Goal: Find specific page/section: Find specific page/section

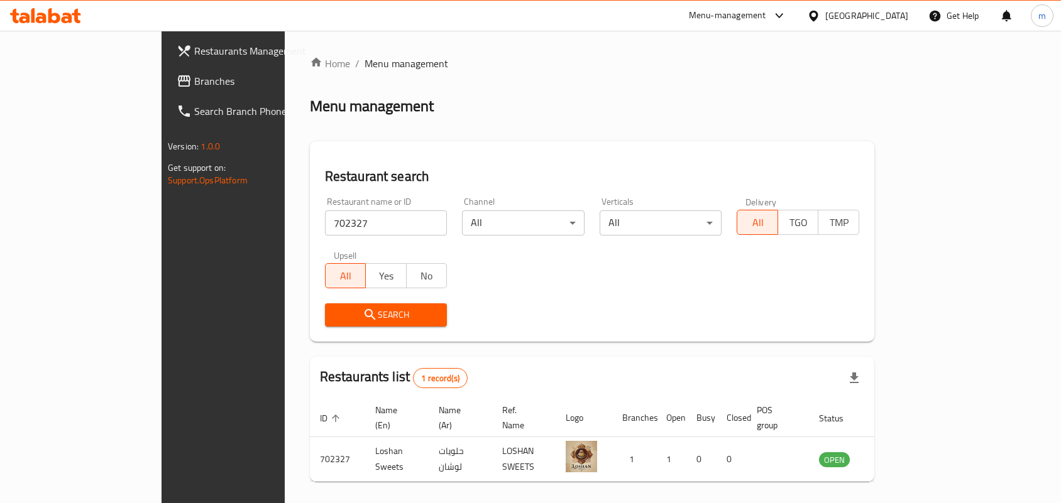
scroll to position [33, 0]
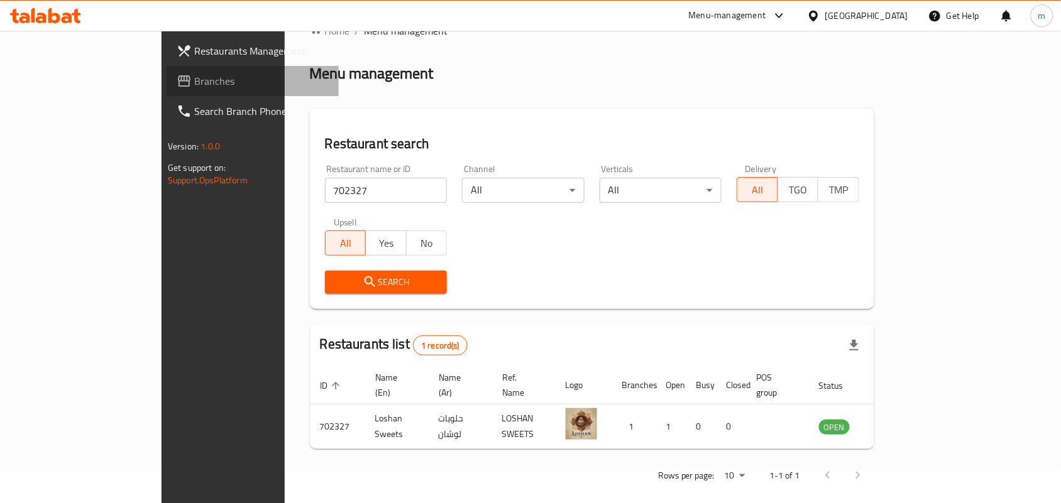
click at [194, 77] on span "Branches" at bounding box center [261, 81] width 134 height 15
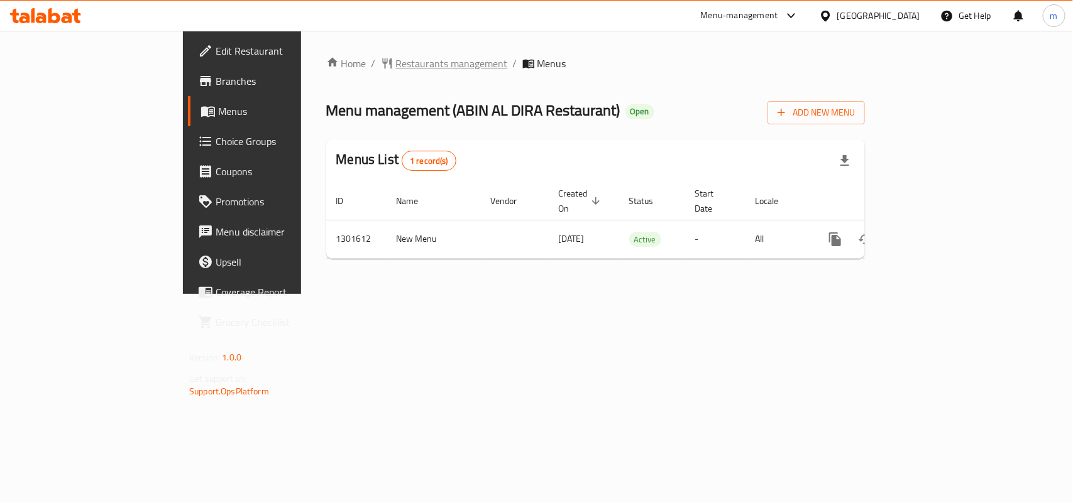
click at [396, 69] on span "Restaurants management" at bounding box center [452, 63] width 112 height 15
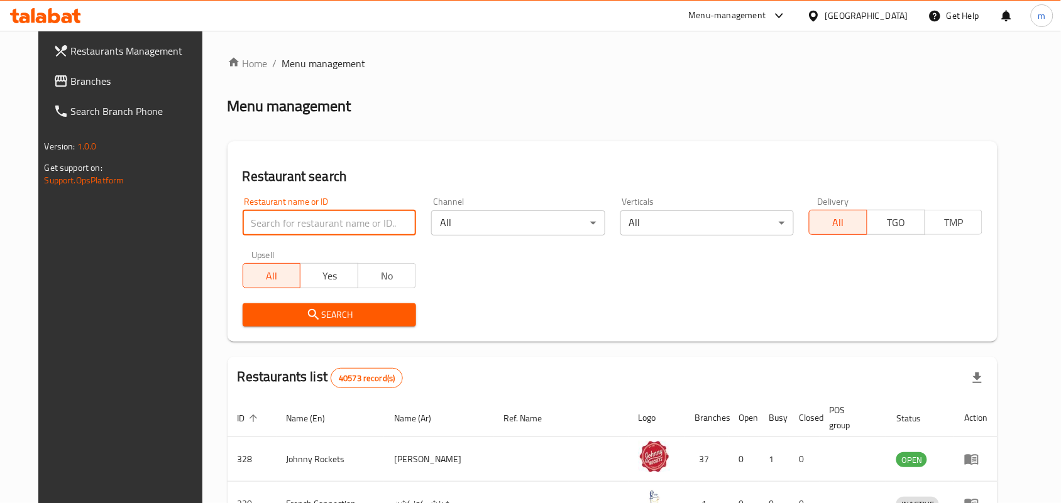
click at [309, 212] on input "search" at bounding box center [329, 222] width 173 height 25
paste input "702003"
type input "702003"
click at [346, 312] on span "Search" at bounding box center [329, 315] width 153 height 16
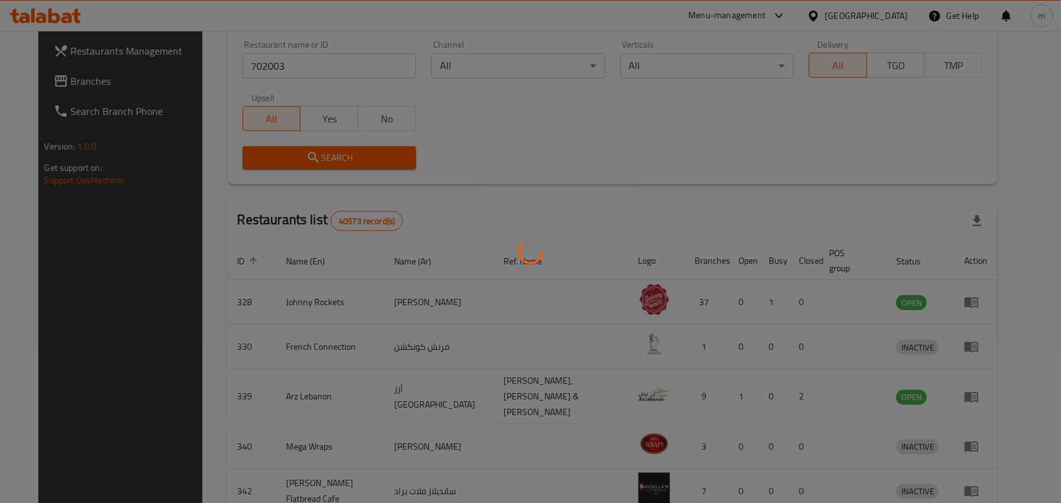
scroll to position [33, 0]
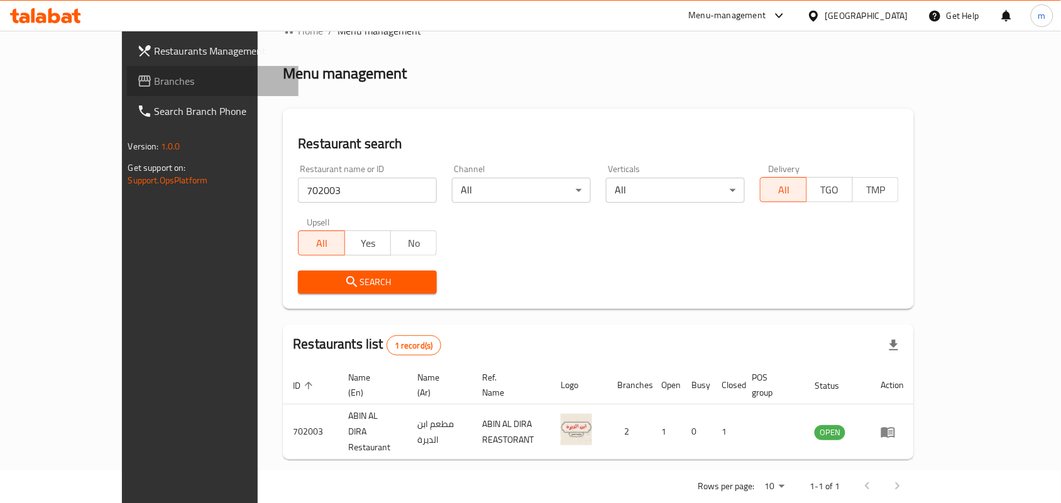
click at [155, 83] on span "Branches" at bounding box center [222, 81] width 134 height 15
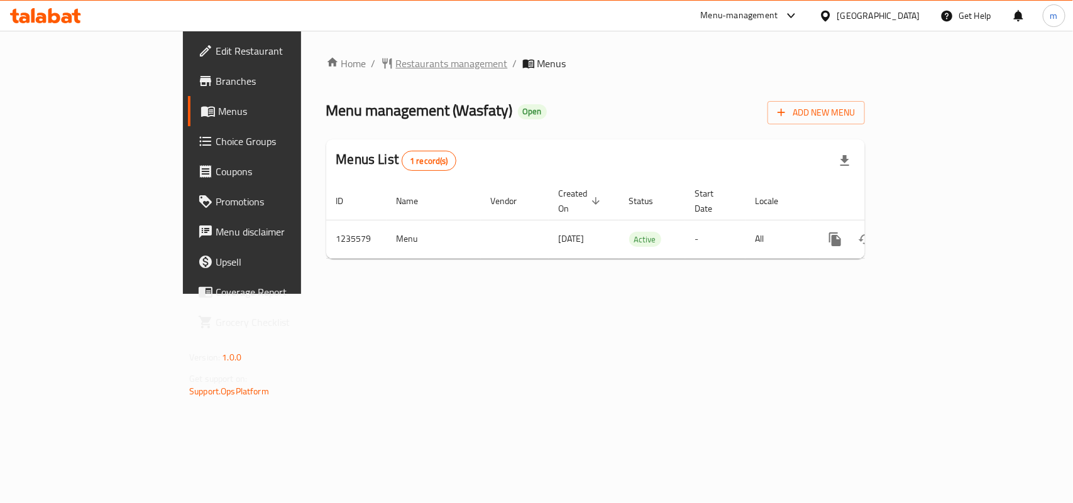
click at [396, 67] on span "Restaurants management" at bounding box center [452, 63] width 112 height 15
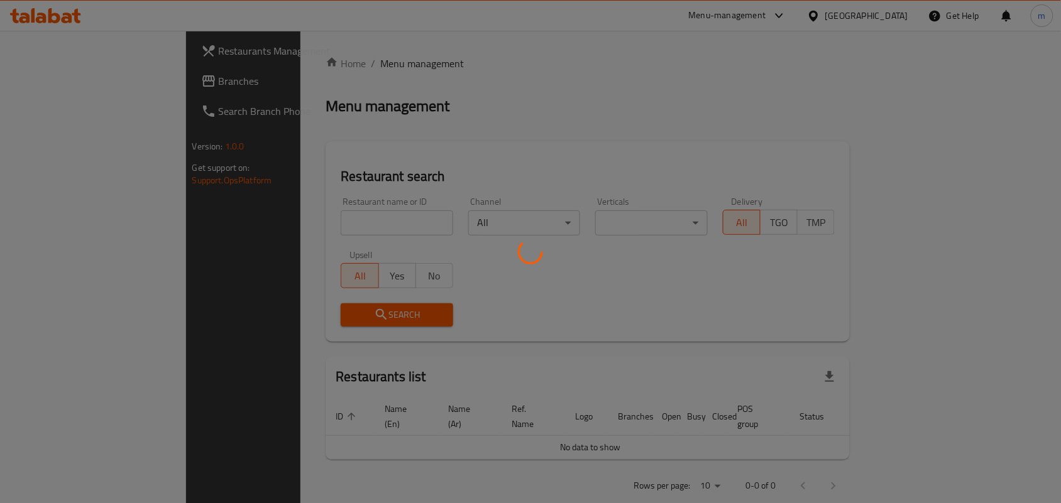
click at [310, 217] on div at bounding box center [530, 251] width 1061 height 503
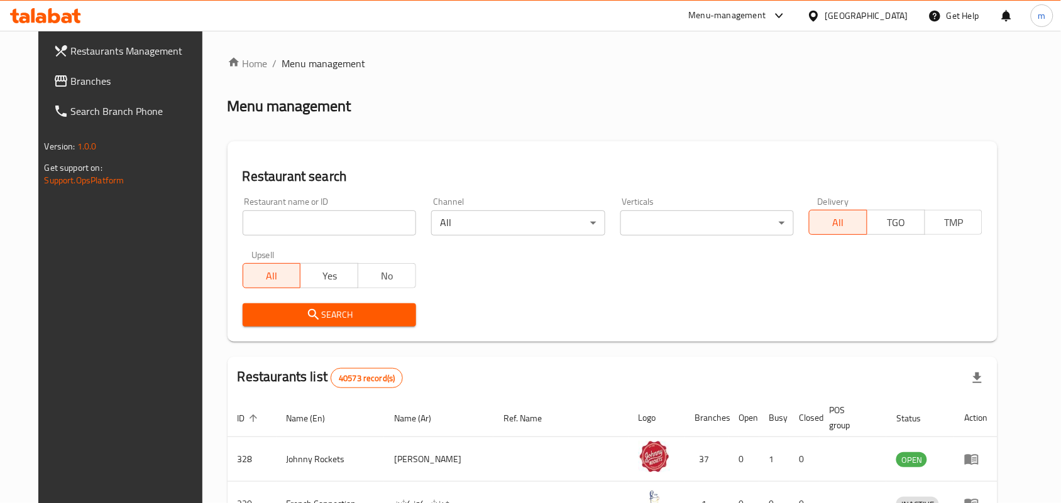
click at [307, 217] on input "search" at bounding box center [329, 222] width 173 height 25
paste input "678776"
type input "678776"
click at [344, 307] on span "Search" at bounding box center [329, 315] width 153 height 16
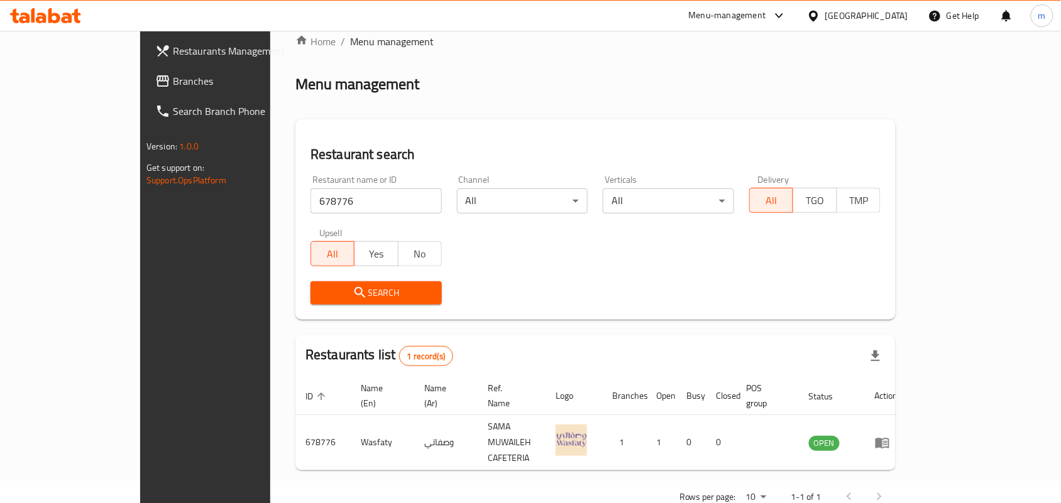
scroll to position [33, 0]
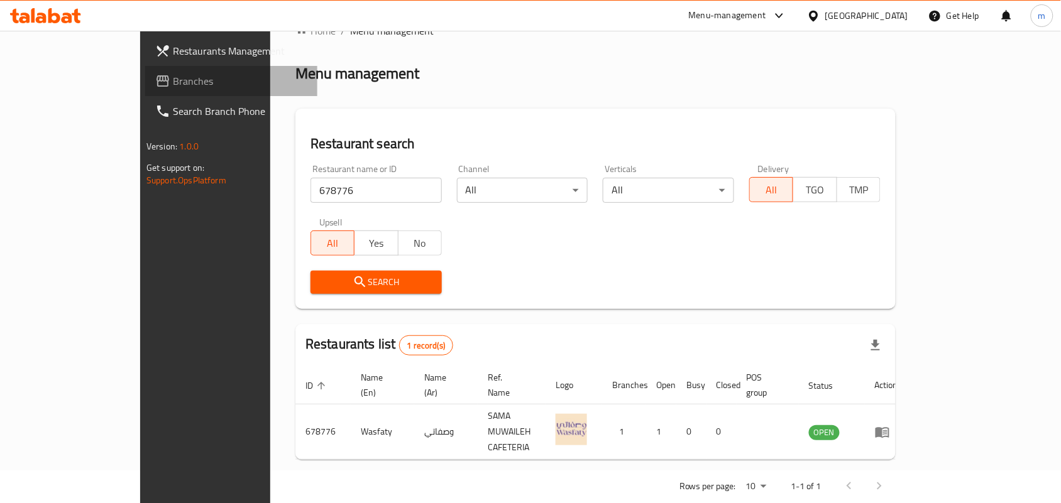
click at [173, 79] on span "Branches" at bounding box center [240, 81] width 134 height 15
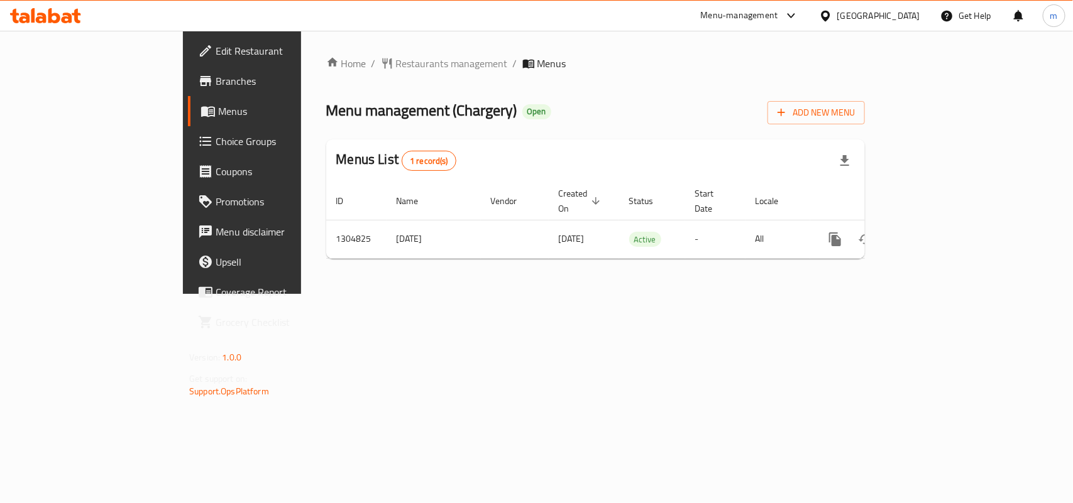
click at [307, 42] on div "Home / Restaurants management / Menus Menu management ( Chargery ) Open Add New…" at bounding box center [595, 162] width 589 height 263
click at [306, 45] on div "Home / Restaurants management / Menus Menu management ( Chargery ) Open Add New…" at bounding box center [595, 162] width 589 height 263
drag, startPoint x: 307, startPoint y: 50, endPoint x: 319, endPoint y: 52, distance: 12.1
click at [308, 50] on div "Home / Restaurants management / Menus Menu management ( Chargery ) Open Add New…" at bounding box center [595, 162] width 589 height 263
click at [396, 60] on span "Restaurants management" at bounding box center [452, 63] width 112 height 15
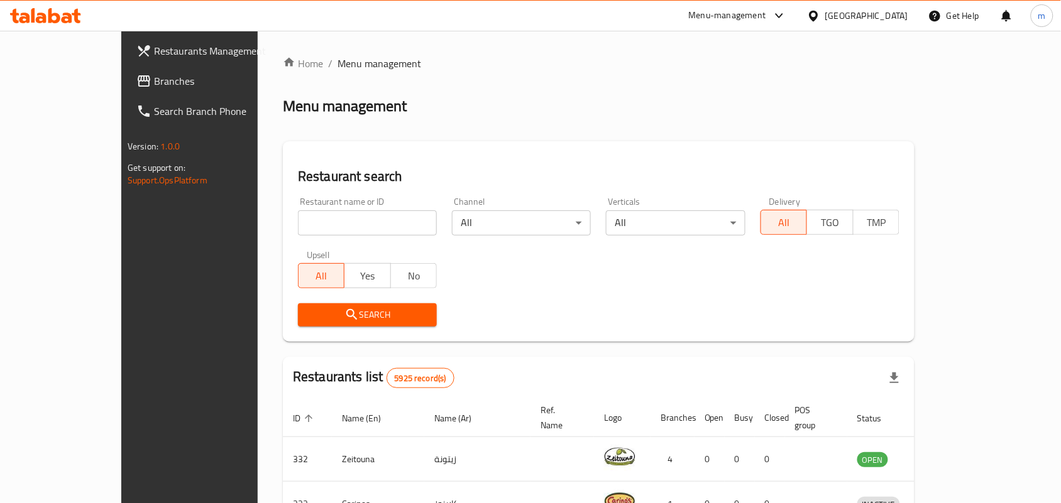
click at [298, 218] on input "search" at bounding box center [367, 222] width 139 height 25
paste input "692727"
type input "692727"
click at [382, 321] on span "Search" at bounding box center [367, 315] width 119 height 16
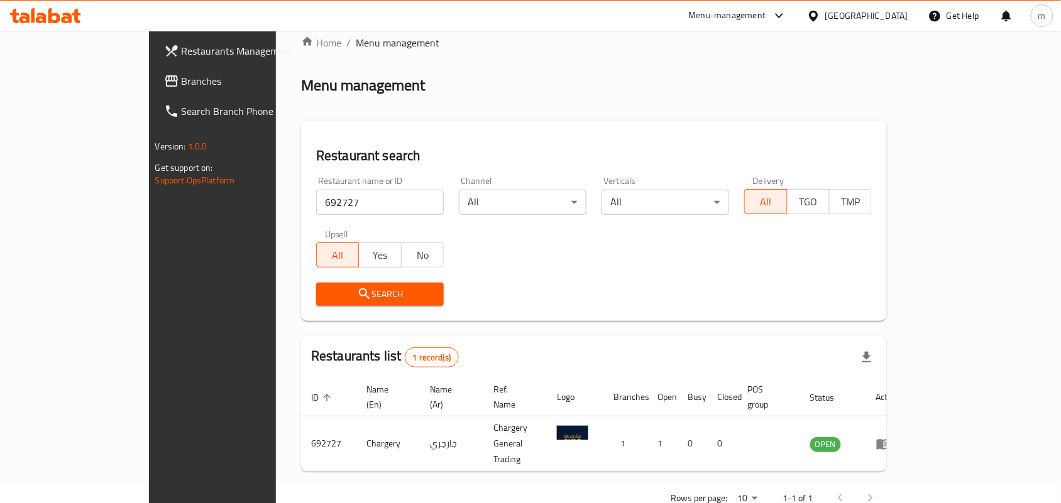
scroll to position [33, 0]
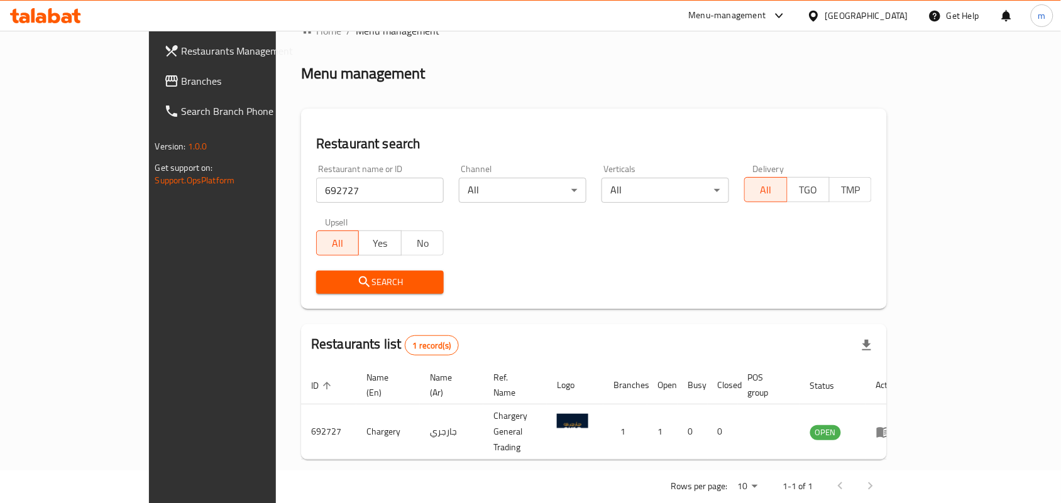
click at [890, 16] on div "[GEOGRAPHIC_DATA]" at bounding box center [866, 16] width 83 height 14
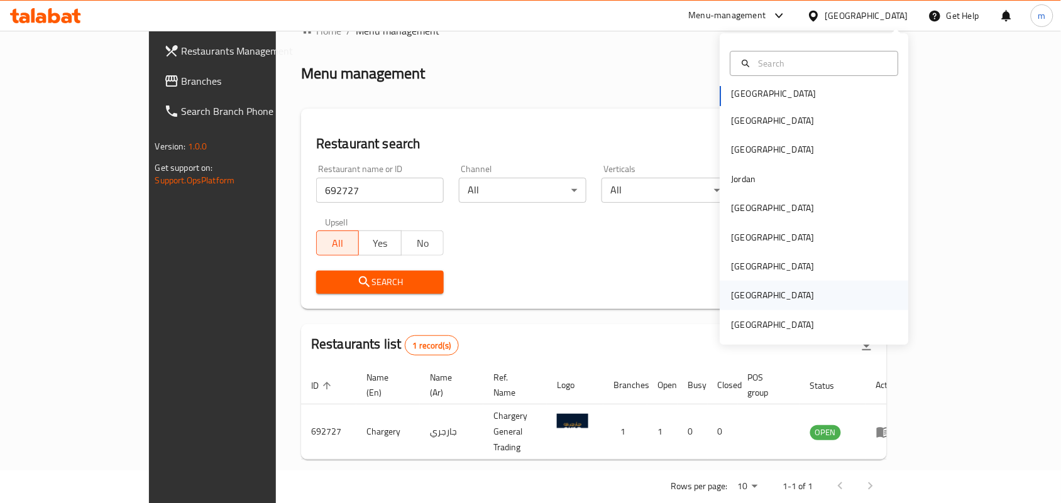
scroll to position [6, 0]
click at [792, 330] on div "[GEOGRAPHIC_DATA]" at bounding box center [772, 324] width 83 height 14
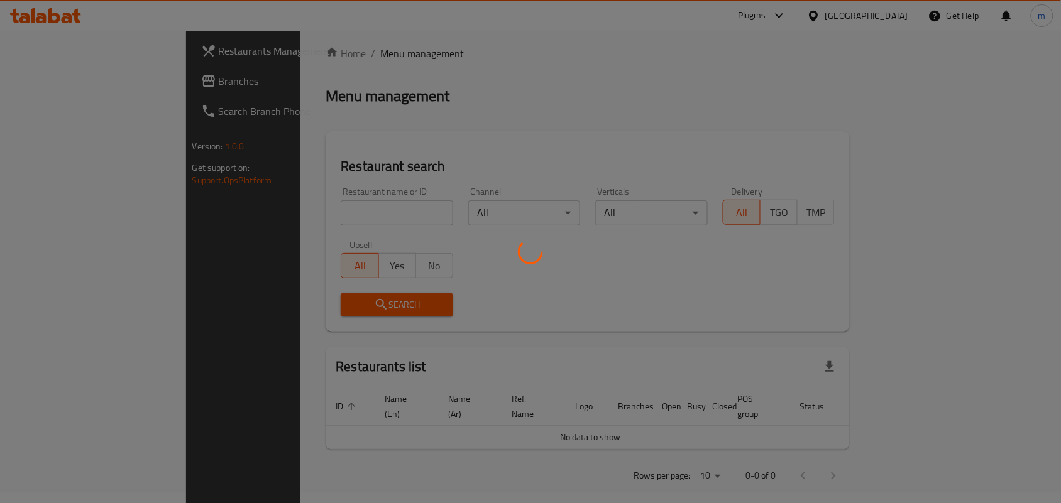
scroll to position [33, 0]
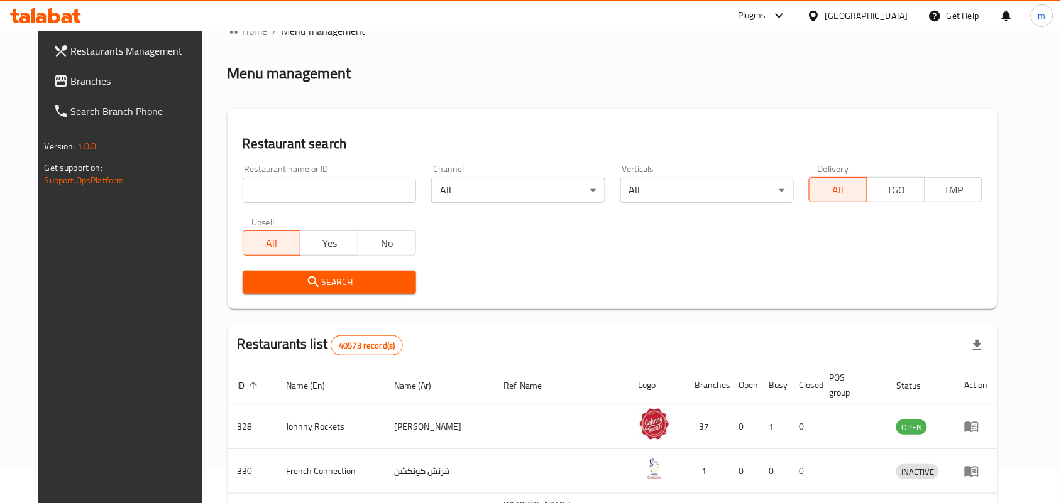
click at [71, 83] on span "Branches" at bounding box center [138, 81] width 134 height 15
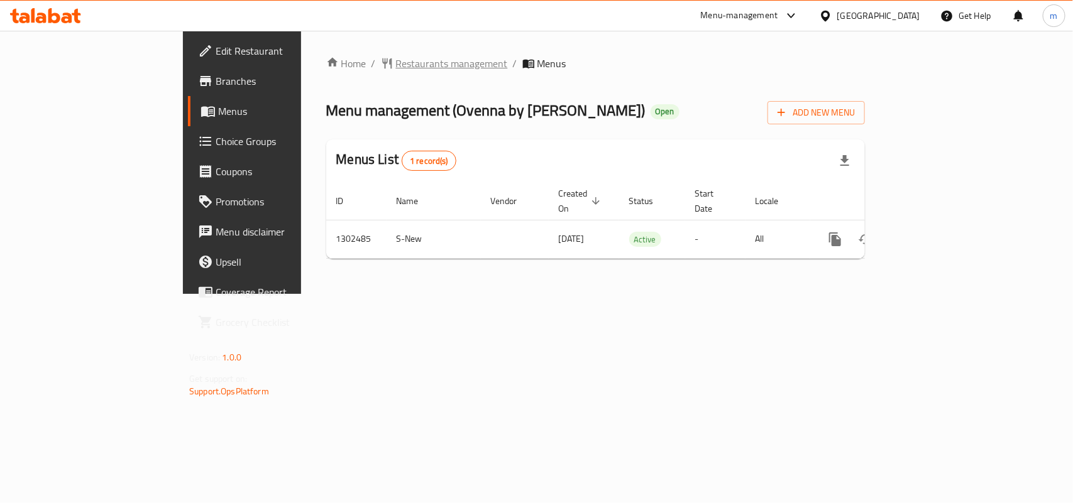
click at [396, 61] on span "Restaurants management" at bounding box center [452, 63] width 112 height 15
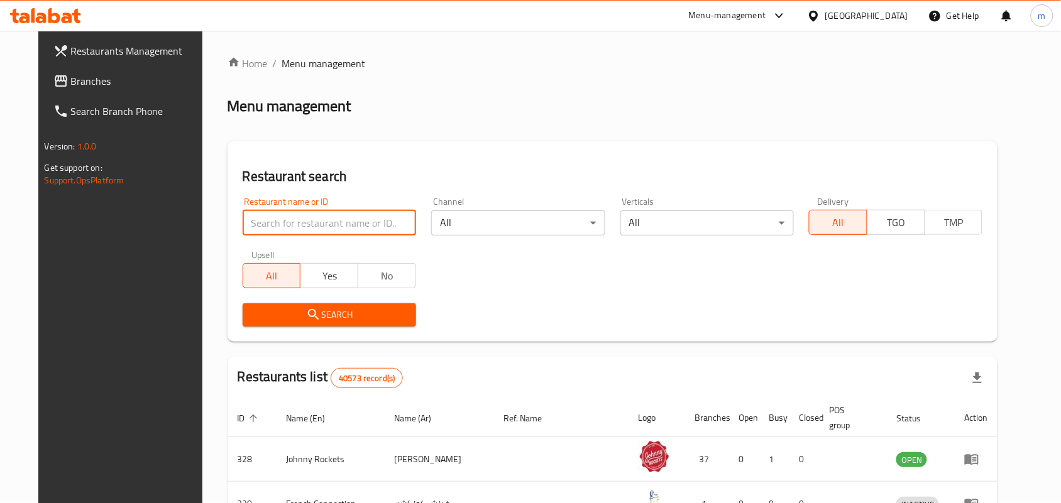
click at [283, 221] on input "search" at bounding box center [329, 222] width 173 height 25
paste input "702440"
type input "702440"
click at [346, 312] on span "Search" at bounding box center [329, 315] width 153 height 16
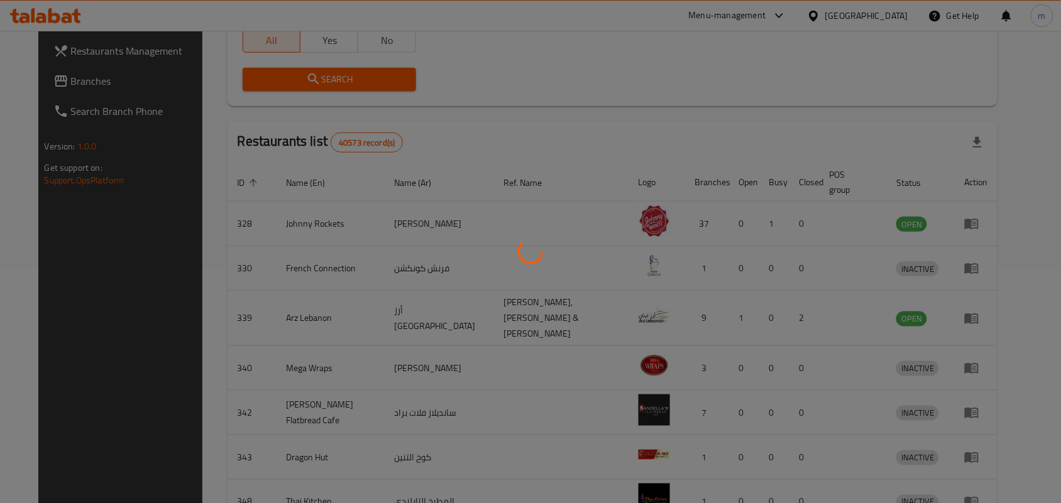
scroll to position [33, 0]
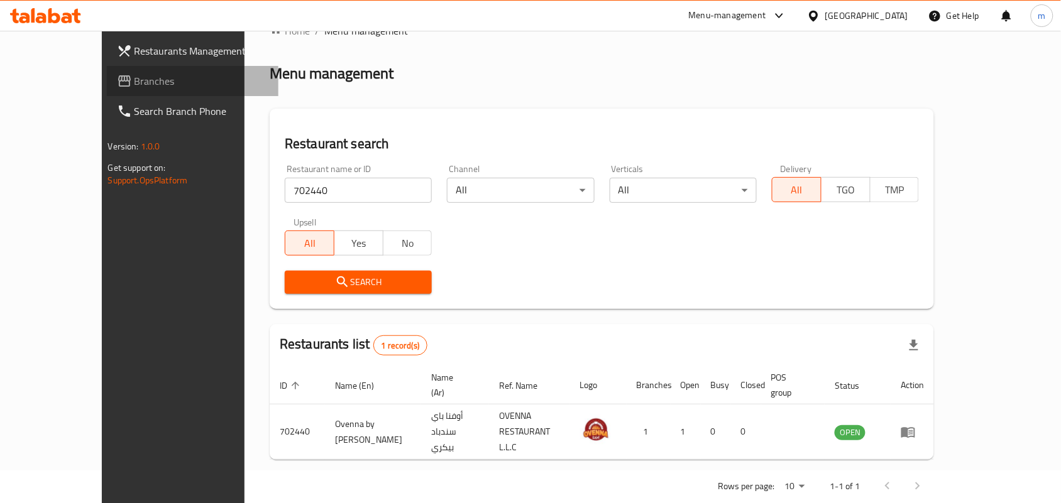
click at [134, 80] on span "Branches" at bounding box center [201, 81] width 134 height 15
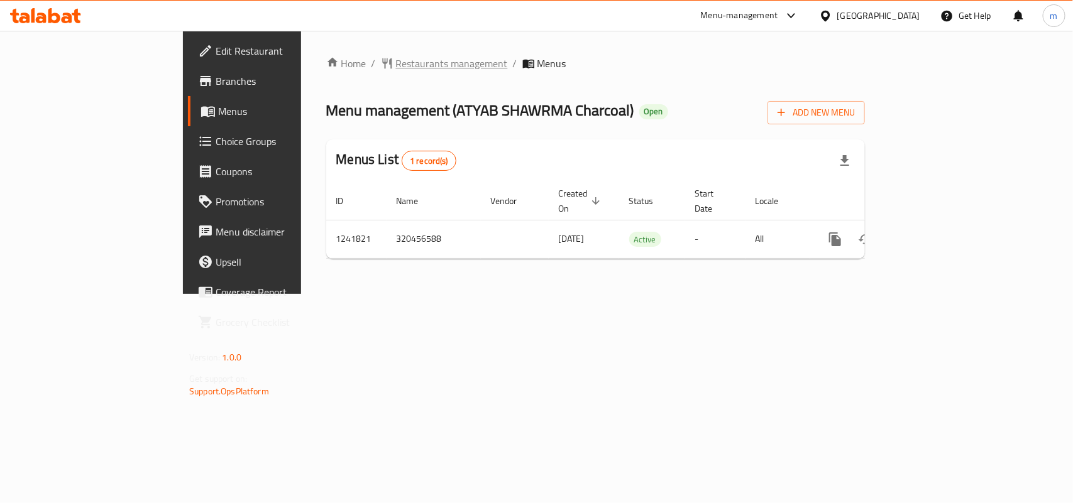
click at [396, 66] on span "Restaurants management" at bounding box center [452, 63] width 112 height 15
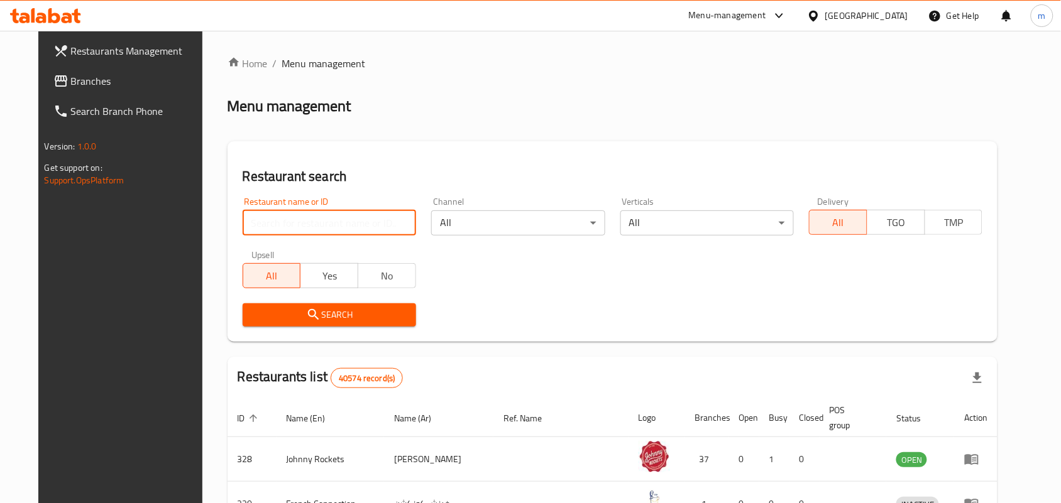
drag, startPoint x: 305, startPoint y: 217, endPoint x: 305, endPoint y: 225, distance: 8.2
click at [305, 225] on input "search" at bounding box center [329, 222] width 173 height 25
paste input "680874"
type input "680874"
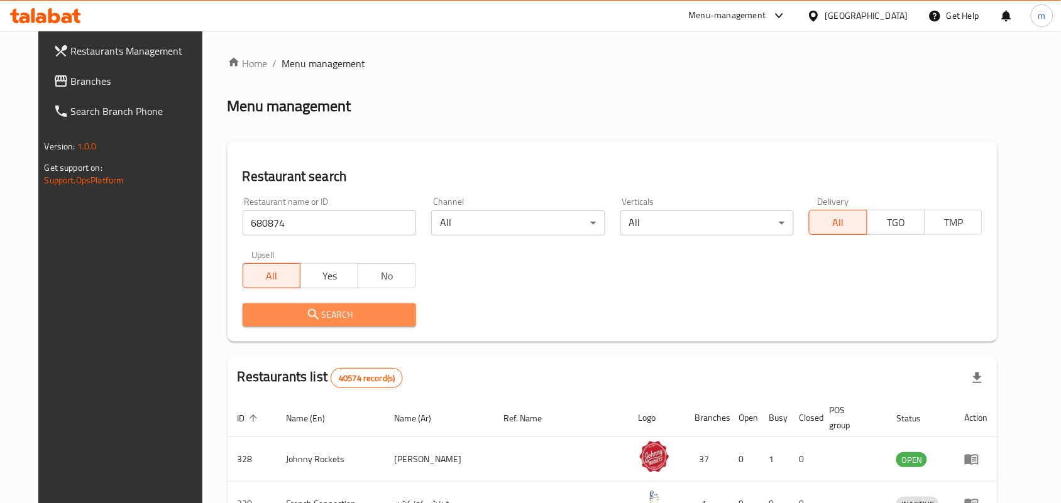
click at [386, 318] on span "Search" at bounding box center [329, 315] width 153 height 16
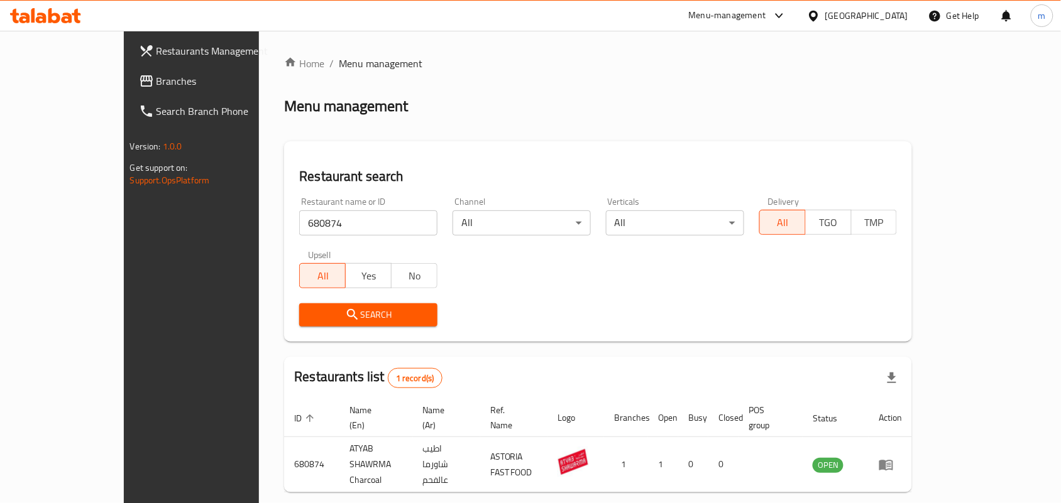
click at [890, 14] on div "[GEOGRAPHIC_DATA]" at bounding box center [866, 16] width 83 height 14
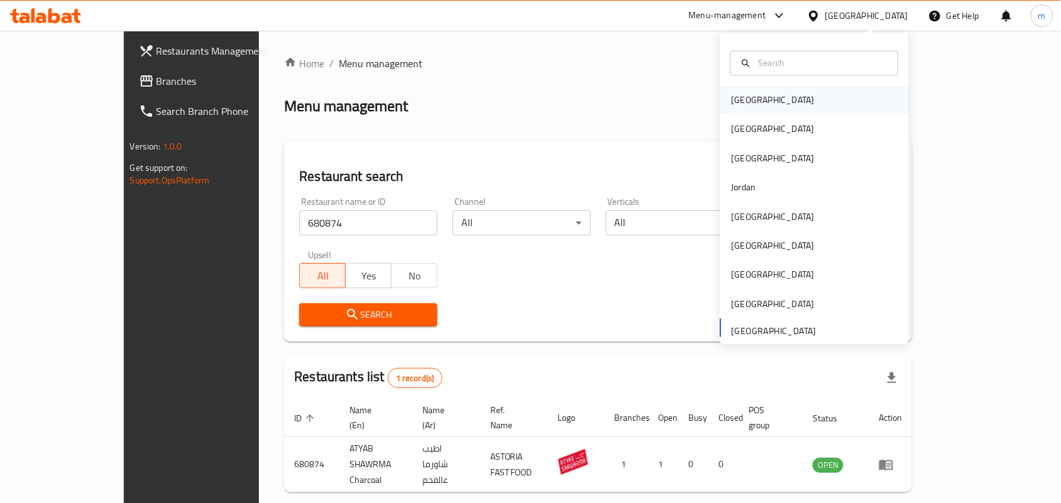
click at [780, 95] on div "[GEOGRAPHIC_DATA]" at bounding box center [814, 100] width 189 height 29
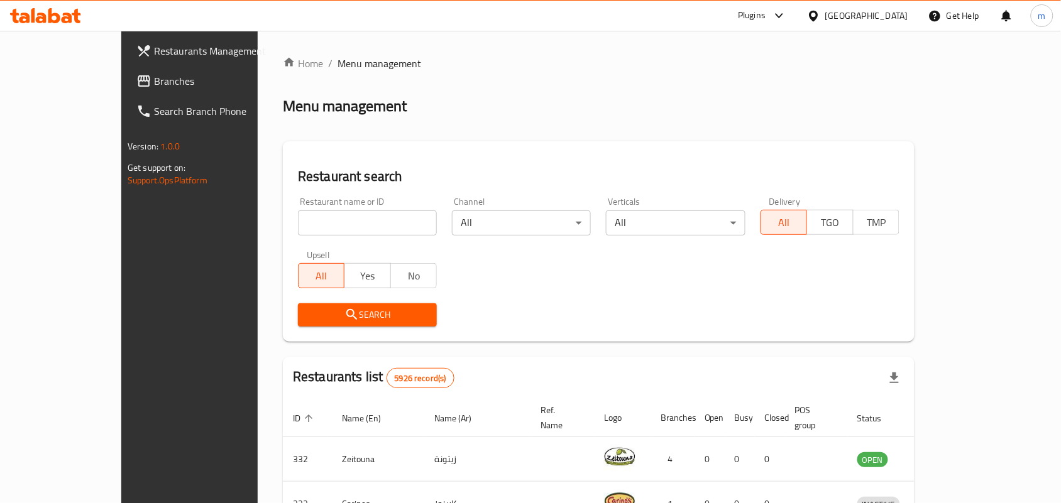
click at [126, 71] on link "Branches" at bounding box center [212, 81] width 172 height 30
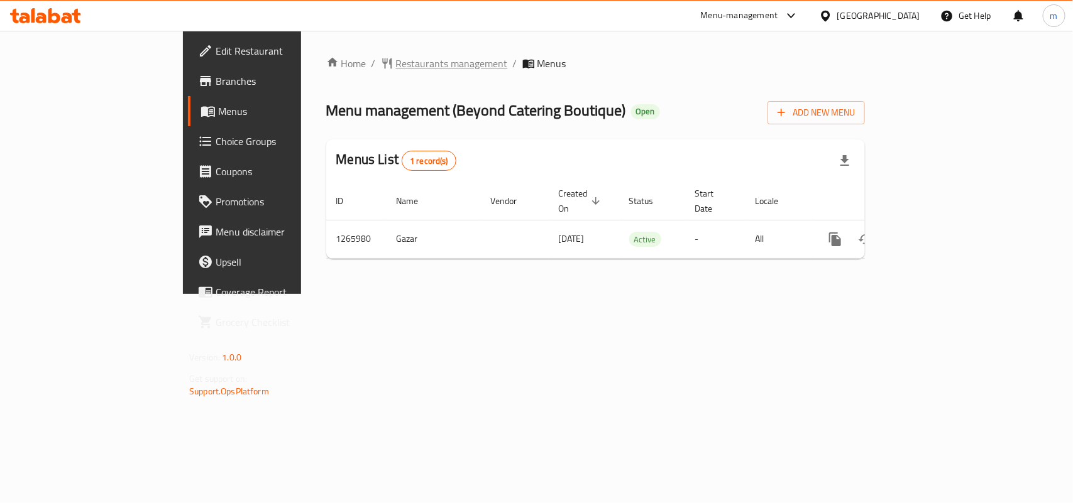
click at [396, 57] on span "Restaurants management" at bounding box center [452, 63] width 112 height 15
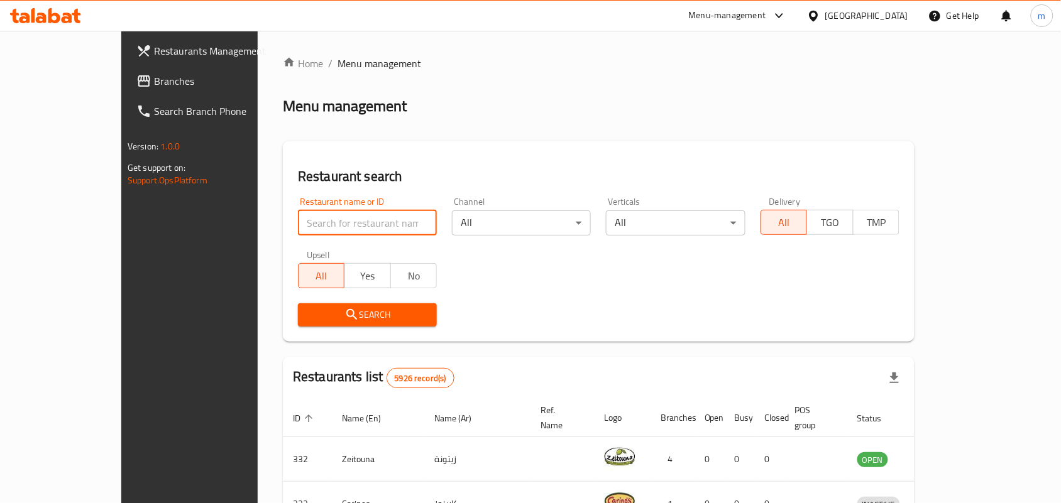
click at [298, 212] on input "search" at bounding box center [367, 222] width 139 height 25
paste input "687081"
type input "687081"
click at [363, 312] on span "Search" at bounding box center [367, 315] width 119 height 16
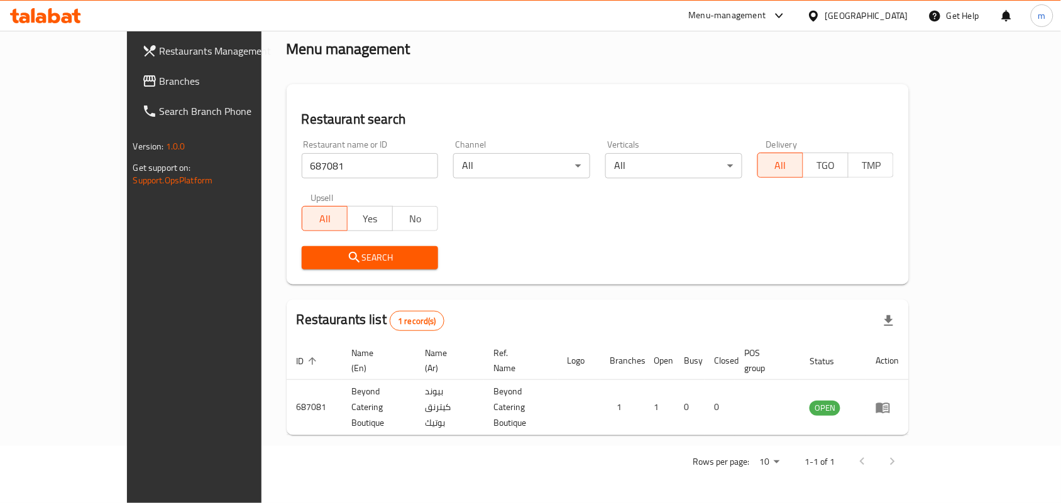
scroll to position [33, 0]
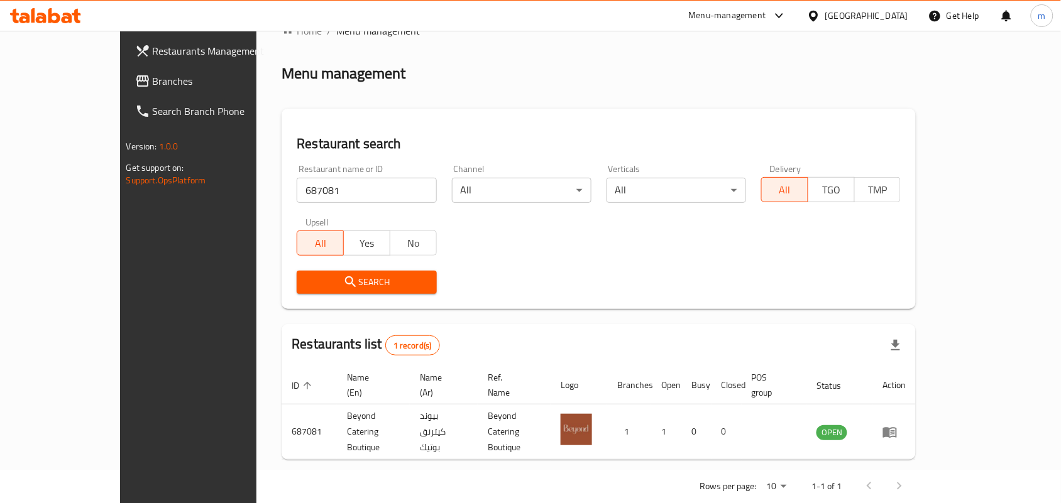
click at [883, 7] on div "[GEOGRAPHIC_DATA]" at bounding box center [857, 16] width 121 height 30
drag, startPoint x: 906, startPoint y: 21, endPoint x: 899, endPoint y: 32, distance: 13.3
click at [905, 22] on div "[GEOGRAPHIC_DATA]" at bounding box center [866, 16] width 83 height 14
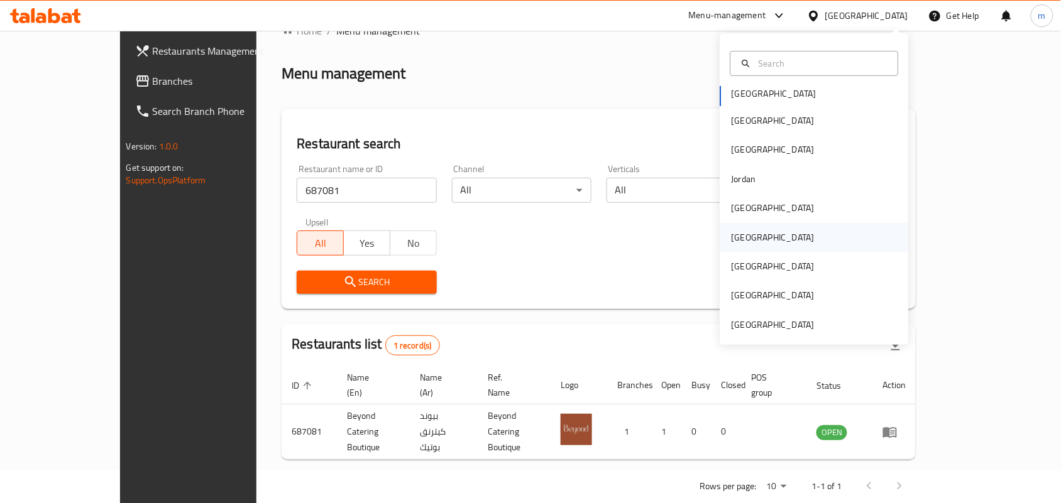
scroll to position [6, 0]
click at [755, 270] on div "[GEOGRAPHIC_DATA]" at bounding box center [814, 265] width 189 height 29
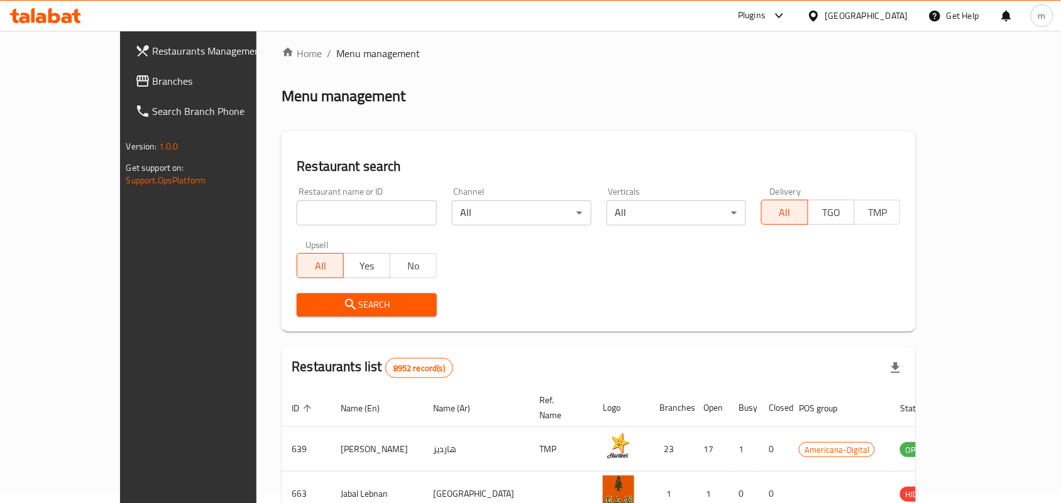
scroll to position [33, 0]
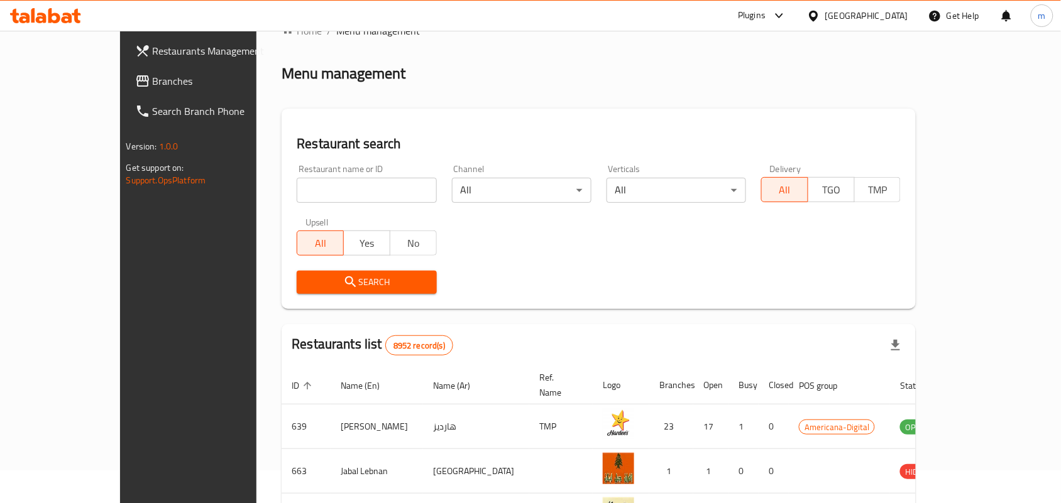
click at [153, 79] on span "Branches" at bounding box center [220, 81] width 134 height 15
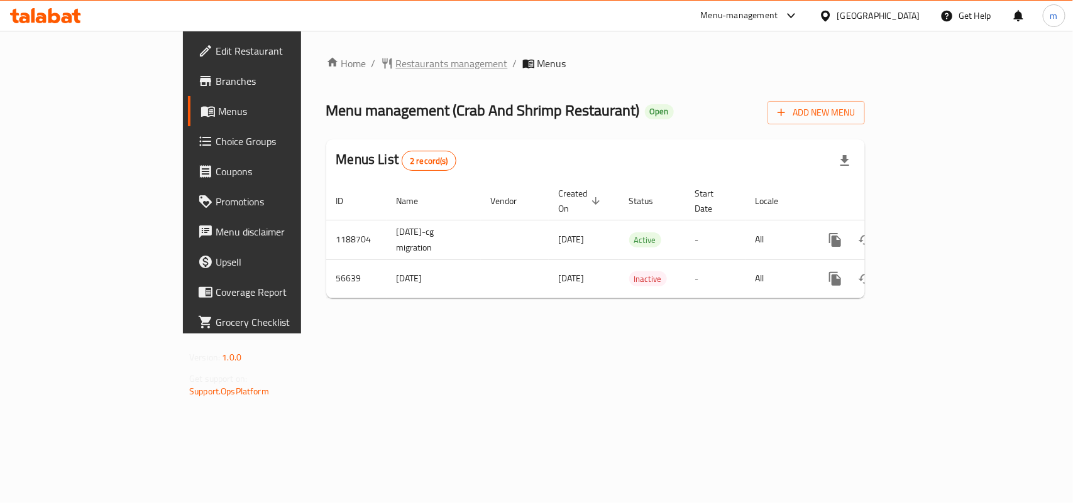
click at [396, 58] on span "Restaurants management" at bounding box center [452, 63] width 112 height 15
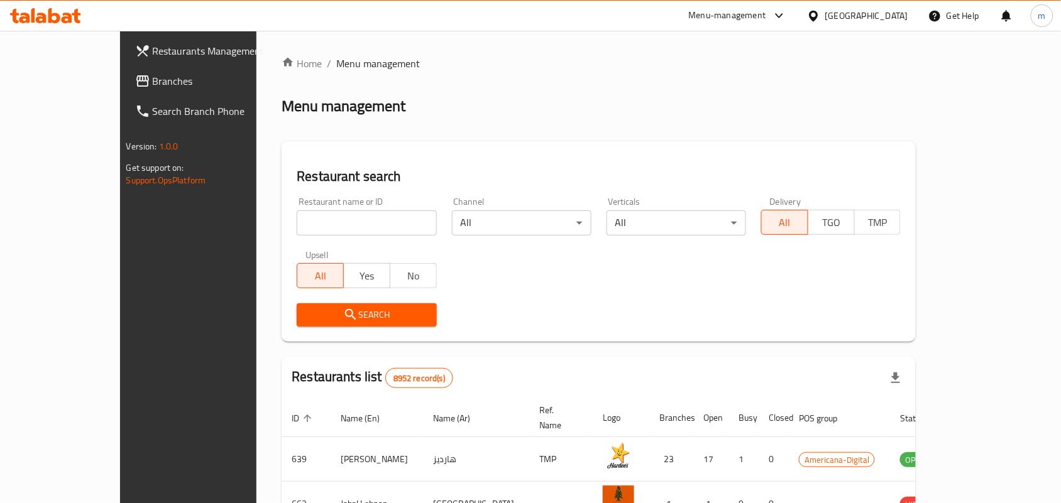
click at [306, 217] on input "search" at bounding box center [366, 222] width 139 height 25
paste input "27621"
type input "27621"
click at [366, 317] on span "Search" at bounding box center [366, 315] width 119 height 16
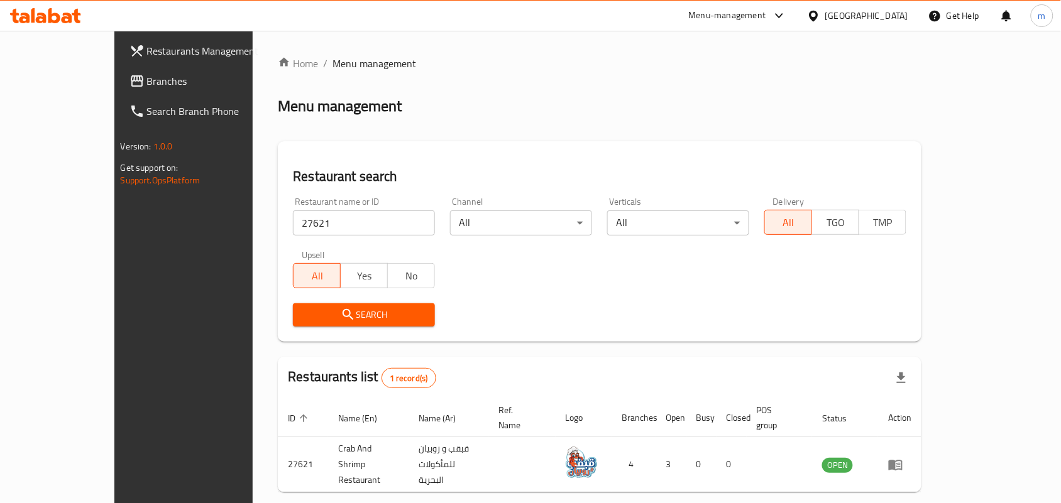
click at [891, 14] on div "[GEOGRAPHIC_DATA]" at bounding box center [866, 16] width 83 height 14
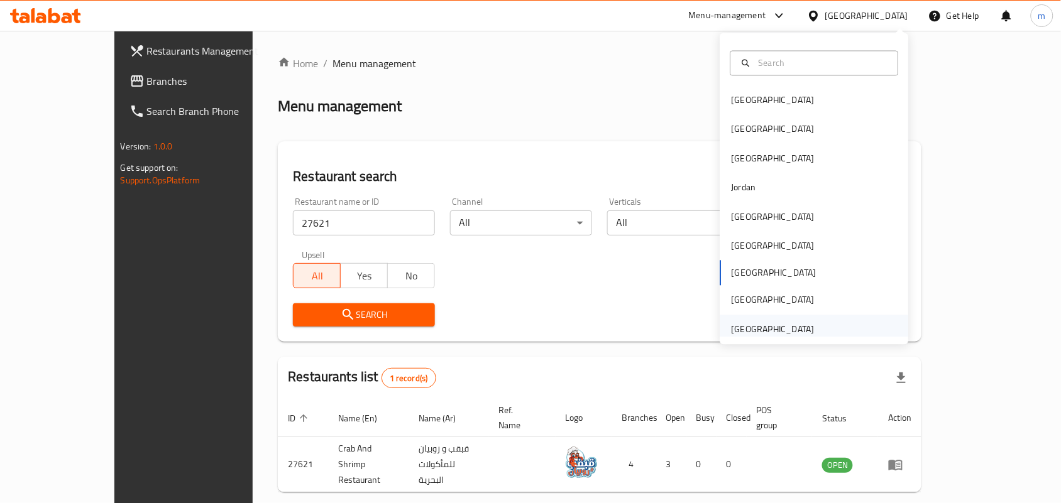
click at [849, 337] on div "[GEOGRAPHIC_DATA]" at bounding box center [814, 329] width 189 height 29
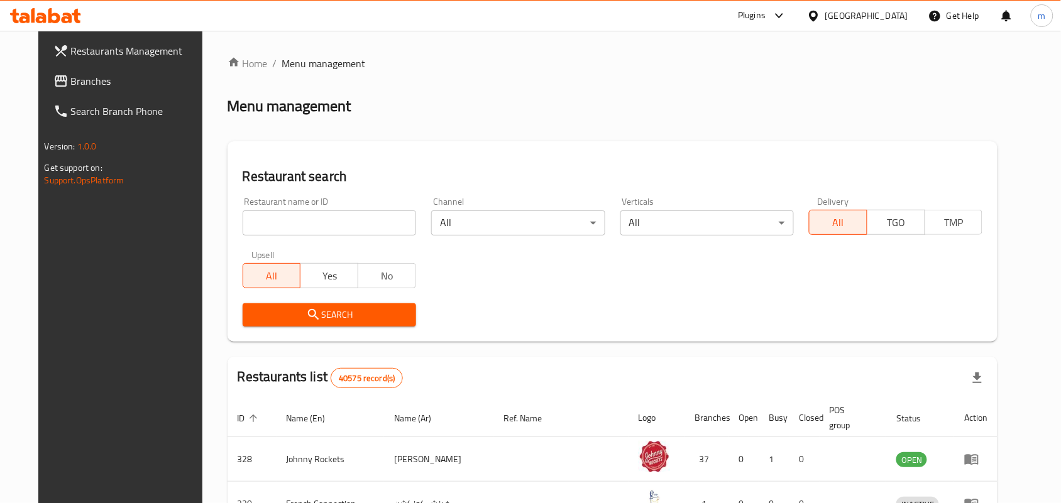
drag, startPoint x: 70, startPoint y: 82, endPoint x: 88, endPoint y: 92, distance: 20.8
click at [71, 80] on span "Branches" at bounding box center [138, 81] width 134 height 15
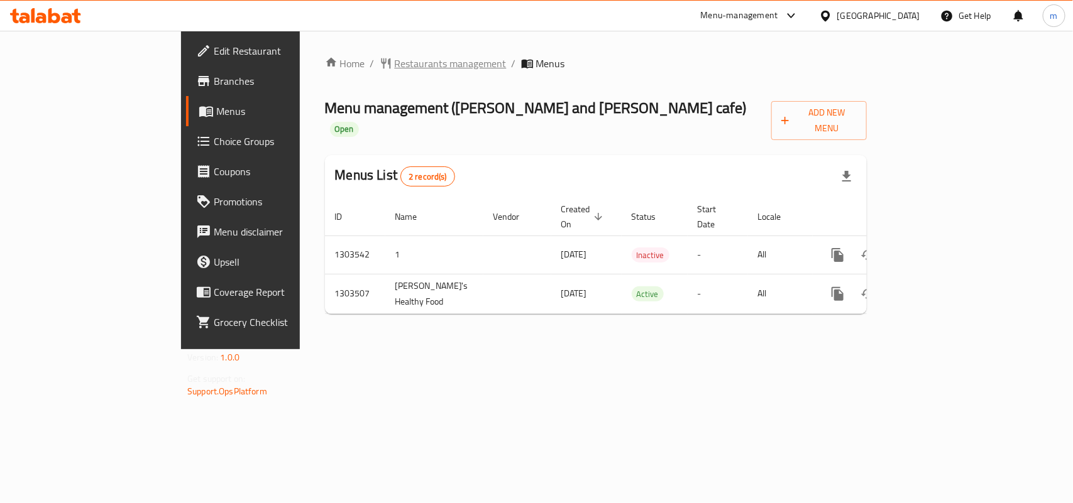
click at [395, 63] on span "Restaurants management" at bounding box center [451, 63] width 112 height 15
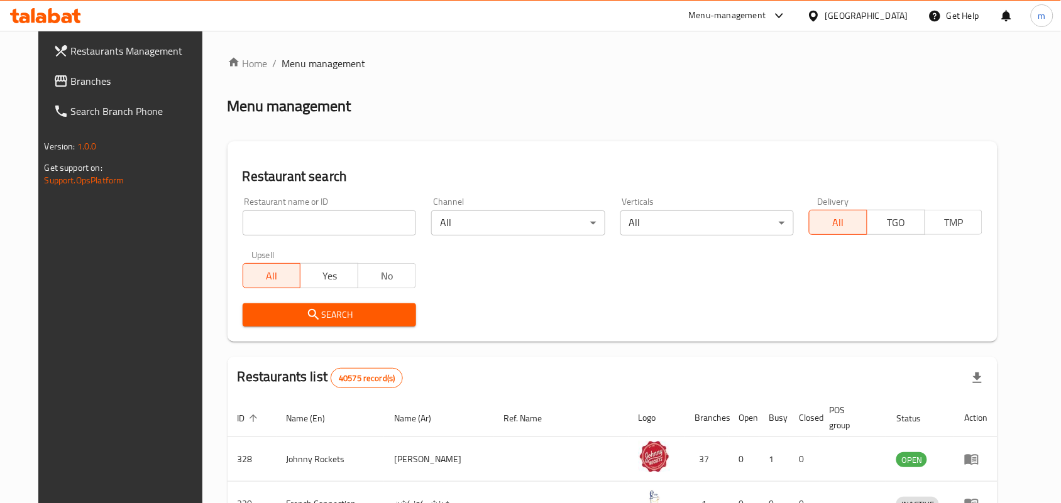
click at [289, 230] on input "search" at bounding box center [329, 222] width 173 height 25
paste input "702421"
type input "702421"
click at [302, 306] on button "Search" at bounding box center [329, 314] width 173 height 23
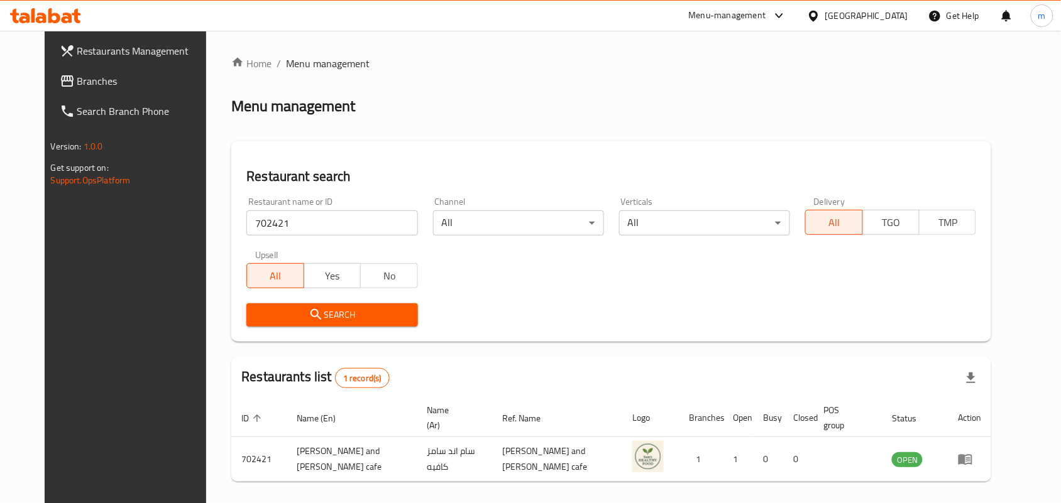
click at [819, 13] on icon at bounding box center [813, 15] width 13 height 13
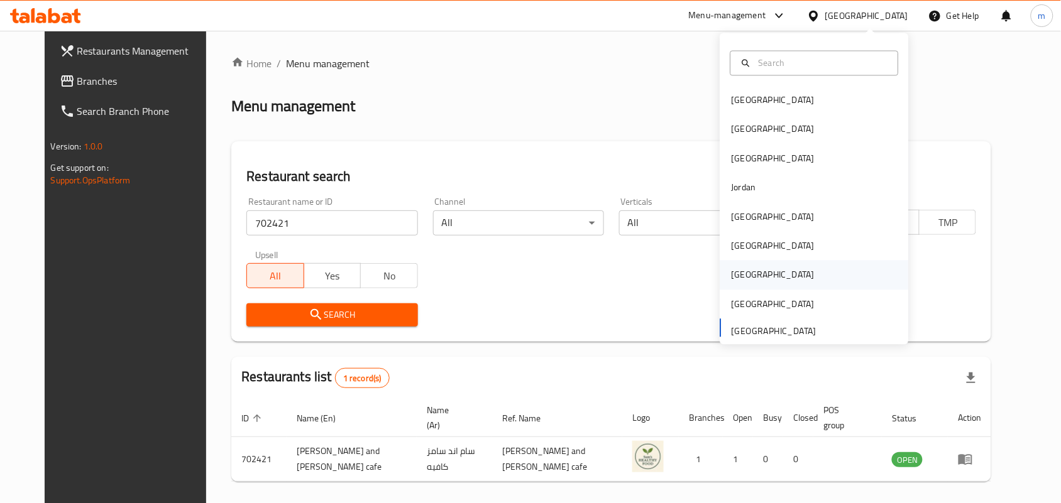
click at [752, 273] on div "[GEOGRAPHIC_DATA]" at bounding box center [814, 275] width 189 height 29
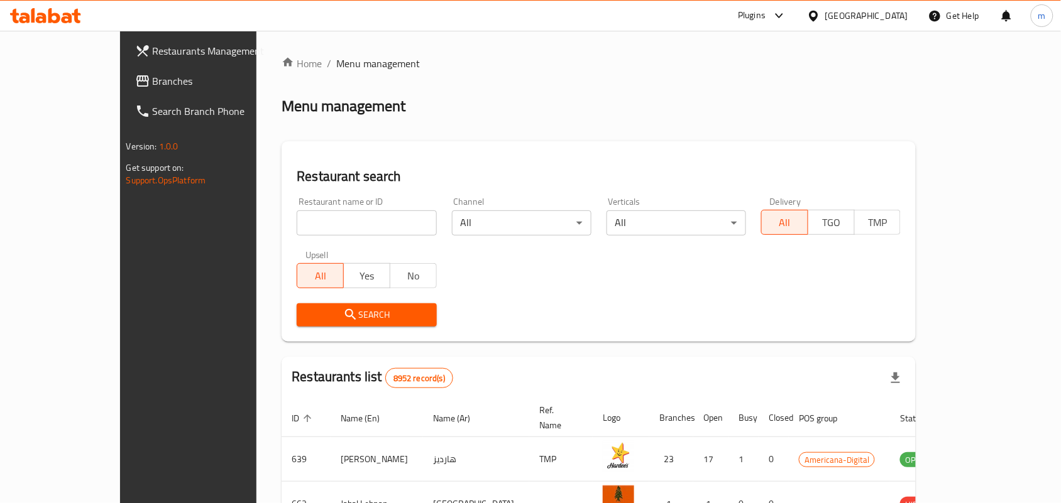
click at [153, 82] on span "Branches" at bounding box center [220, 81] width 134 height 15
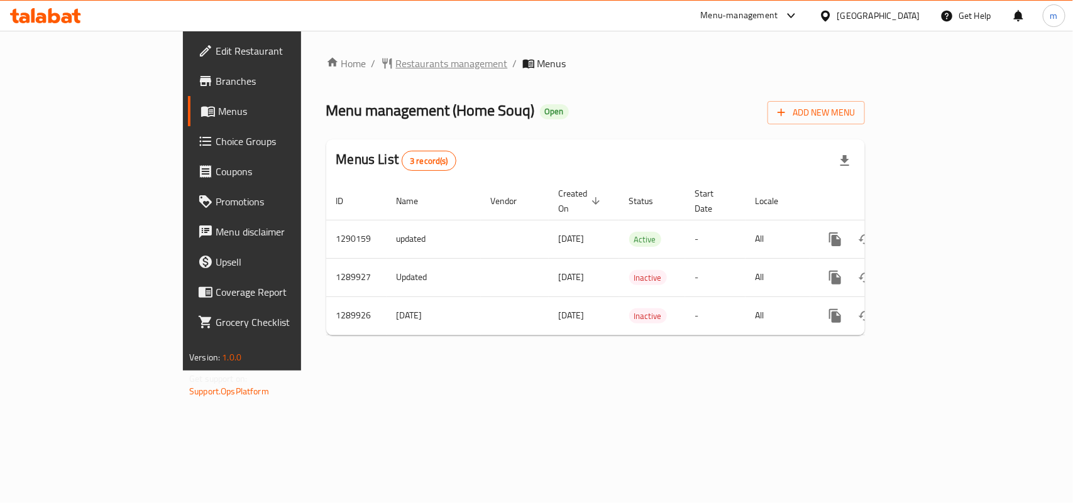
click at [396, 67] on span "Restaurants management" at bounding box center [452, 63] width 112 height 15
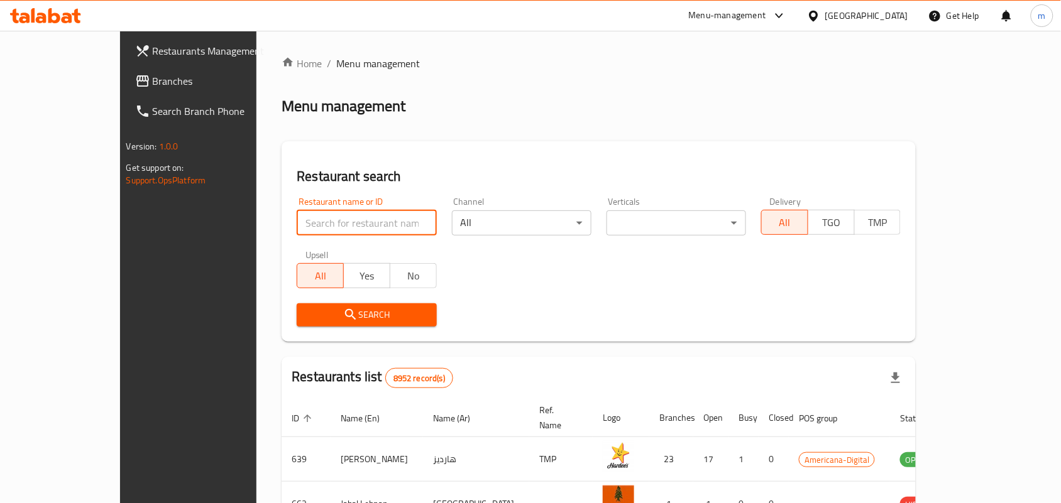
click at [303, 220] on input "search" at bounding box center [366, 222] width 139 height 25
paste input "697792"
type input "697792"
click at [343, 310] on icon "submit" at bounding box center [350, 314] width 15 height 15
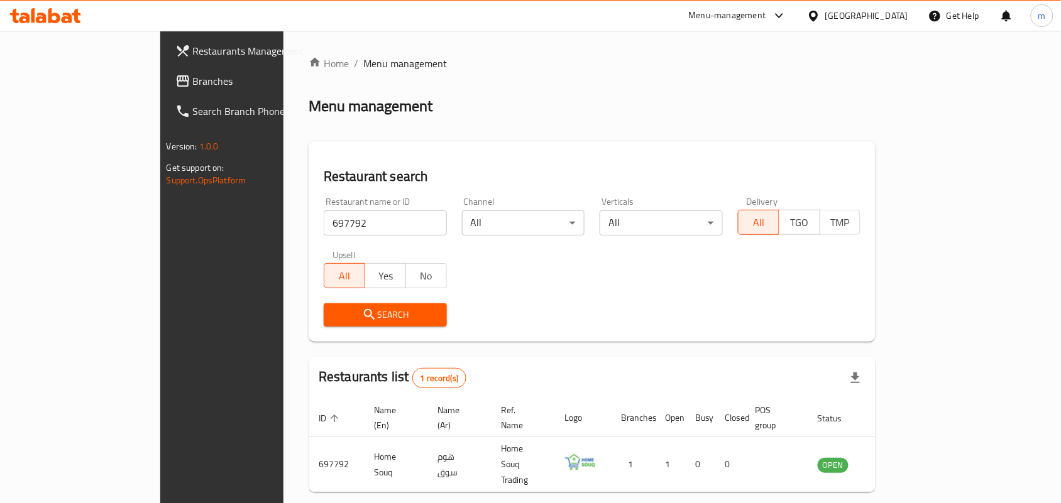
click at [886, 18] on div "Qatar" at bounding box center [866, 16] width 83 height 14
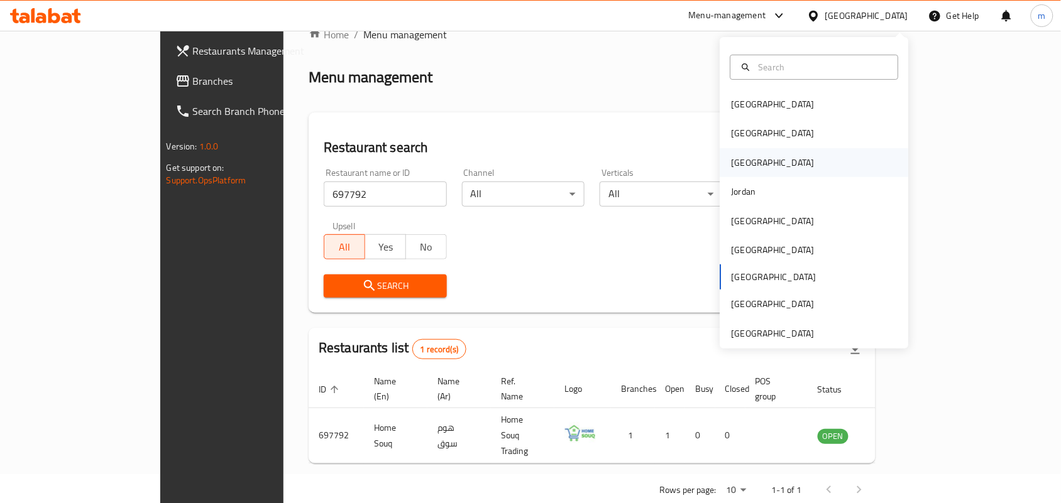
scroll to position [33, 0]
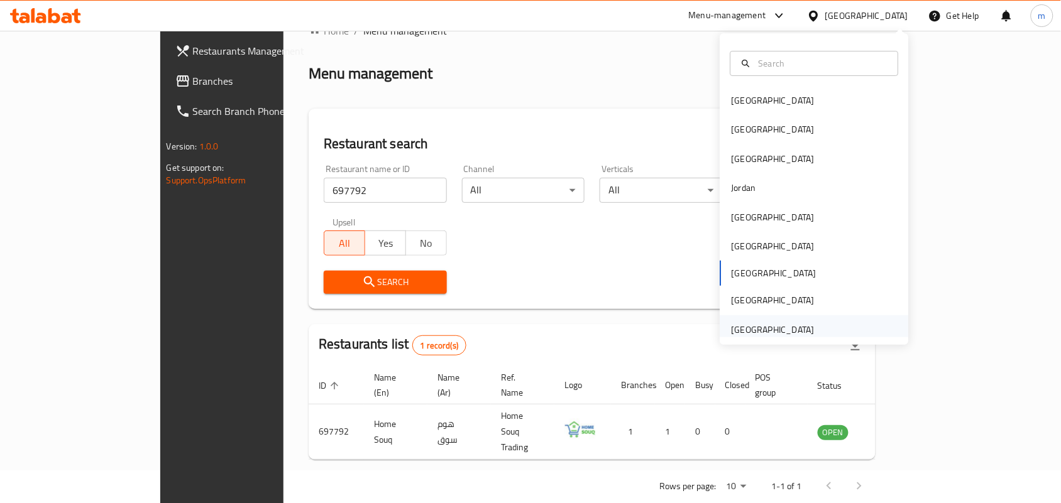
click at [793, 337] on div "[GEOGRAPHIC_DATA]" at bounding box center [772, 330] width 83 height 14
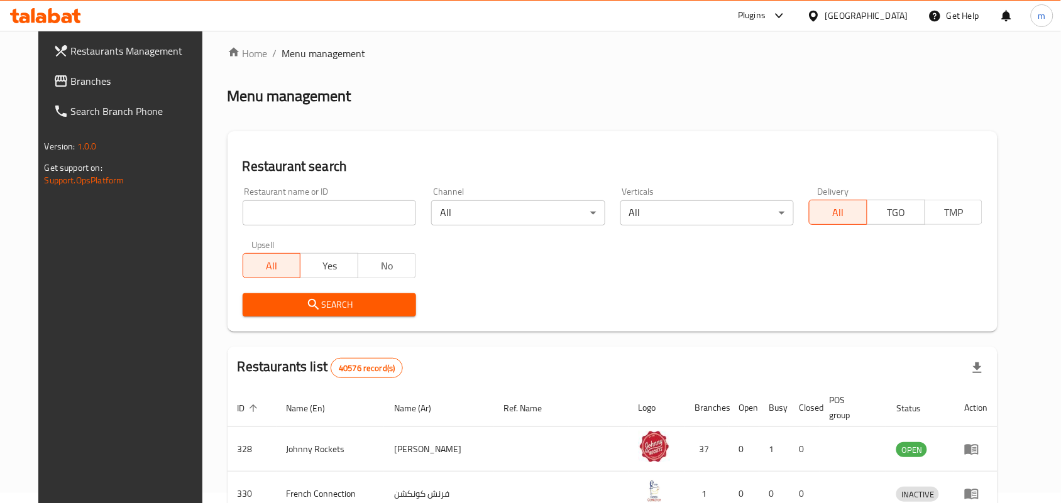
scroll to position [33, 0]
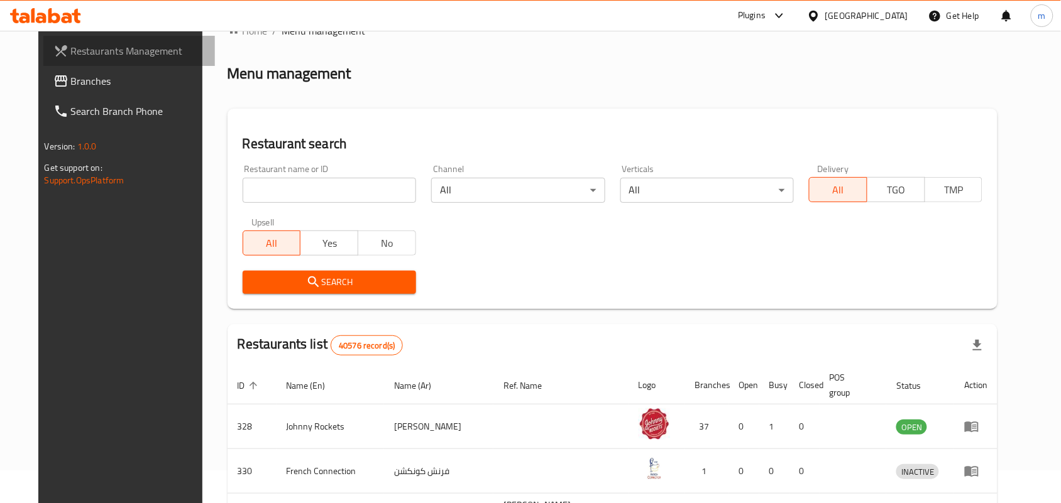
click at [49, 62] on link "Restaurants Management" at bounding box center [129, 51] width 172 height 30
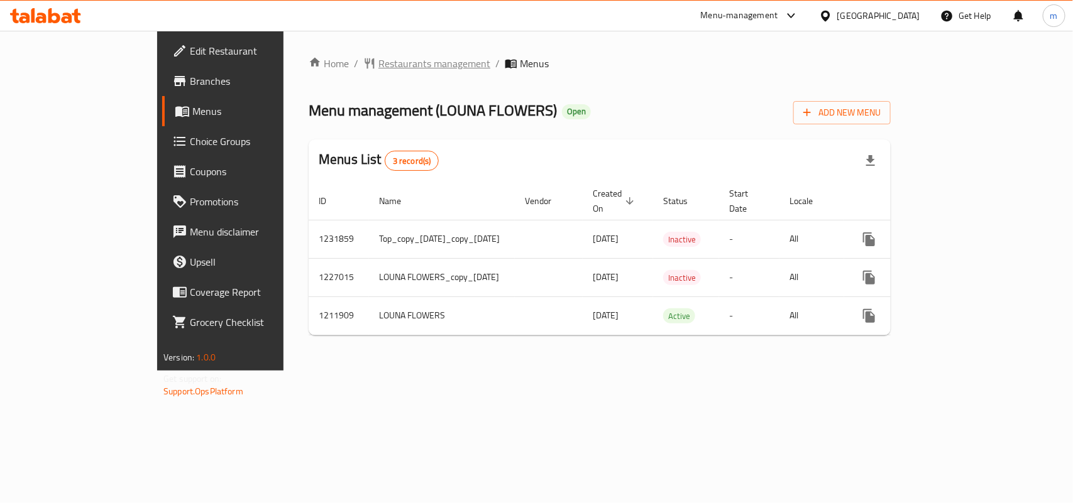
click at [378, 61] on span "Restaurants management" at bounding box center [434, 63] width 112 height 15
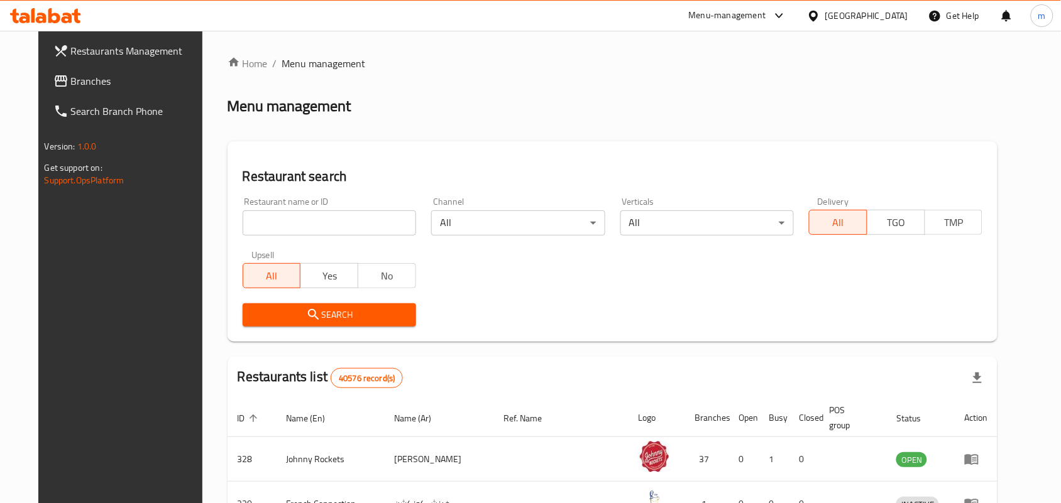
click at [324, 210] on input "search" at bounding box center [329, 222] width 173 height 25
paste input "671483"
type input "671483"
drag, startPoint x: 295, startPoint y: 299, endPoint x: 322, endPoint y: 288, distance: 29.3
click at [332, 316] on span "Search" at bounding box center [329, 315] width 153 height 16
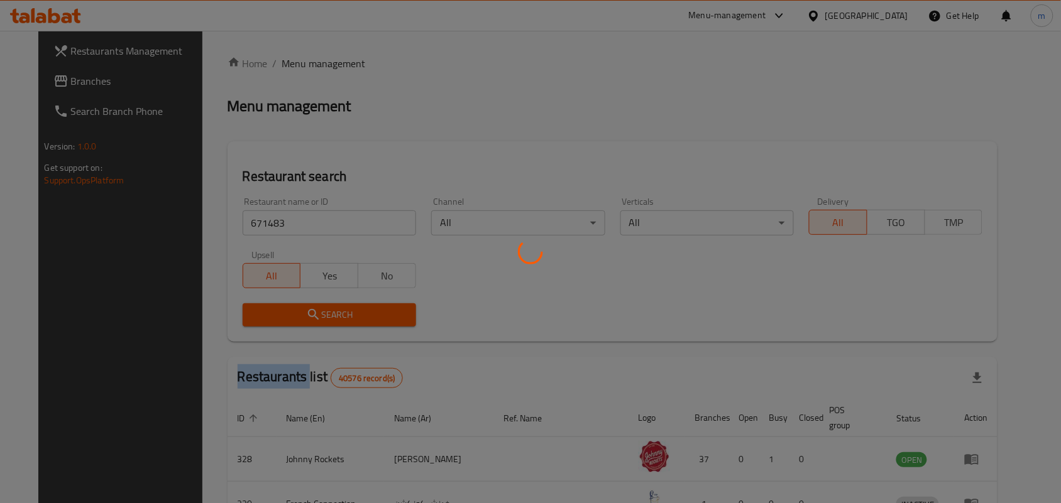
click at [332, 316] on div at bounding box center [530, 251] width 1061 height 503
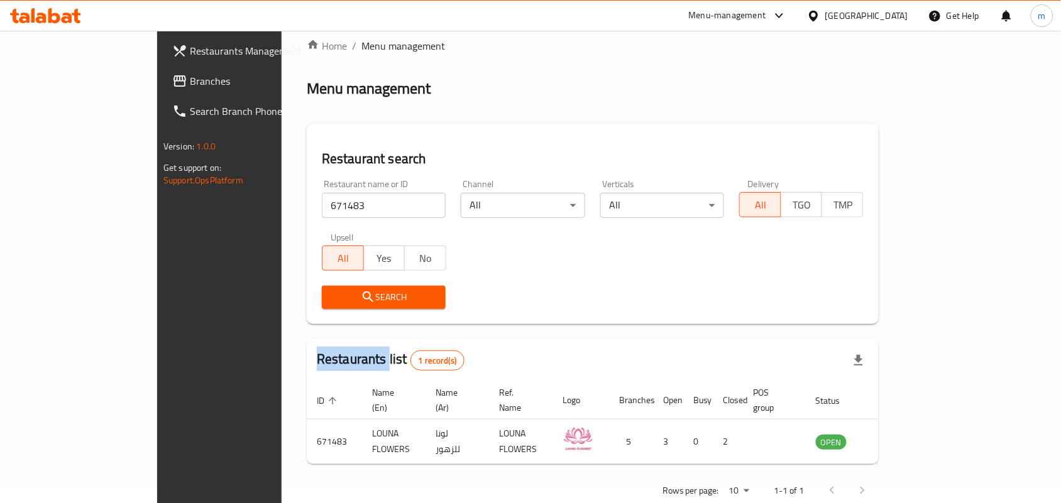
scroll to position [33, 0]
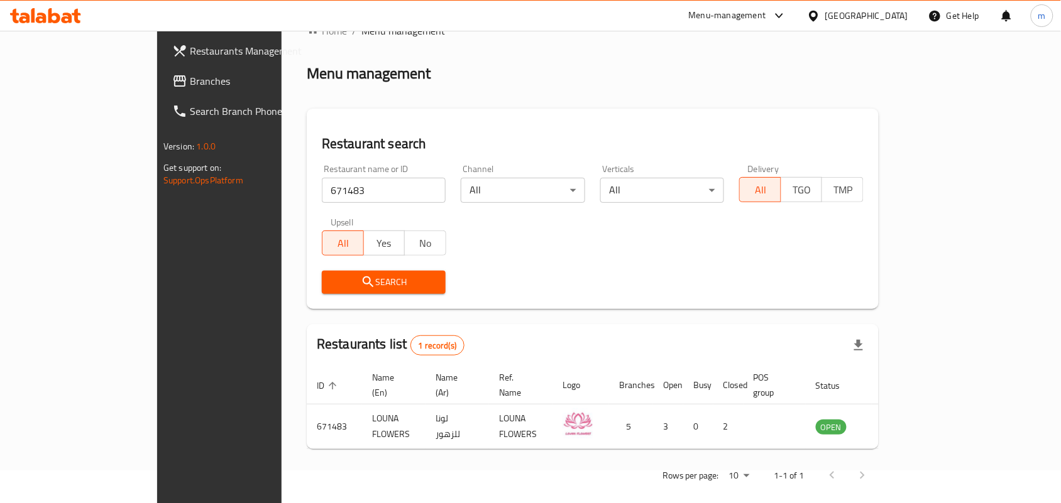
click at [863, 22] on div "[GEOGRAPHIC_DATA]" at bounding box center [866, 16] width 83 height 14
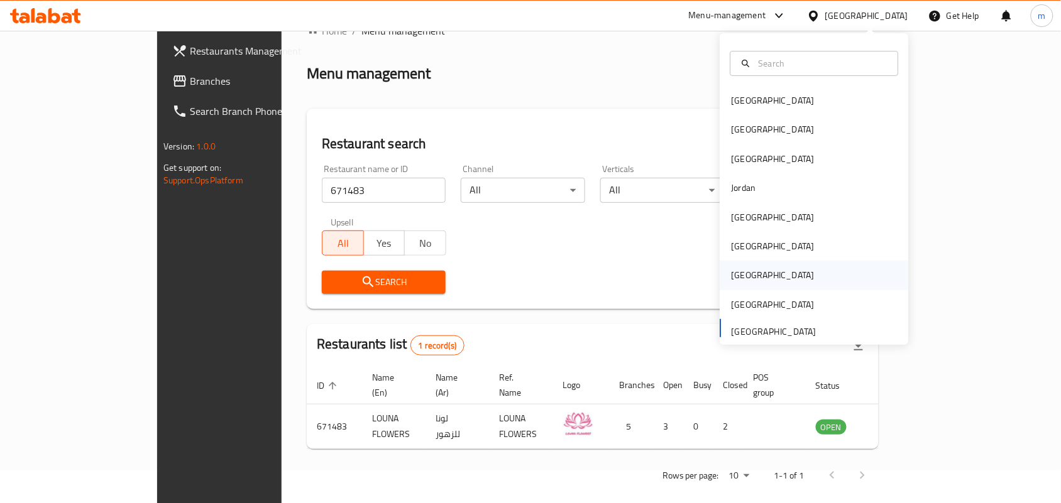
click at [748, 276] on div "Qatar" at bounding box center [772, 275] width 103 height 29
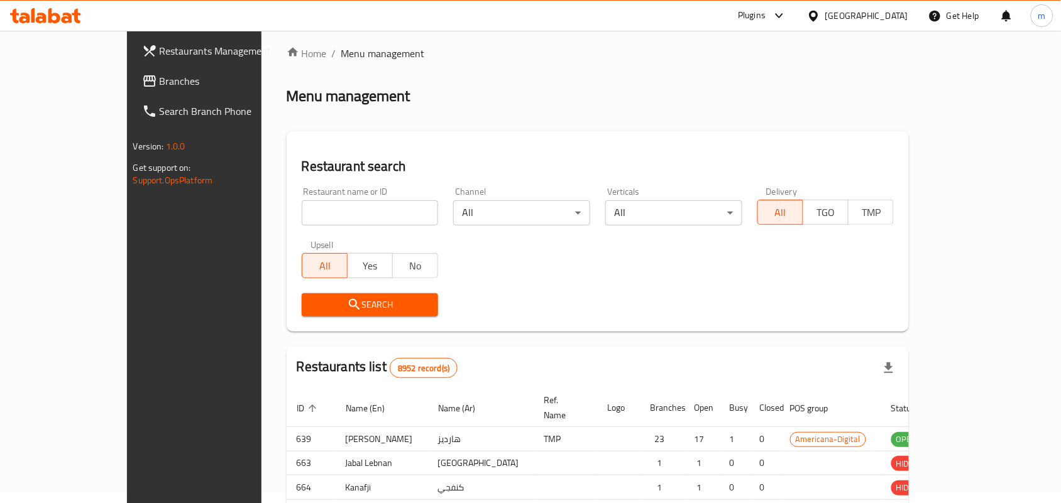
scroll to position [33, 0]
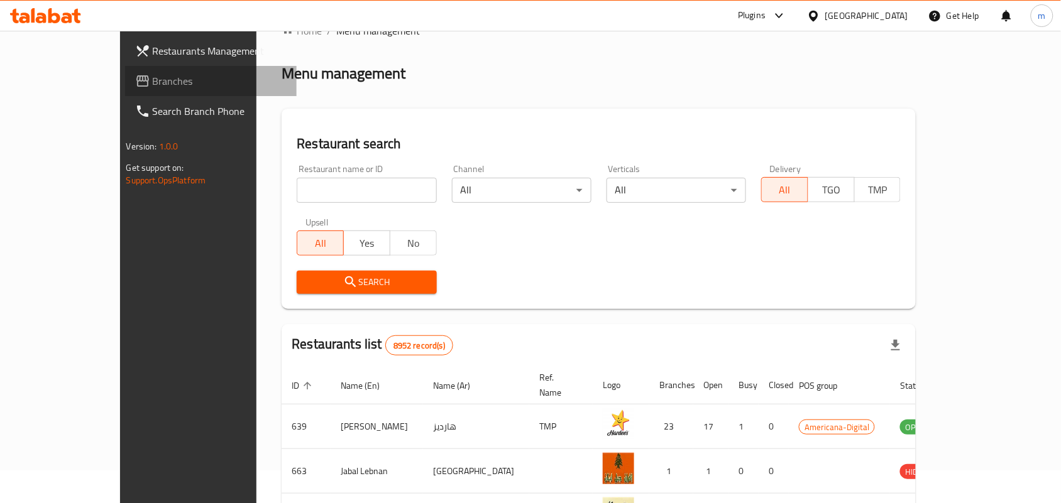
click at [153, 77] on span "Branches" at bounding box center [220, 81] width 134 height 15
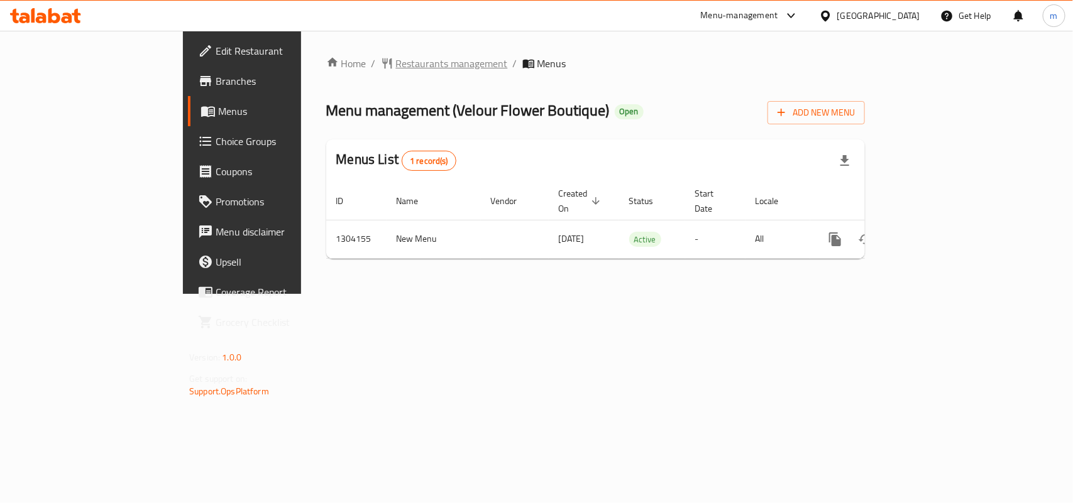
click at [396, 62] on span "Restaurants management" at bounding box center [452, 63] width 112 height 15
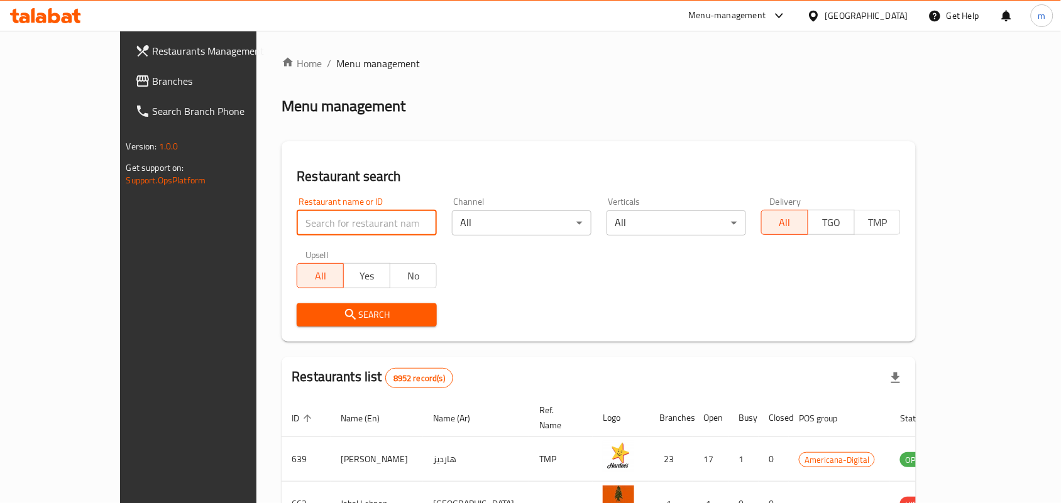
click at [297, 219] on input "search" at bounding box center [366, 222] width 139 height 25
paste input "703085"
type input "703085"
click at [309, 307] on span "Search" at bounding box center [366, 315] width 119 height 16
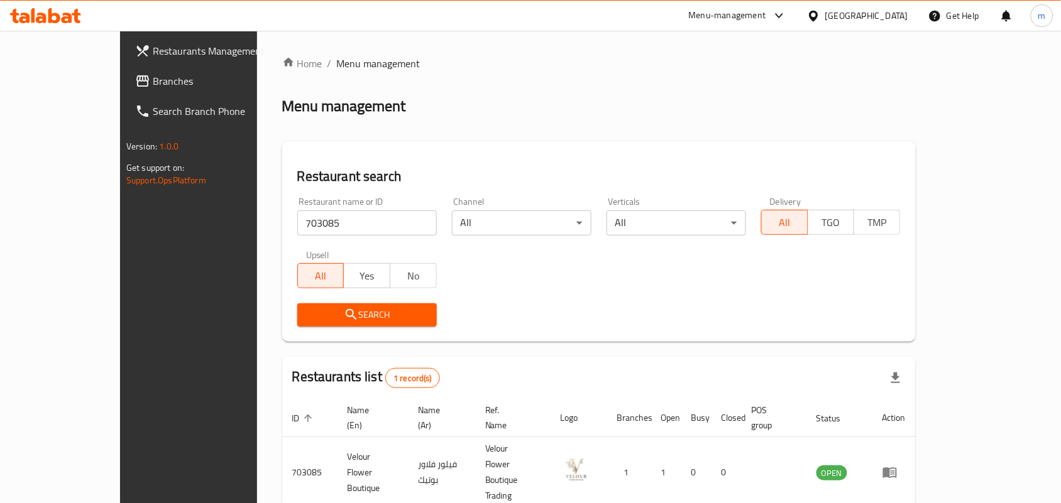
click at [890, 16] on div "[GEOGRAPHIC_DATA]" at bounding box center [866, 16] width 83 height 14
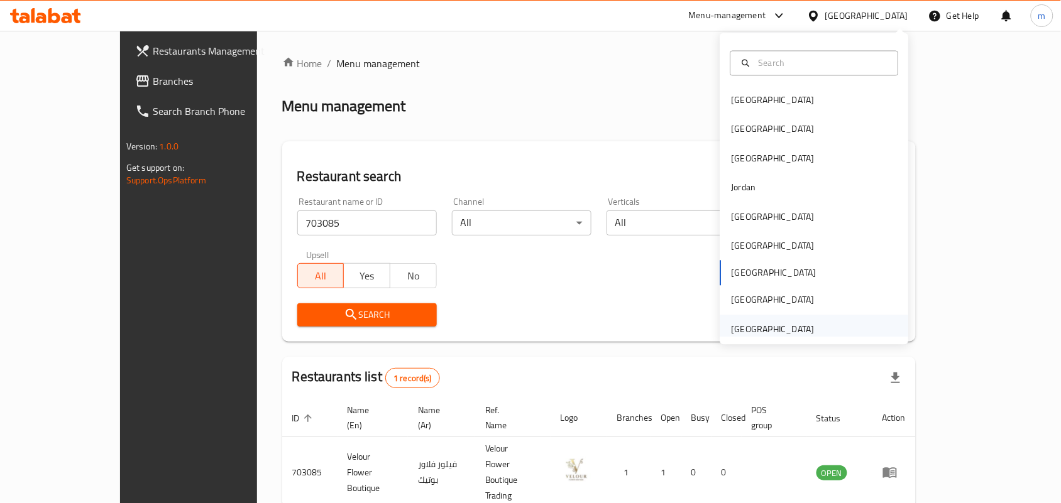
click at [812, 331] on div "[GEOGRAPHIC_DATA]" at bounding box center [814, 329] width 189 height 29
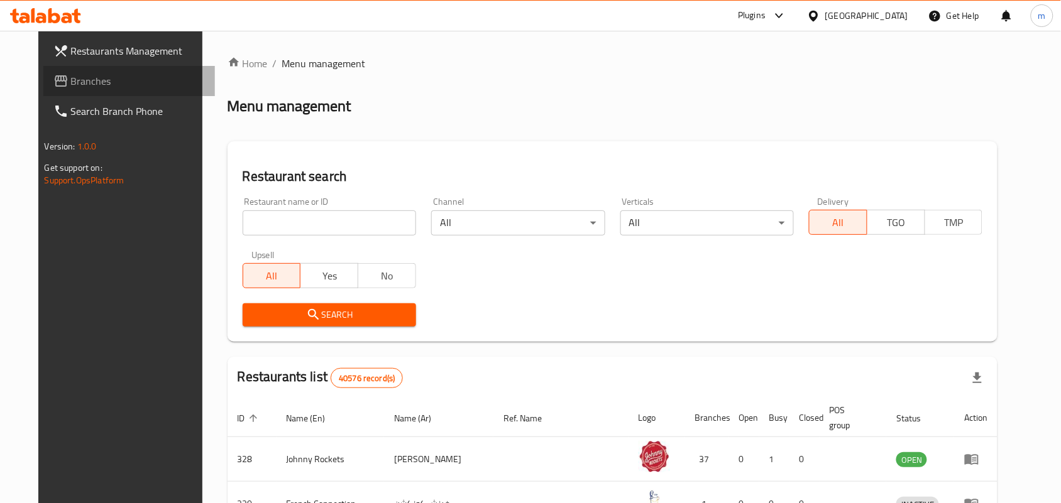
click at [53, 74] on icon at bounding box center [60, 81] width 15 height 15
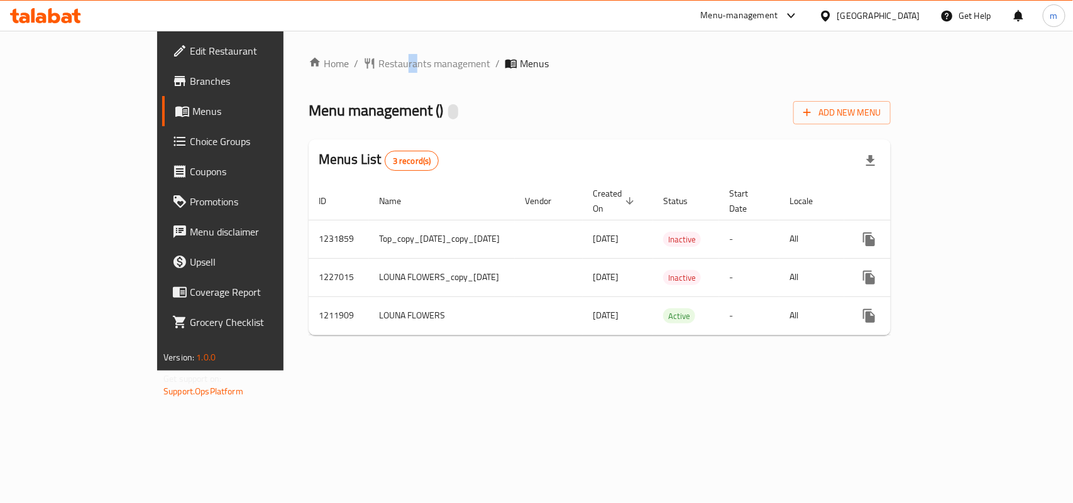
drag, startPoint x: 309, startPoint y: 49, endPoint x: 324, endPoint y: 65, distance: 21.3
click at [313, 53] on div "Home / Restaurants management / Menus Menu management ( ) Add New Menu Menus Li…" at bounding box center [599, 201] width 632 height 340
click at [378, 65] on span "Restaurants management" at bounding box center [434, 63] width 112 height 15
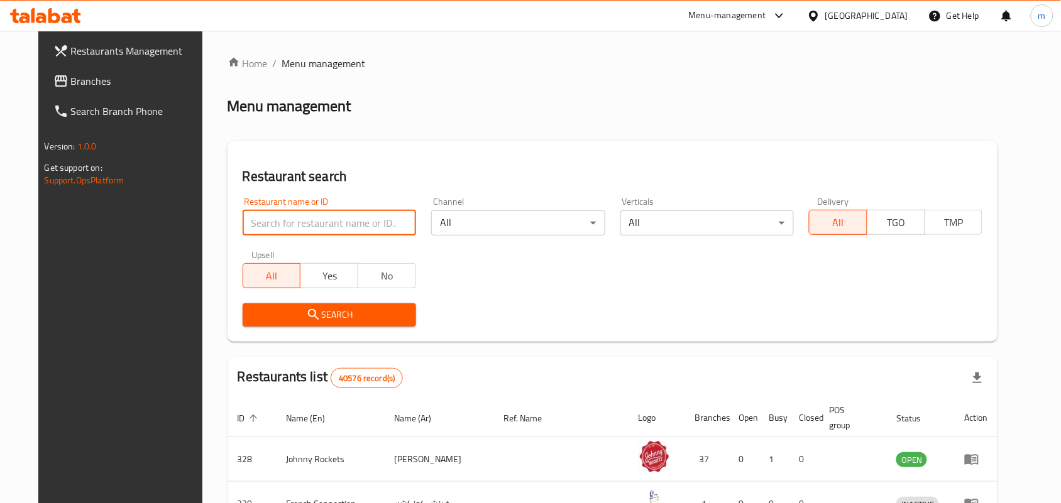
click at [283, 220] on input "search" at bounding box center [329, 222] width 173 height 25
paste input "671483"
type input "671483"
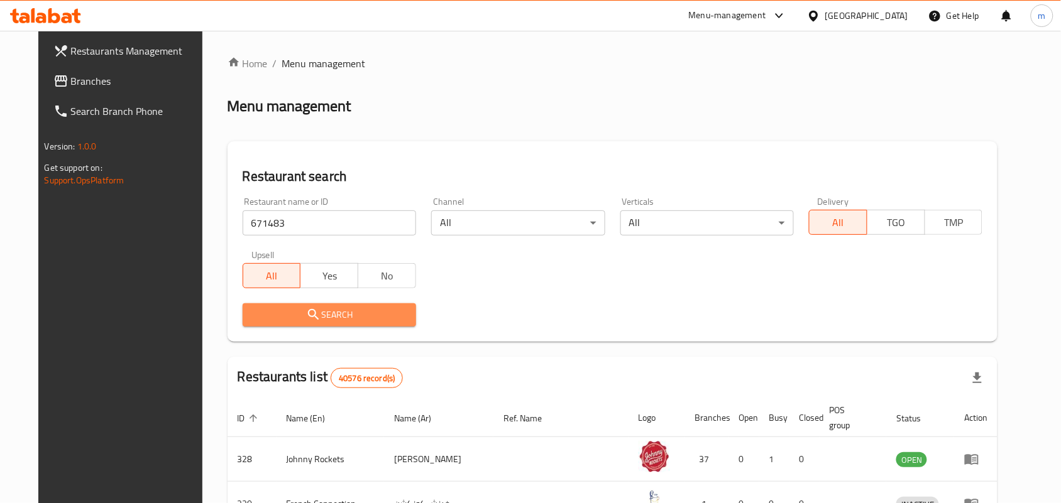
click at [334, 310] on span "Search" at bounding box center [329, 315] width 153 height 16
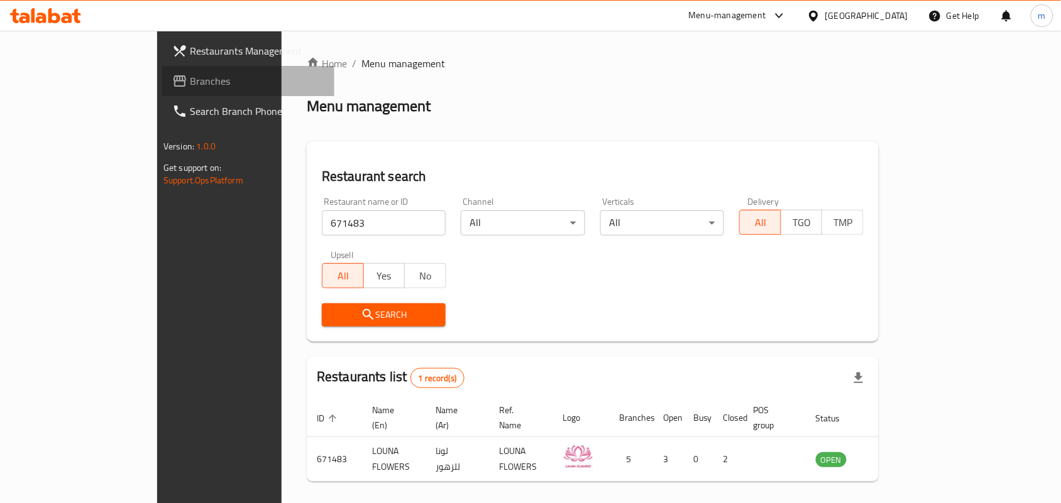
click at [190, 76] on span "Branches" at bounding box center [257, 81] width 134 height 15
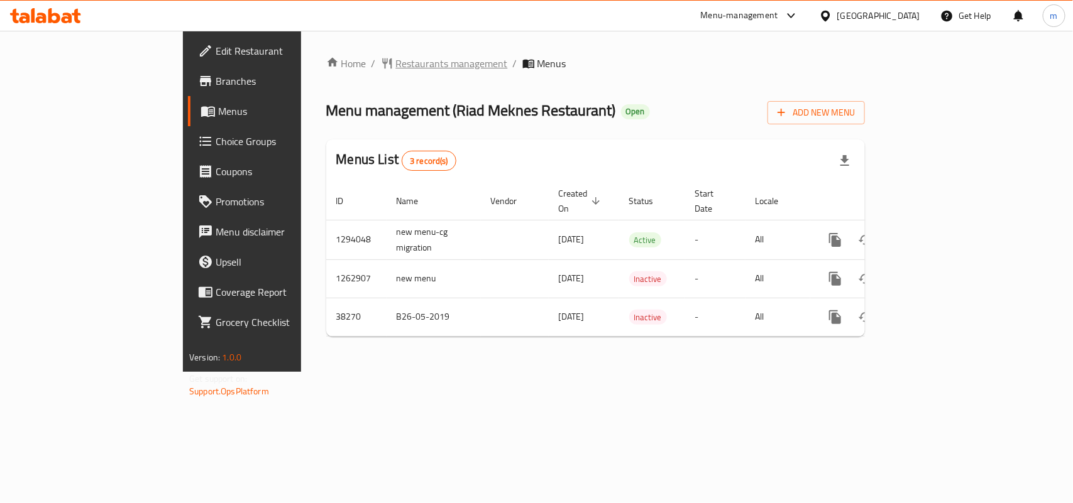
click at [396, 68] on span "Restaurants management" at bounding box center [452, 63] width 112 height 15
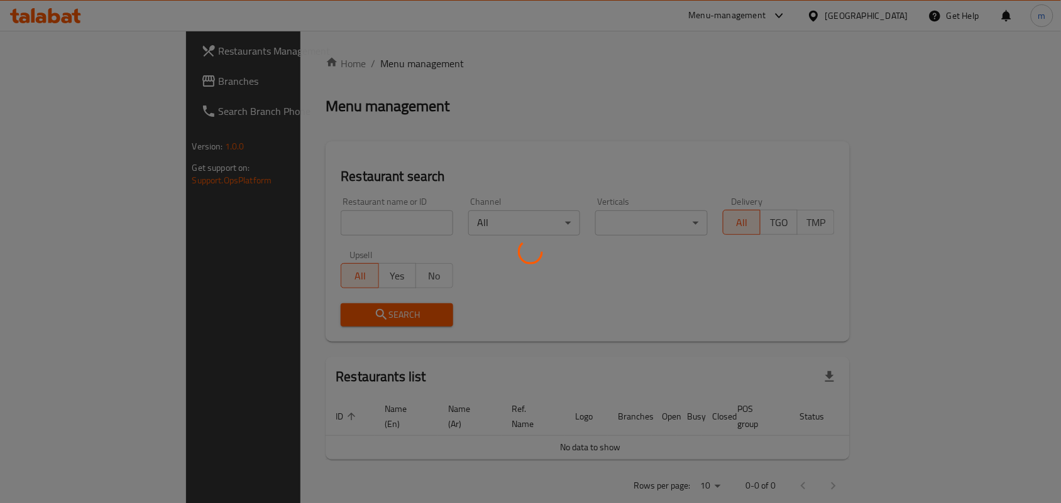
click at [285, 219] on div at bounding box center [530, 251] width 1061 height 503
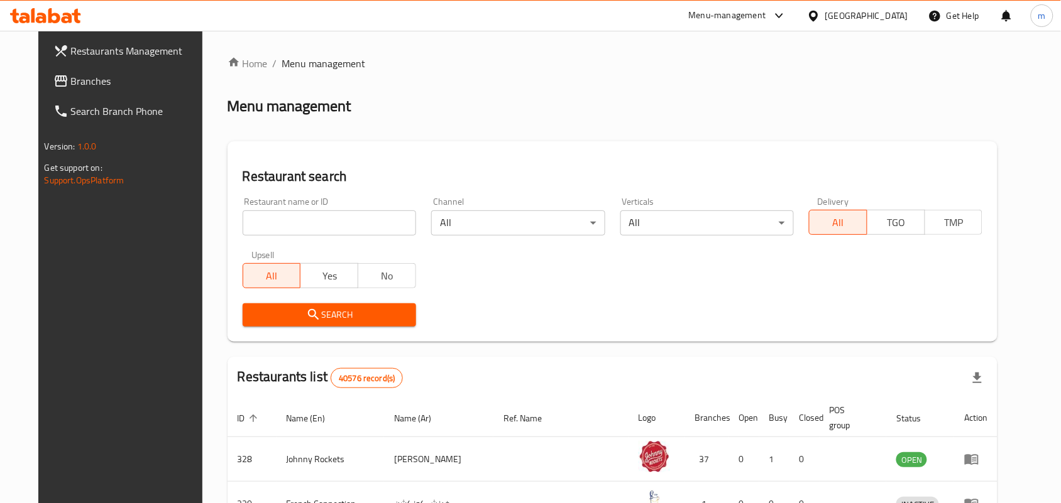
click at [303, 232] on input "search" at bounding box center [329, 222] width 173 height 25
paste input "3292"
type input "3292"
click at [336, 322] on span "Search" at bounding box center [329, 315] width 153 height 16
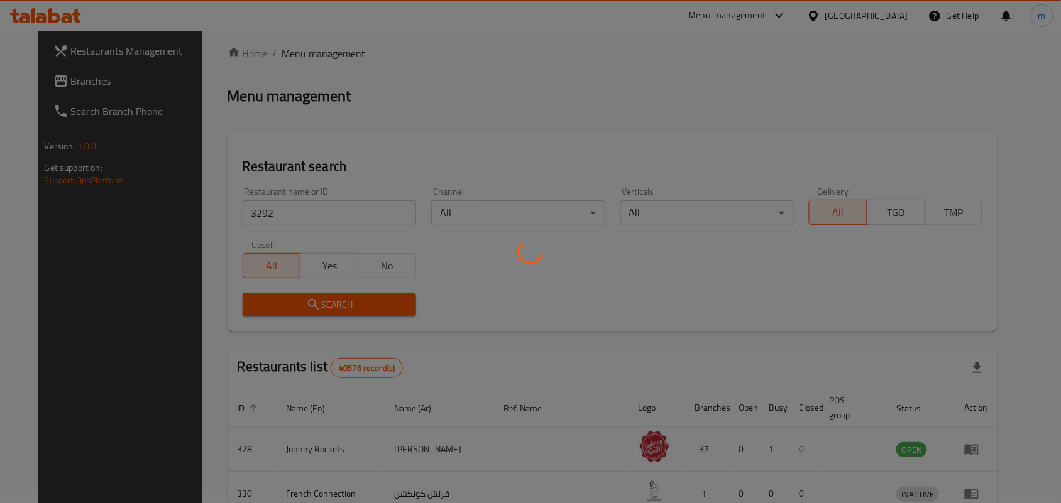
scroll to position [33, 0]
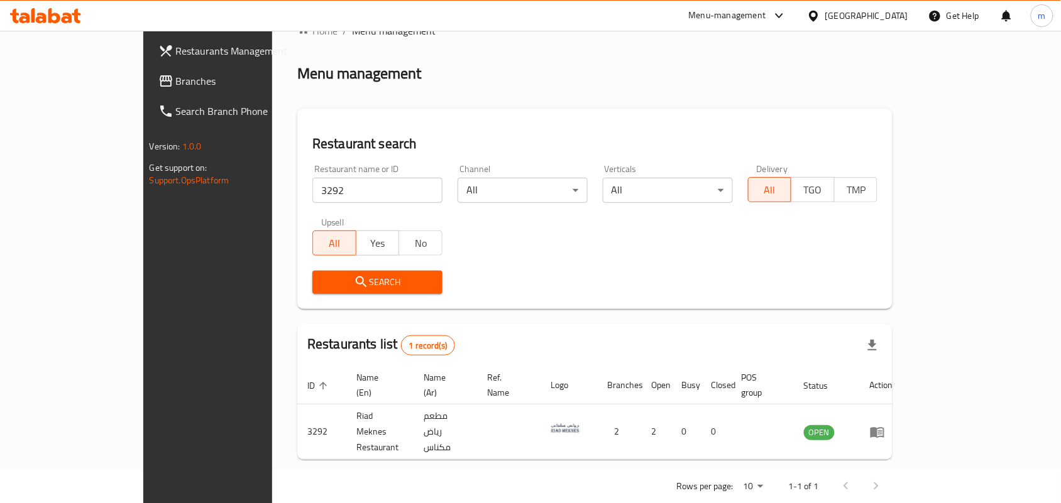
click at [827, 14] on div "[GEOGRAPHIC_DATA]" at bounding box center [866, 16] width 83 height 14
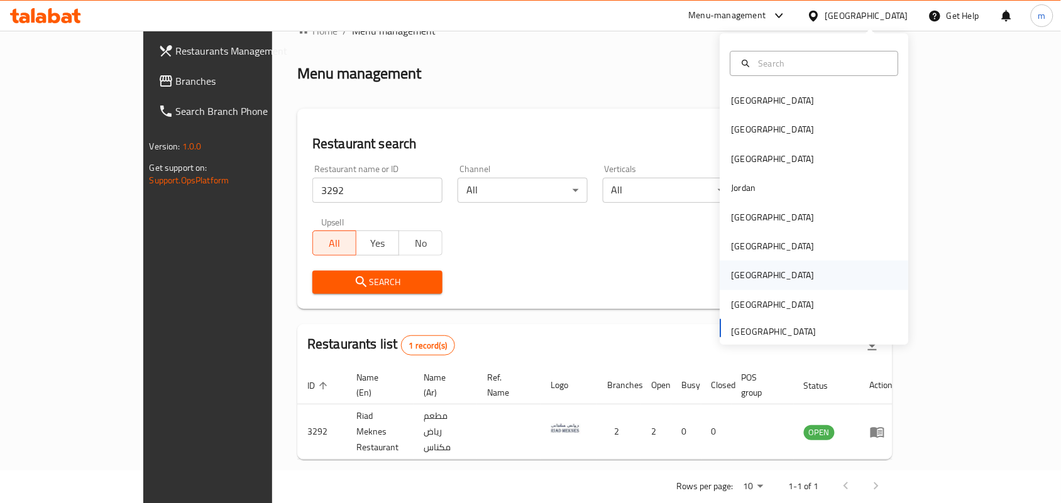
click at [737, 276] on div "[GEOGRAPHIC_DATA]" at bounding box center [772, 275] width 83 height 14
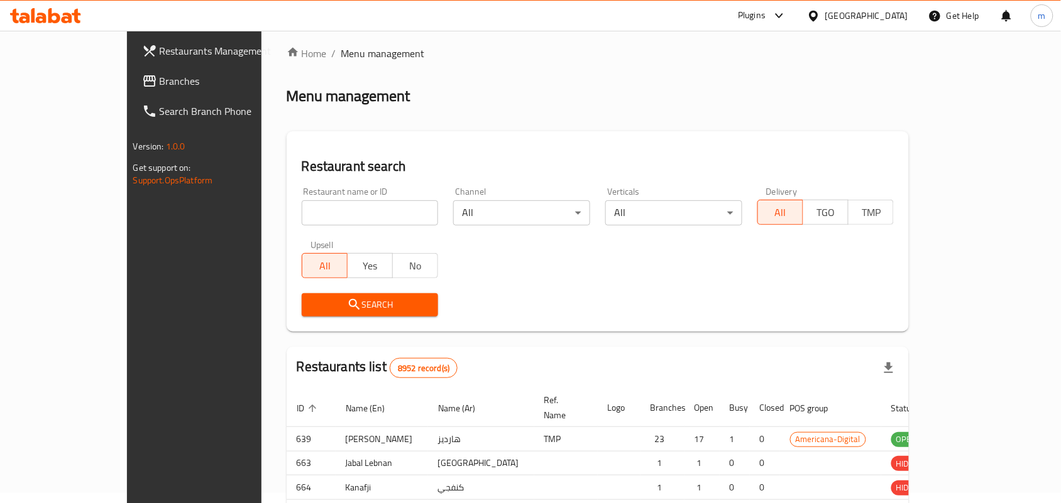
scroll to position [33, 0]
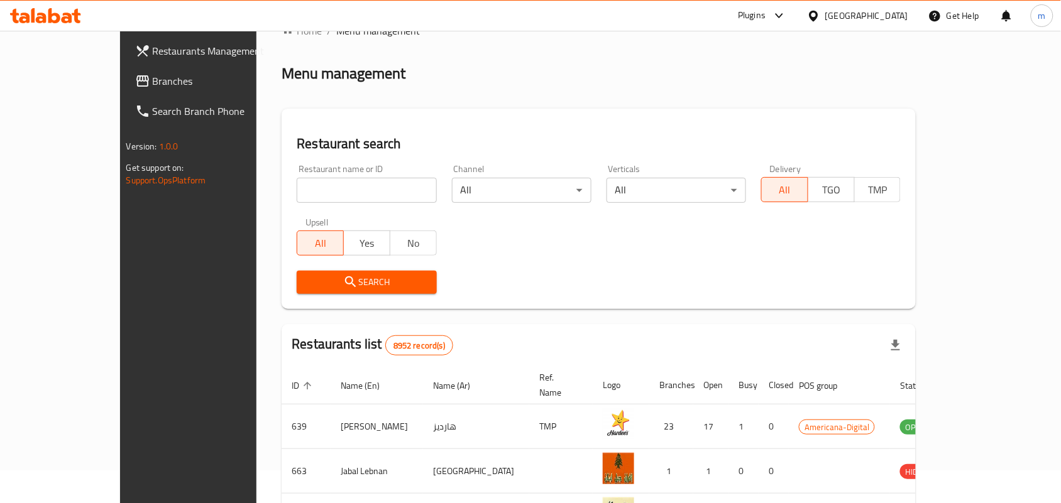
click at [153, 79] on span "Branches" at bounding box center [220, 81] width 134 height 15
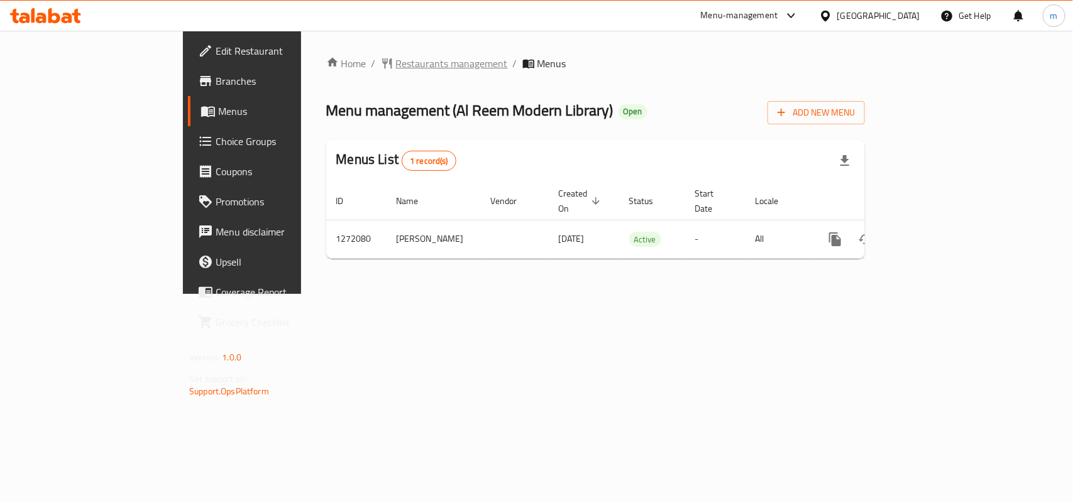
click at [396, 60] on span "Restaurants management" at bounding box center [452, 63] width 112 height 15
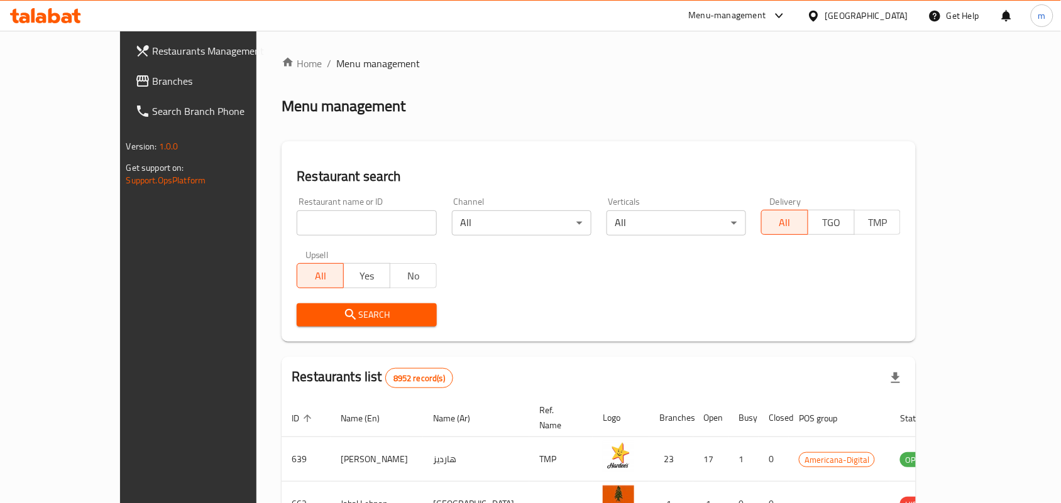
click at [300, 222] on input "search" at bounding box center [366, 222] width 139 height 25
type input "v"
drag, startPoint x: 396, startPoint y: 222, endPoint x: 379, endPoint y: 224, distance: 17.2
click at [379, 224] on input "v" at bounding box center [366, 222] width 139 height 25
click at [385, 222] on input "v" at bounding box center [366, 222] width 139 height 25
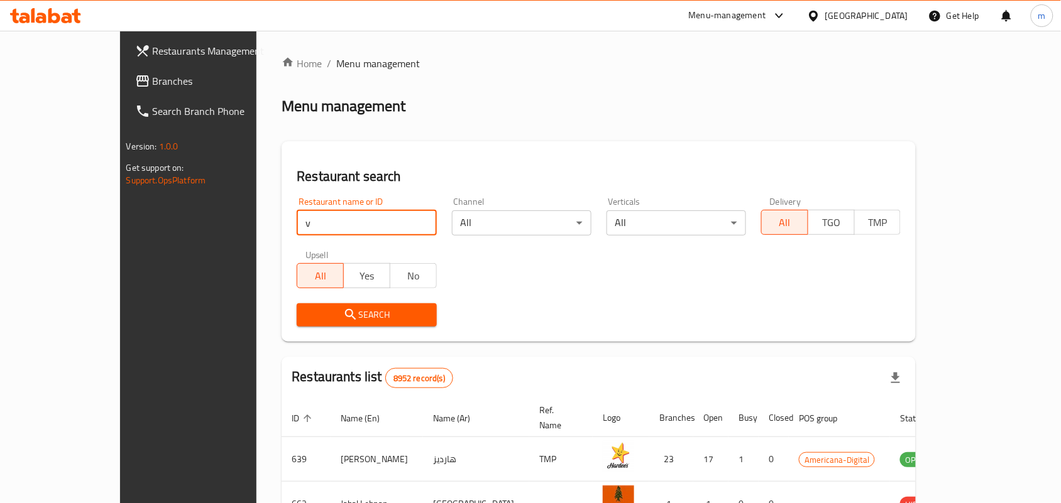
click at [385, 222] on input "v" at bounding box center [366, 222] width 139 height 25
click at [391, 220] on input "v" at bounding box center [366, 222] width 139 height 25
click at [353, 214] on input "search" at bounding box center [366, 222] width 139 height 25
paste input "689694"
type input "689694"
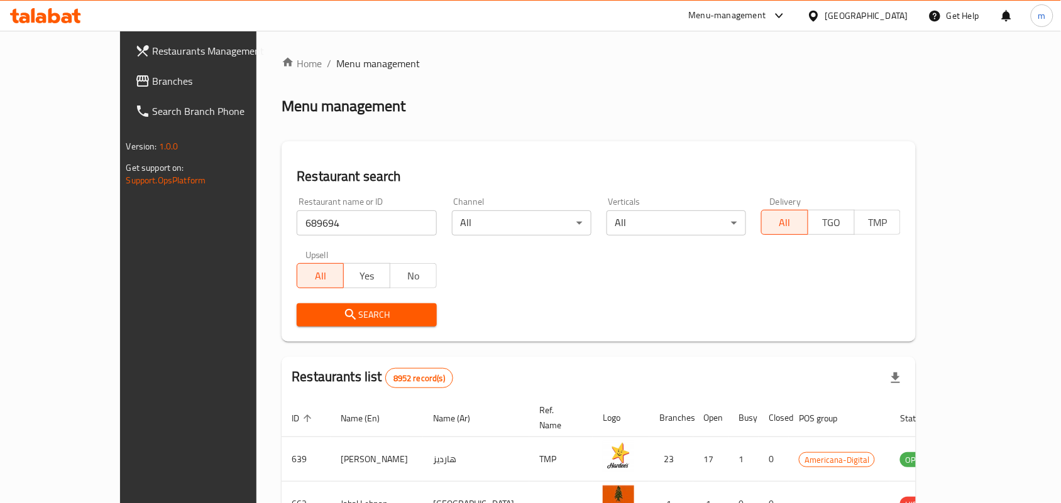
click at [359, 309] on span "Search" at bounding box center [366, 315] width 119 height 16
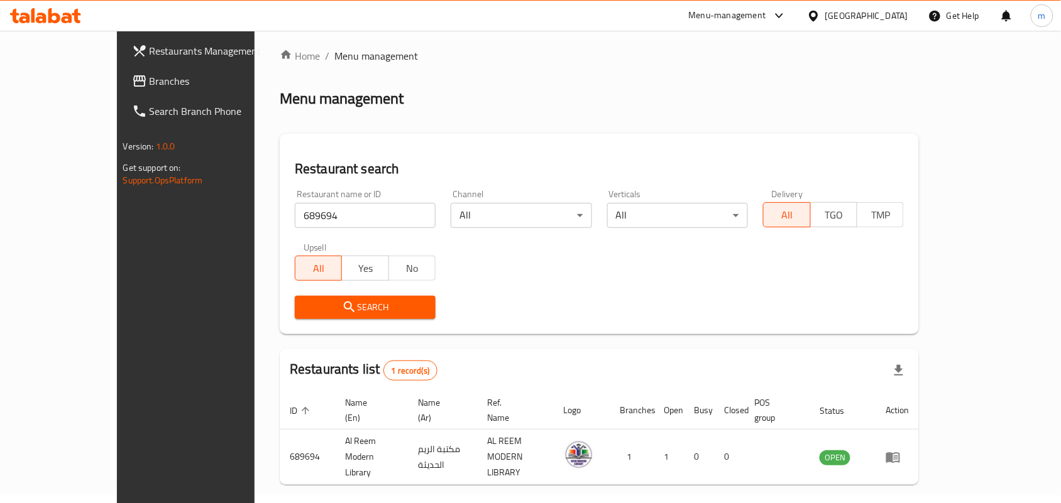
scroll to position [33, 0]
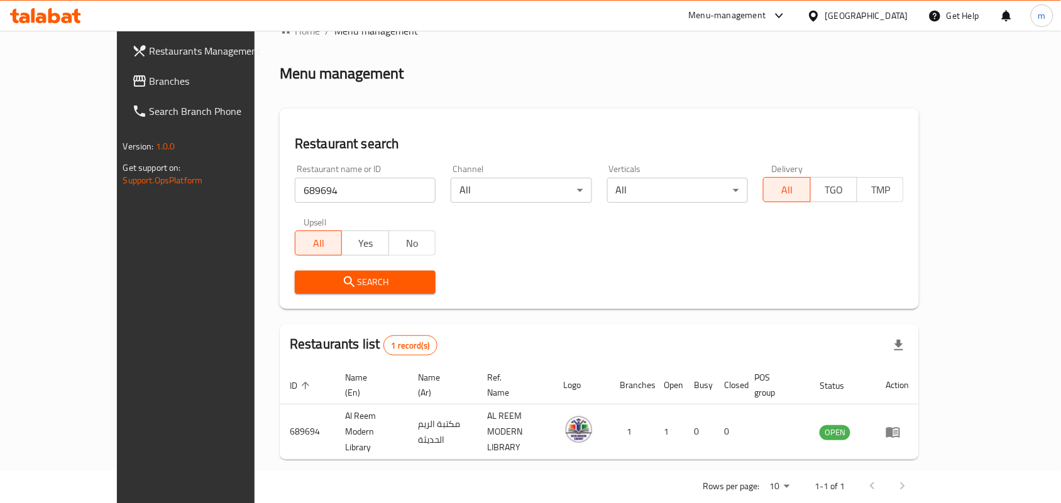
click at [886, 16] on div "[GEOGRAPHIC_DATA]" at bounding box center [866, 16] width 83 height 14
click at [150, 86] on span "Branches" at bounding box center [217, 81] width 134 height 15
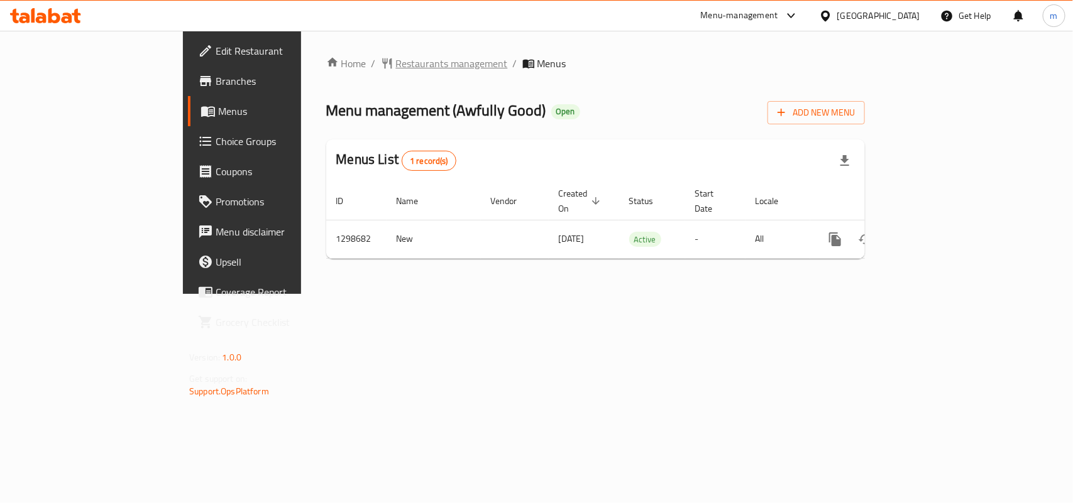
click at [396, 64] on span "Restaurants management" at bounding box center [452, 63] width 112 height 15
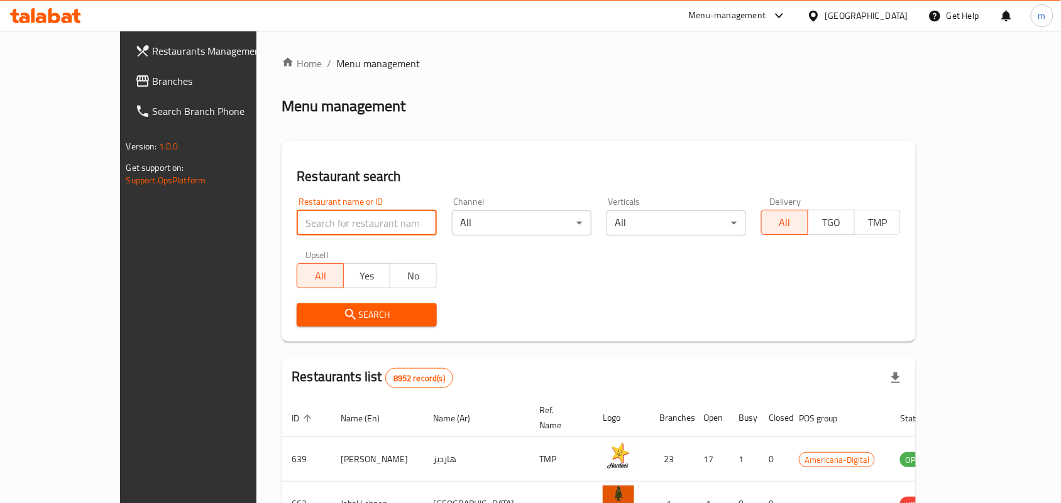
drag, startPoint x: 286, startPoint y: 209, endPoint x: 285, endPoint y: 220, distance: 10.8
click at [297, 210] on input "search" at bounding box center [366, 222] width 139 height 25
paste input "701056"
type input "701056"
click at [349, 318] on span "Search" at bounding box center [366, 315] width 119 height 16
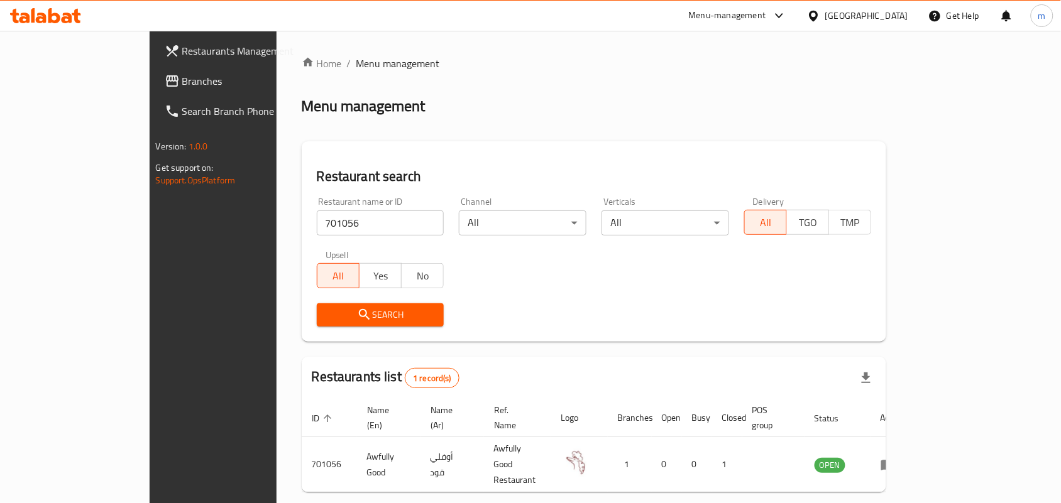
drag, startPoint x: 865, startPoint y: 17, endPoint x: 865, endPoint y: 46, distance: 28.9
click at [865, 19] on div "Qatar" at bounding box center [857, 16] width 121 height 30
click at [903, 4] on div "Menu-management Qatar Get Help m" at bounding box center [530, 15] width 1061 height 31
drag, startPoint x: 902, startPoint y: 6, endPoint x: 897, endPoint y: 19, distance: 14.1
click at [899, 16] on div "Qatar" at bounding box center [857, 16] width 121 height 30
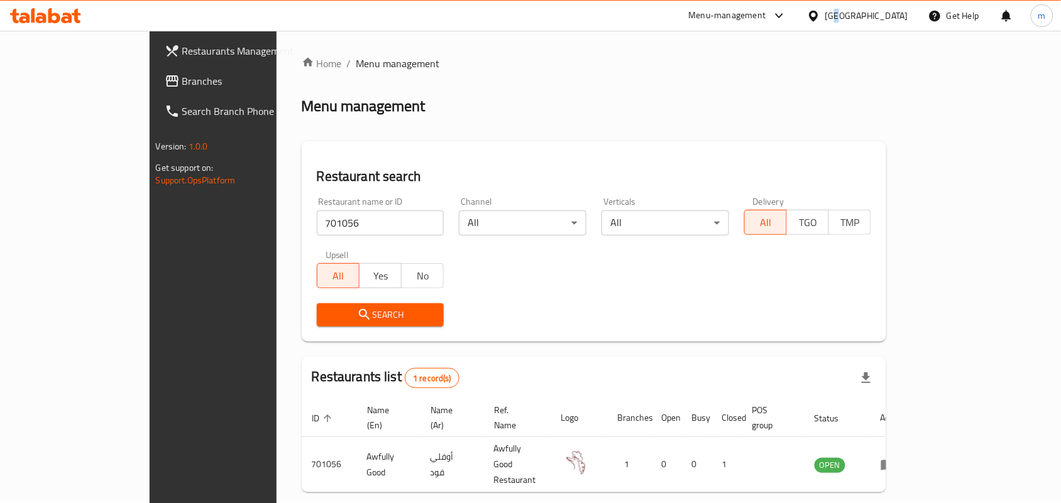
click at [897, 19] on div "Qatar" at bounding box center [866, 16] width 83 height 14
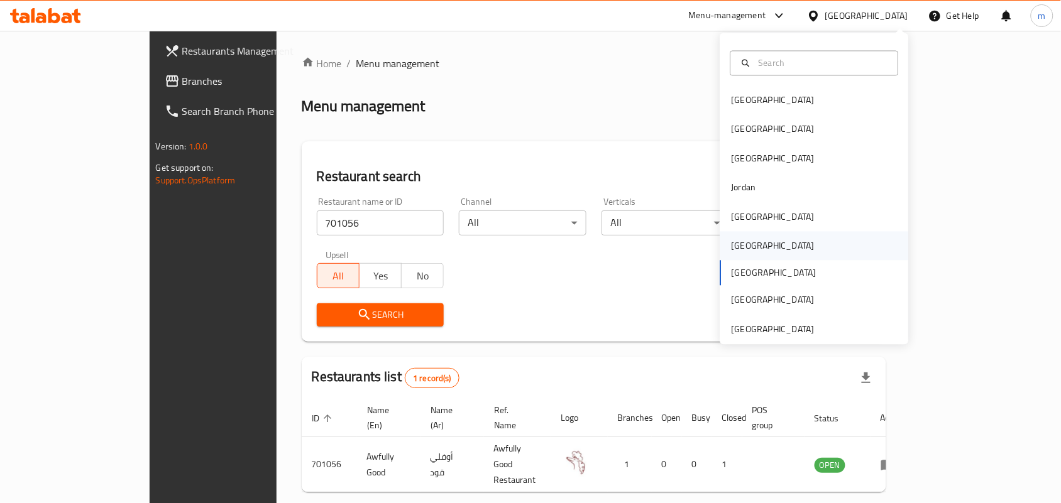
click at [755, 250] on div "Oman" at bounding box center [814, 246] width 189 height 29
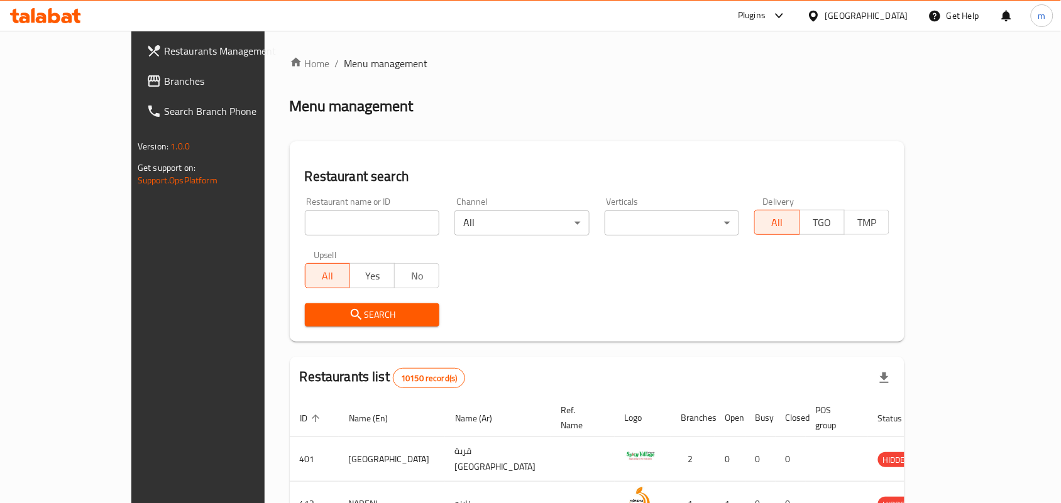
click at [164, 83] on span "Branches" at bounding box center [231, 81] width 134 height 15
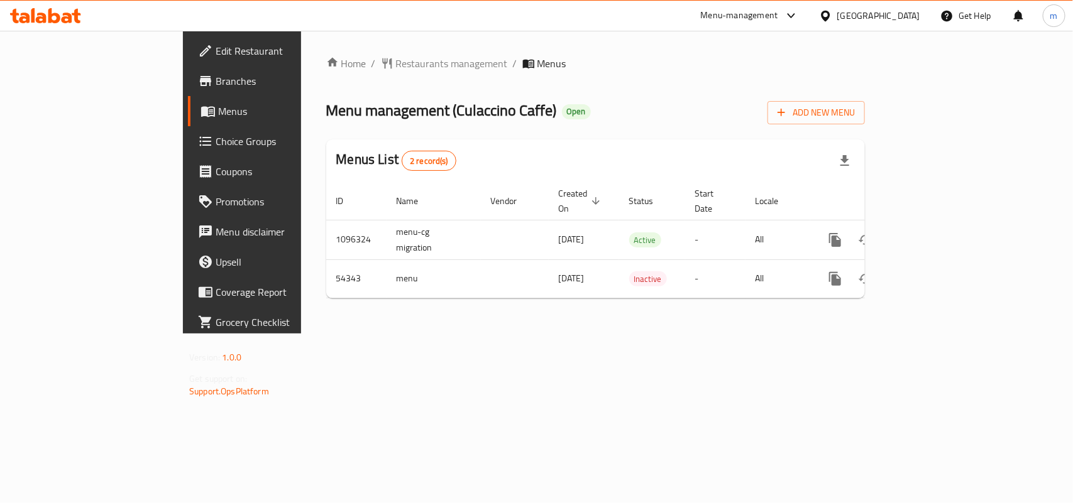
click at [337, 46] on div "Home / Restaurants management / Menus Menu management ( Culaccino Caffe ) Open …" at bounding box center [595, 182] width 589 height 303
click at [337, 52] on div "Home / Restaurants management / Menus Menu management ( Culaccino Caffe ) Open …" at bounding box center [595, 182] width 589 height 303
click at [396, 56] on span "Restaurants management" at bounding box center [452, 63] width 112 height 15
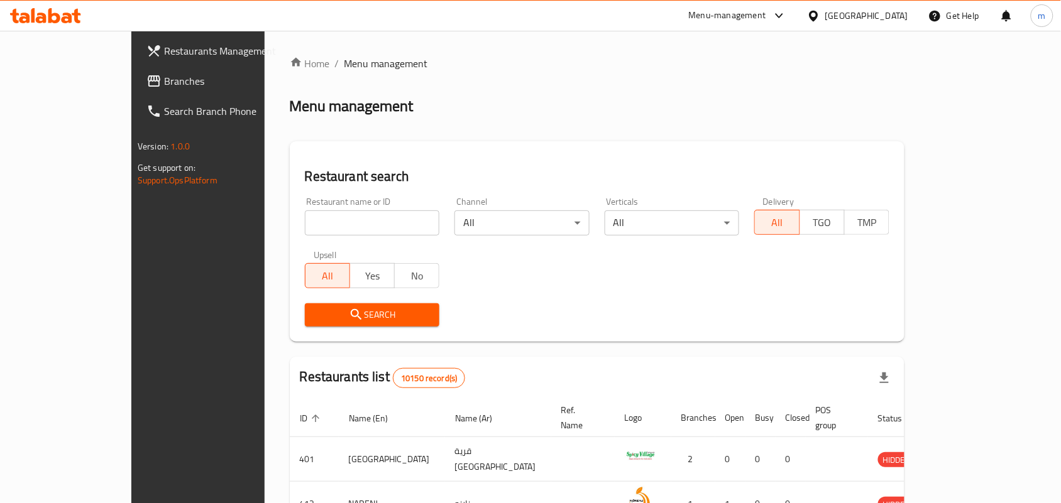
click at [305, 229] on input "search" at bounding box center [372, 222] width 135 height 25
paste input "26782"
type input "26782"
click at [342, 312] on span "Search" at bounding box center [372, 315] width 115 height 16
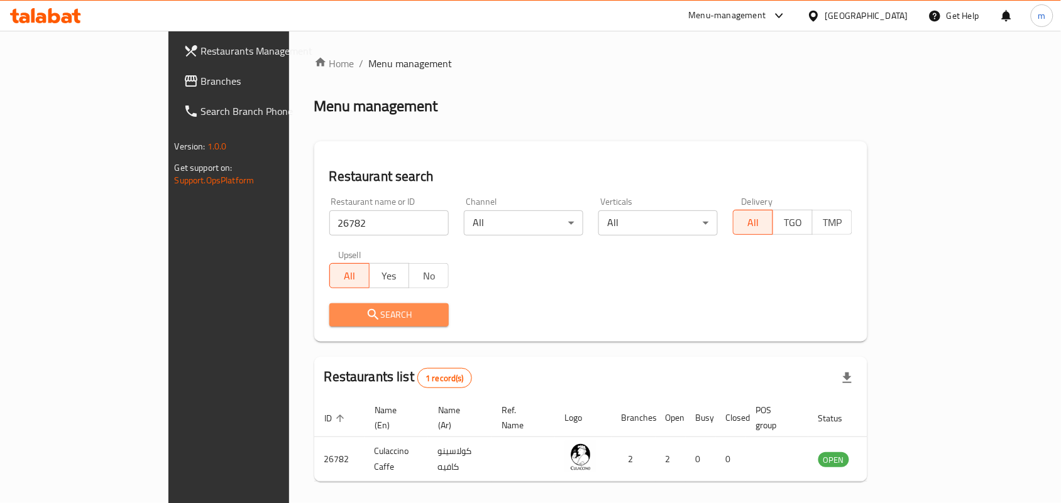
click at [382, 314] on span "Search" at bounding box center [388, 315] width 99 height 16
click at [201, 83] on span "Branches" at bounding box center [268, 81] width 134 height 15
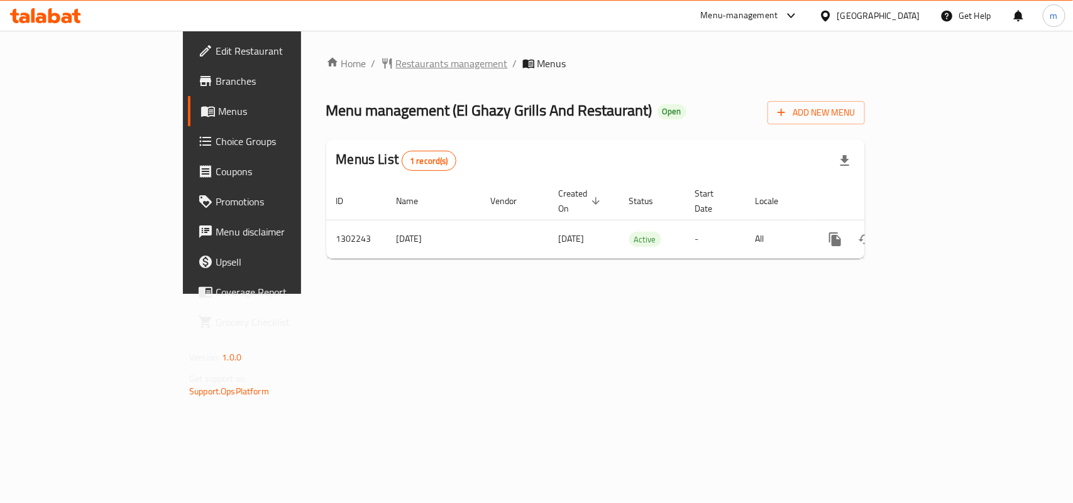
click at [396, 57] on span "Restaurants management" at bounding box center [452, 63] width 112 height 15
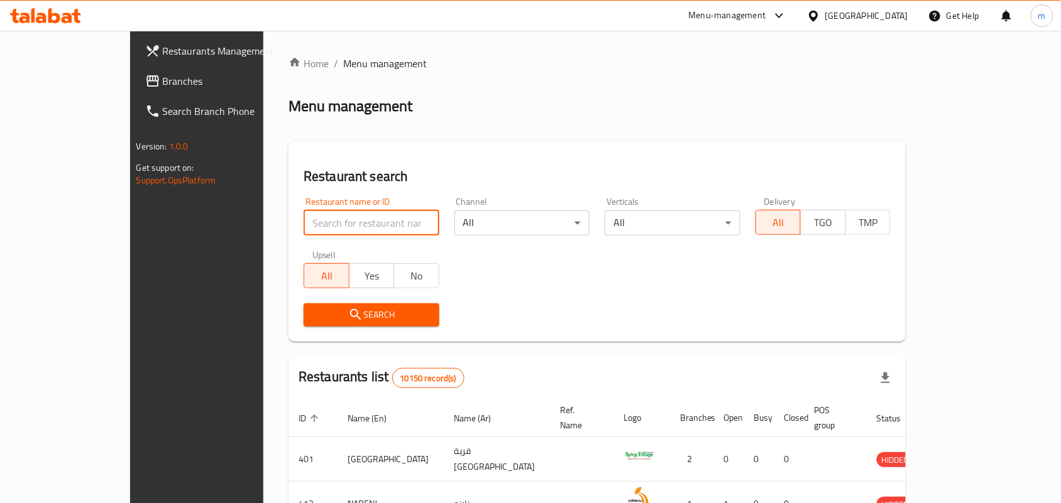
click at [303, 221] on input "search" at bounding box center [371, 222] width 136 height 25
paste input "702311"
type input "702311"
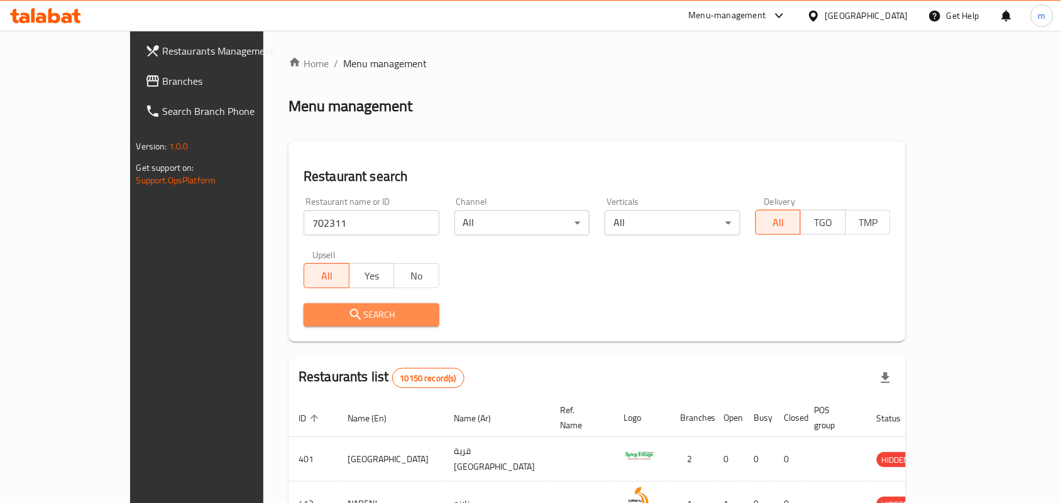
click at [315, 309] on span "Search" at bounding box center [372, 315] width 116 height 16
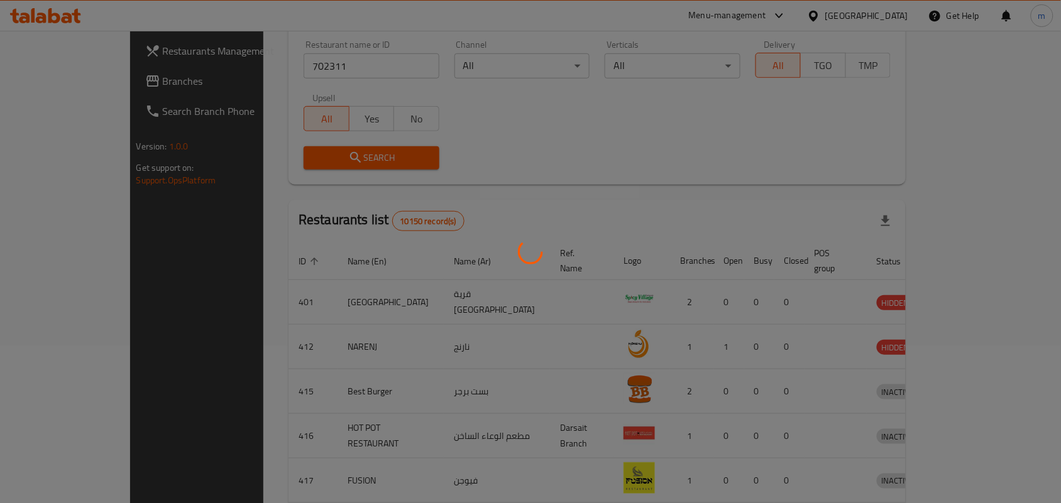
scroll to position [33, 0]
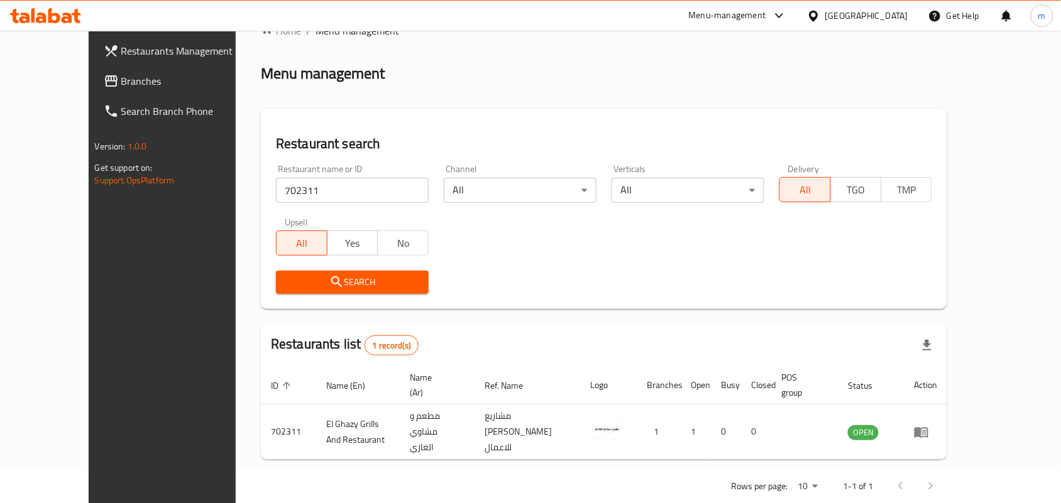
drag, startPoint x: 76, startPoint y: 80, endPoint x: 79, endPoint y: 91, distance: 11.0
click at [121, 80] on span "Branches" at bounding box center [188, 81] width 134 height 15
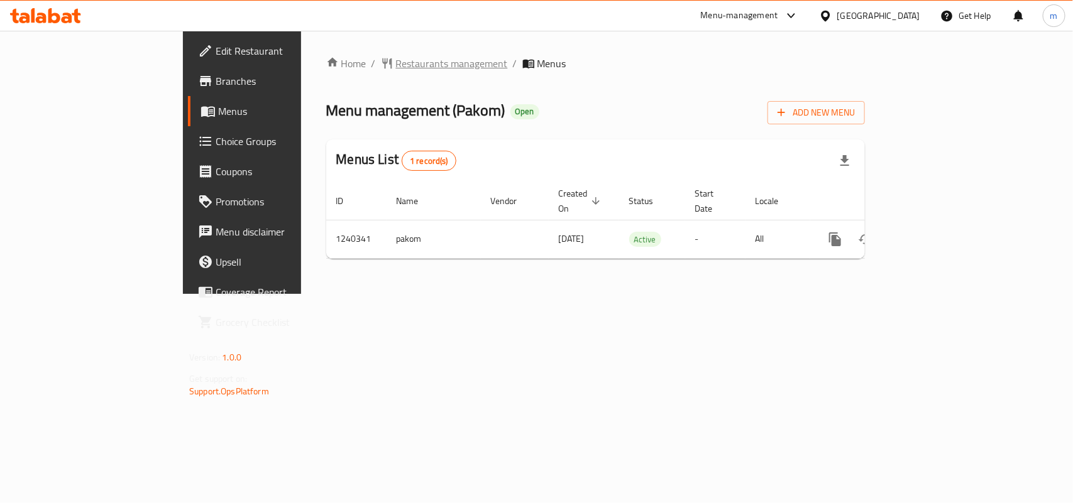
click at [396, 61] on span "Restaurants management" at bounding box center [452, 63] width 112 height 15
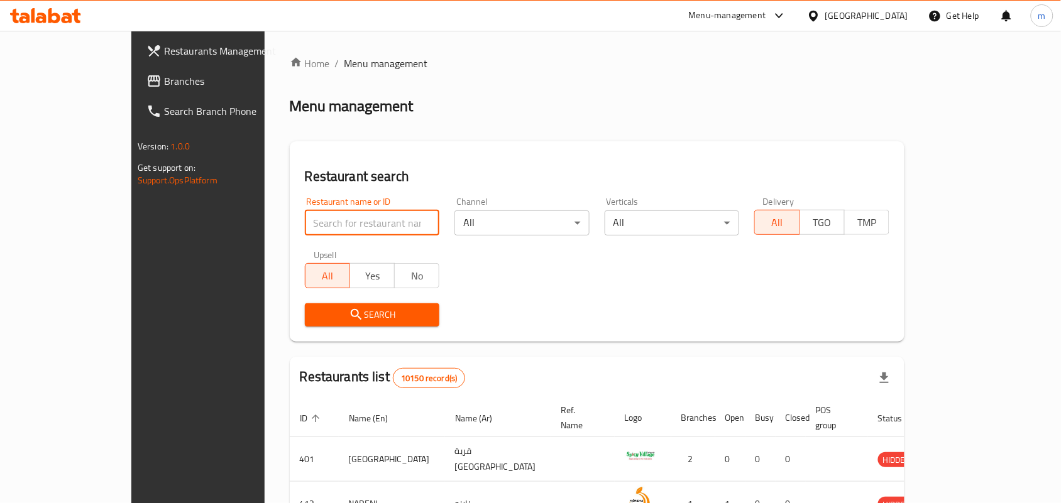
click at [305, 214] on input "search" at bounding box center [372, 222] width 135 height 25
paste input "680210"
type input "680210"
click at [327, 309] on span "Search" at bounding box center [372, 315] width 115 height 16
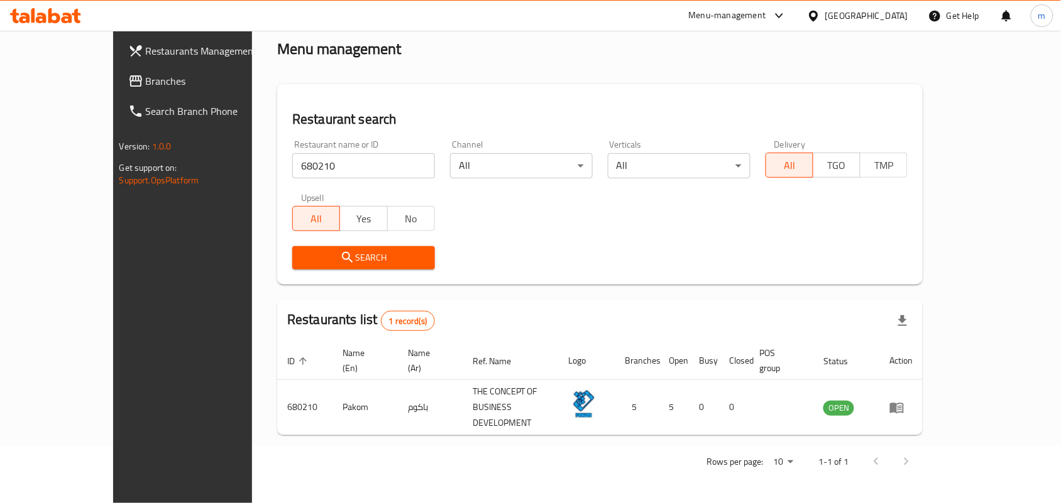
scroll to position [33, 0]
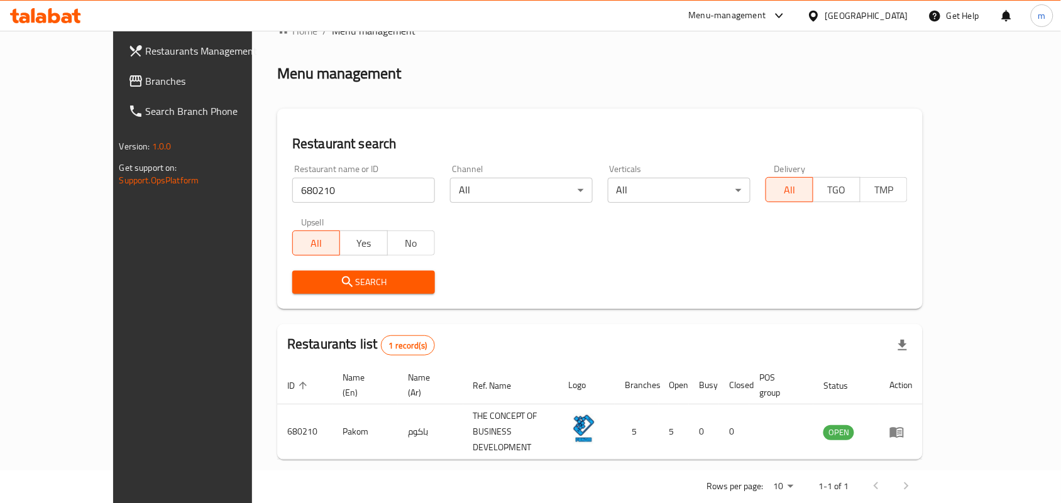
click at [886, 24] on div "[GEOGRAPHIC_DATA]" at bounding box center [857, 16] width 121 height 30
click at [893, 10] on div "[GEOGRAPHIC_DATA]" at bounding box center [866, 16] width 83 height 14
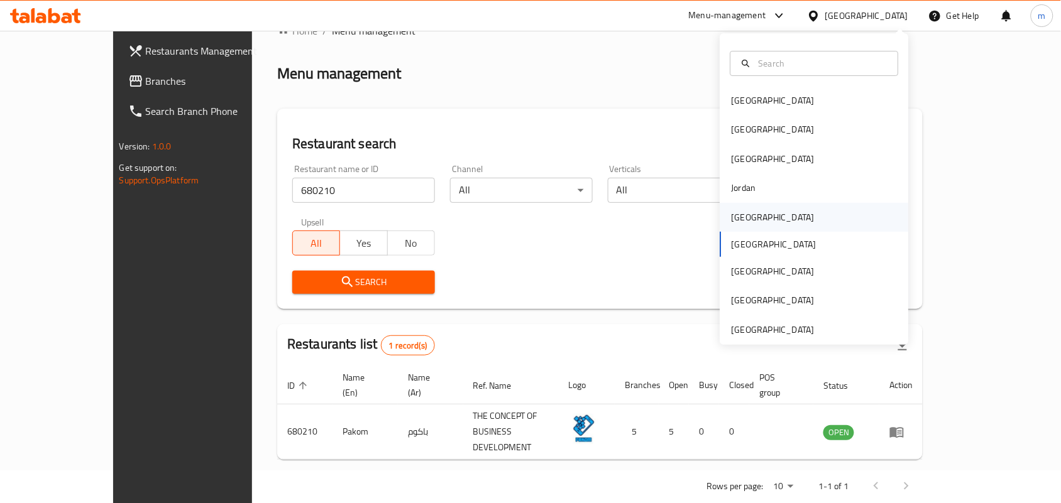
click at [746, 214] on div "[GEOGRAPHIC_DATA]" at bounding box center [772, 217] width 103 height 29
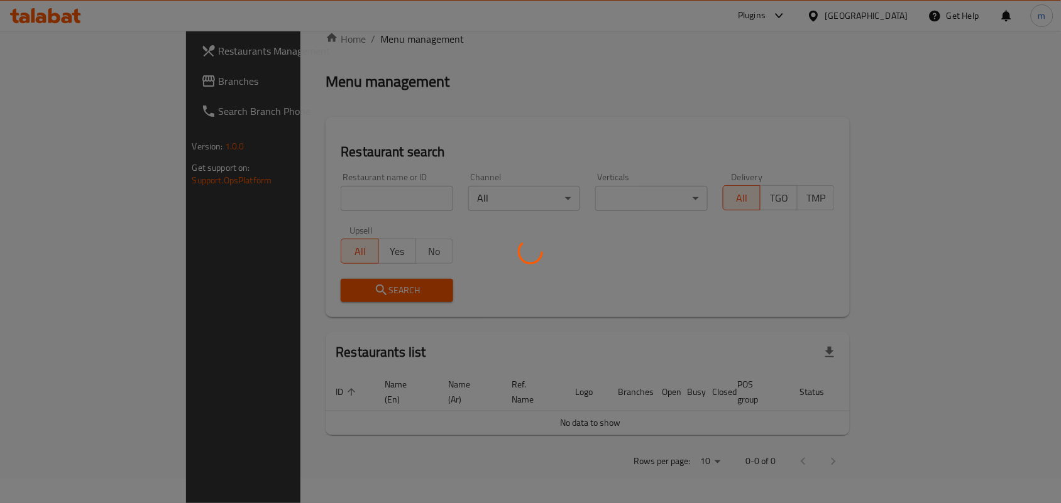
scroll to position [10, 0]
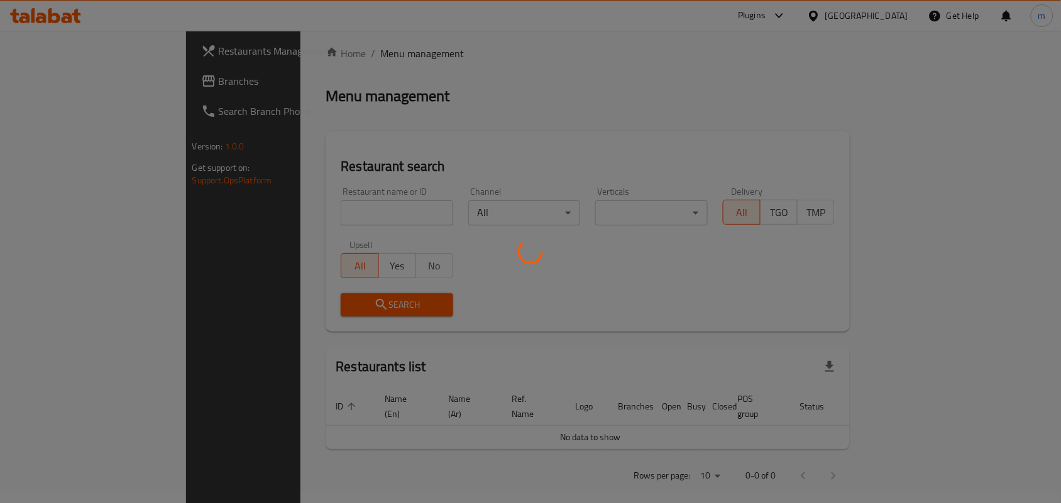
click at [746, 214] on div at bounding box center [530, 251] width 1061 height 503
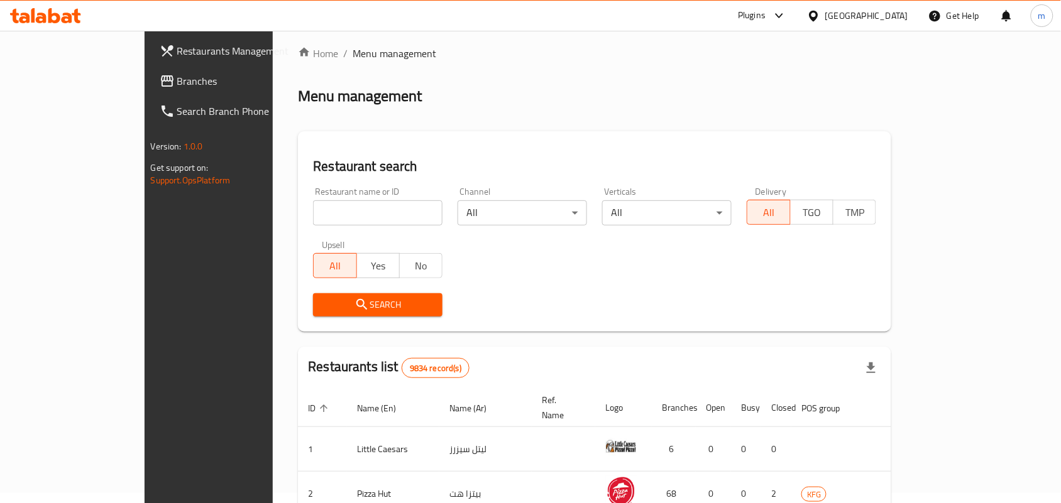
scroll to position [33, 0]
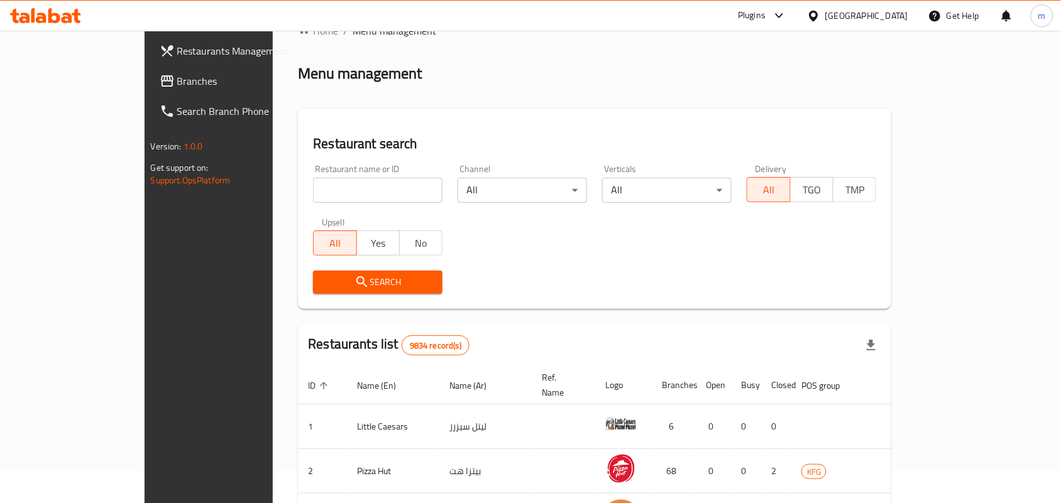
click at [160, 84] on span at bounding box center [169, 81] width 18 height 15
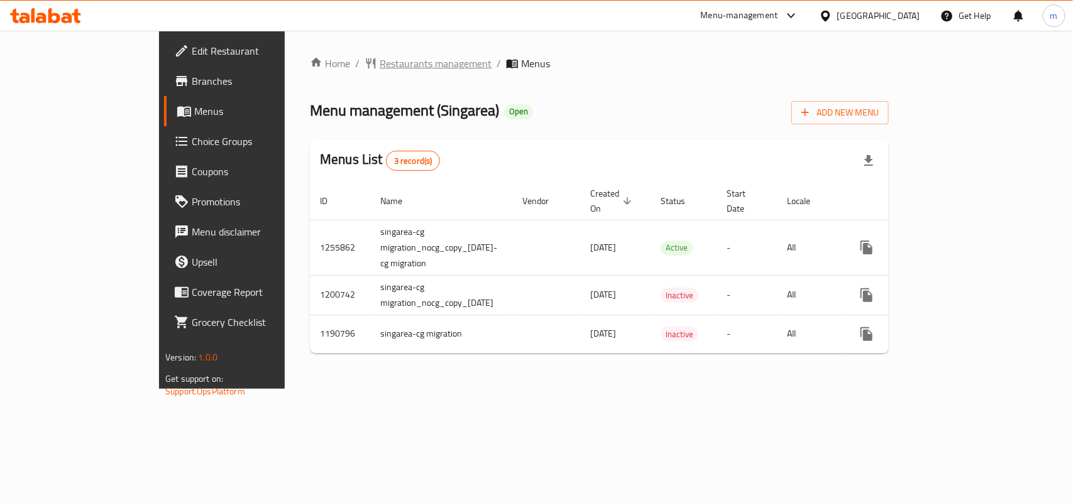
click at [380, 58] on span "Restaurants management" at bounding box center [436, 63] width 112 height 15
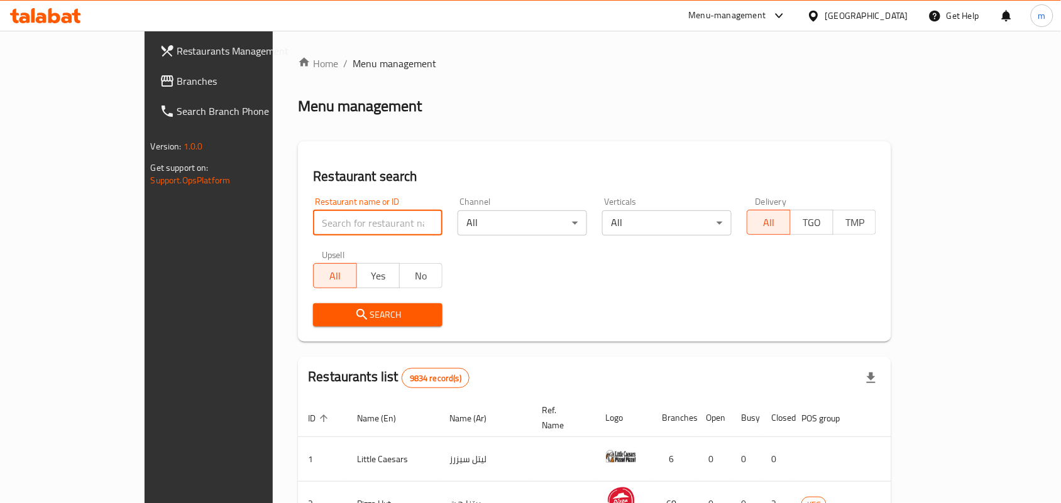
click at [313, 231] on input "search" at bounding box center [377, 222] width 129 height 25
paste input "623221"
type input "623221"
click at [366, 306] on button "Search" at bounding box center [377, 314] width 129 height 23
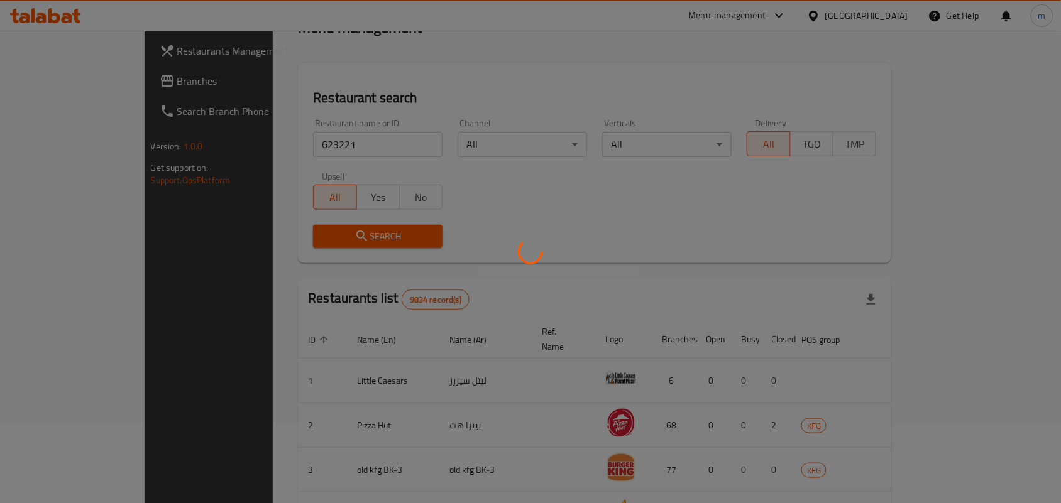
scroll to position [33, 0]
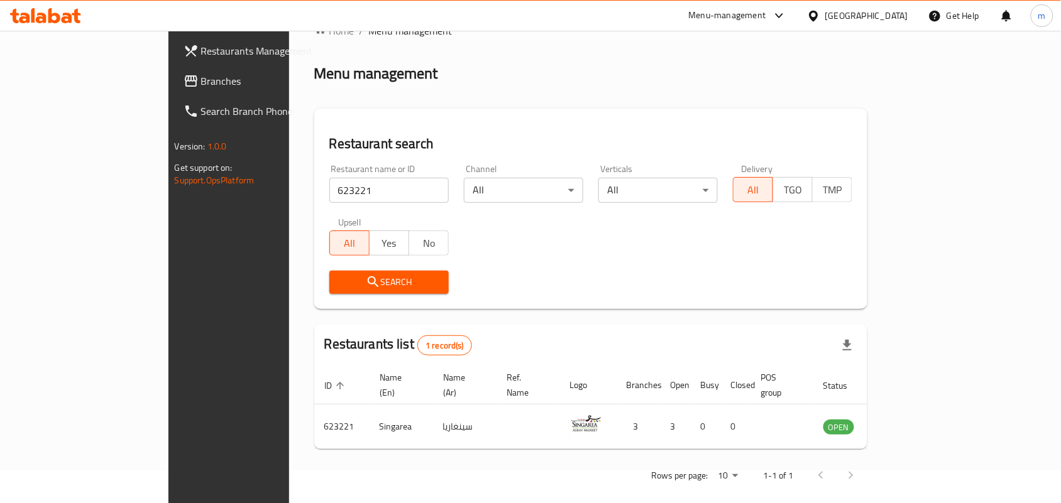
click at [820, 10] on icon at bounding box center [813, 15] width 13 height 13
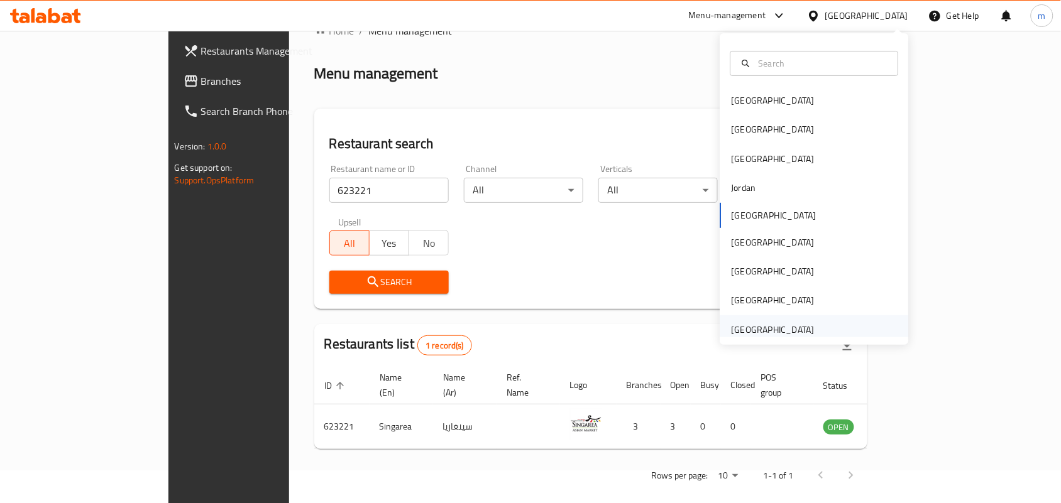
click at [829, 329] on div "[GEOGRAPHIC_DATA]" at bounding box center [814, 329] width 189 height 29
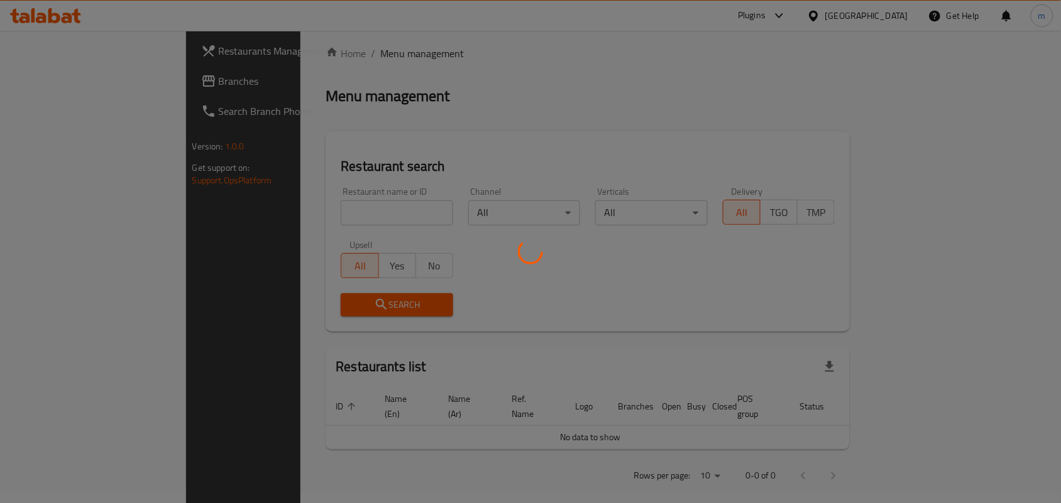
scroll to position [33, 0]
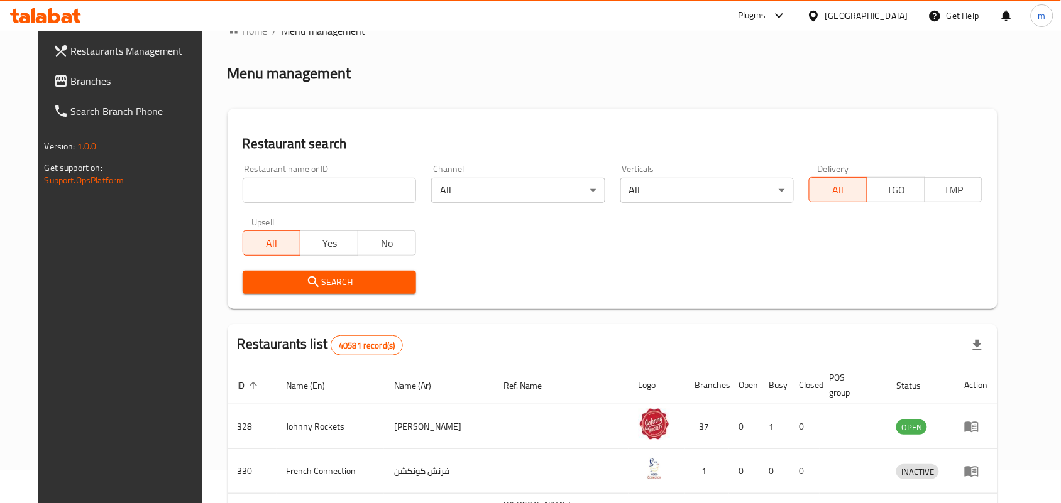
click at [71, 77] on span "Branches" at bounding box center [138, 81] width 134 height 15
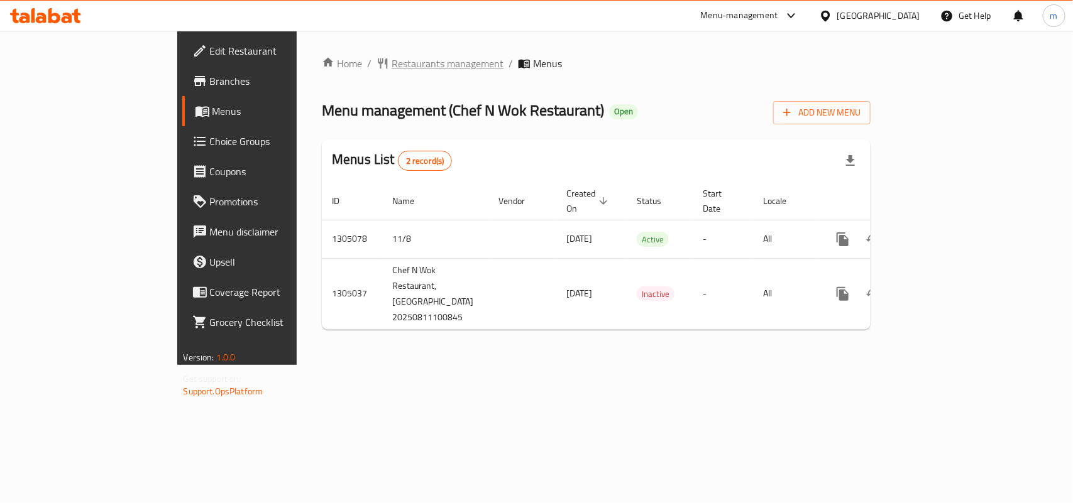
click at [391, 64] on span "Restaurants management" at bounding box center [447, 63] width 112 height 15
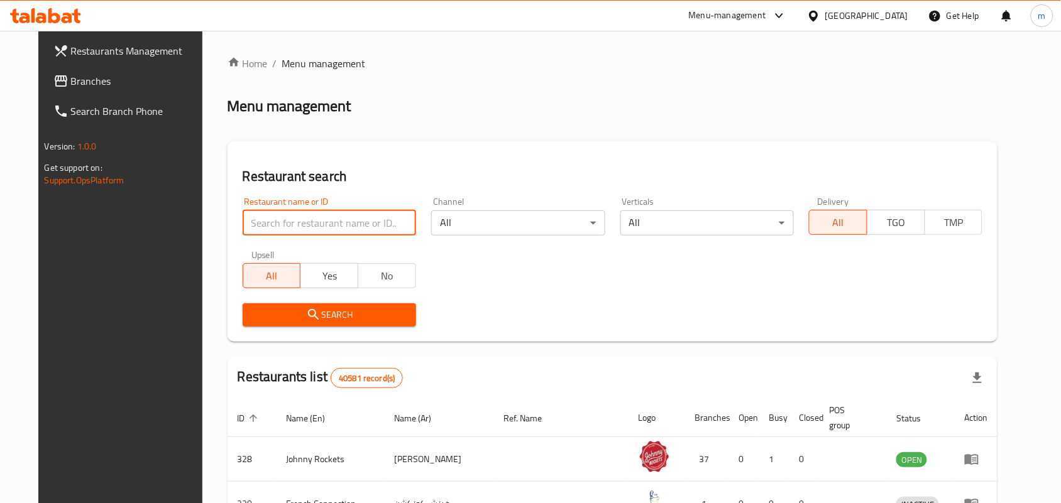
click at [324, 217] on input "search" at bounding box center [329, 222] width 173 height 25
paste input "703534"
type input "703534"
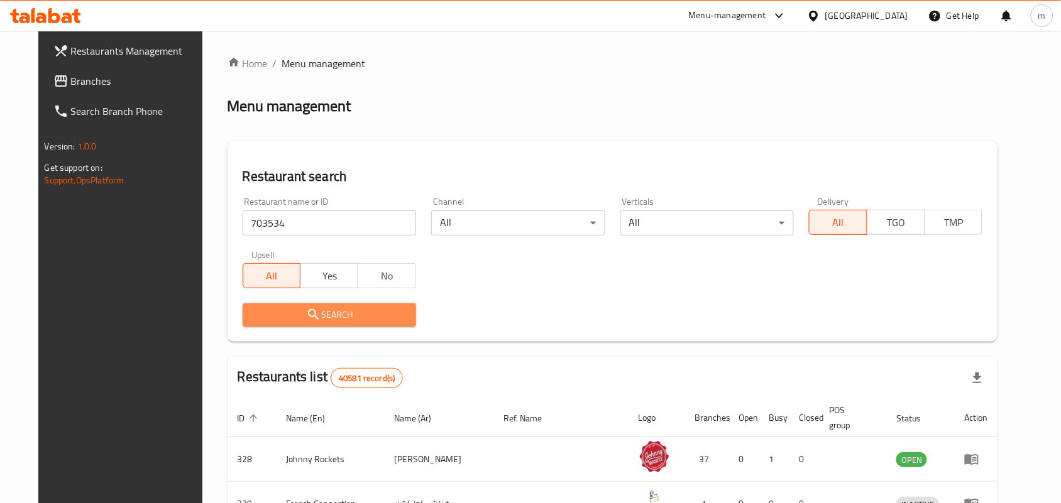
click at [351, 321] on span "Search" at bounding box center [329, 315] width 153 height 16
click at [351, 321] on div at bounding box center [530, 251] width 1061 height 503
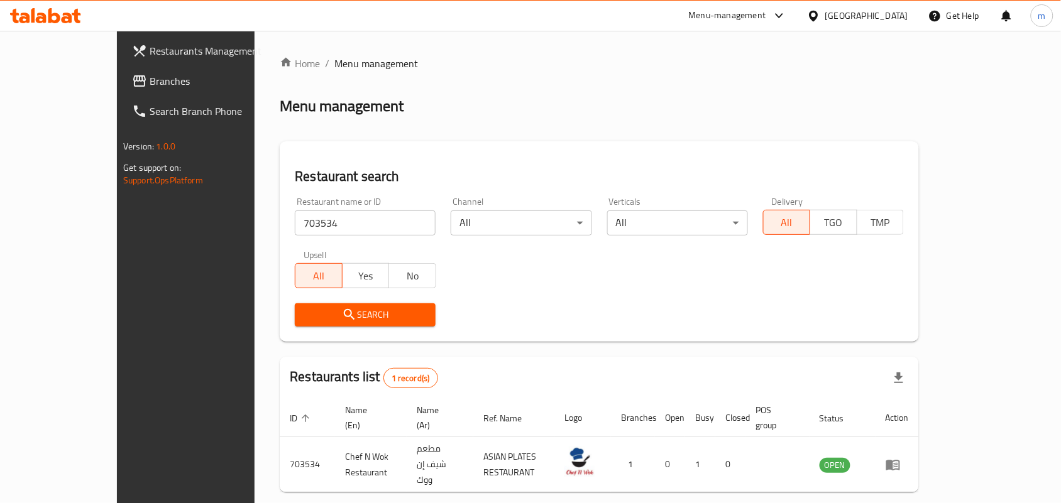
click at [837, 10] on div "[GEOGRAPHIC_DATA]" at bounding box center [866, 16] width 83 height 14
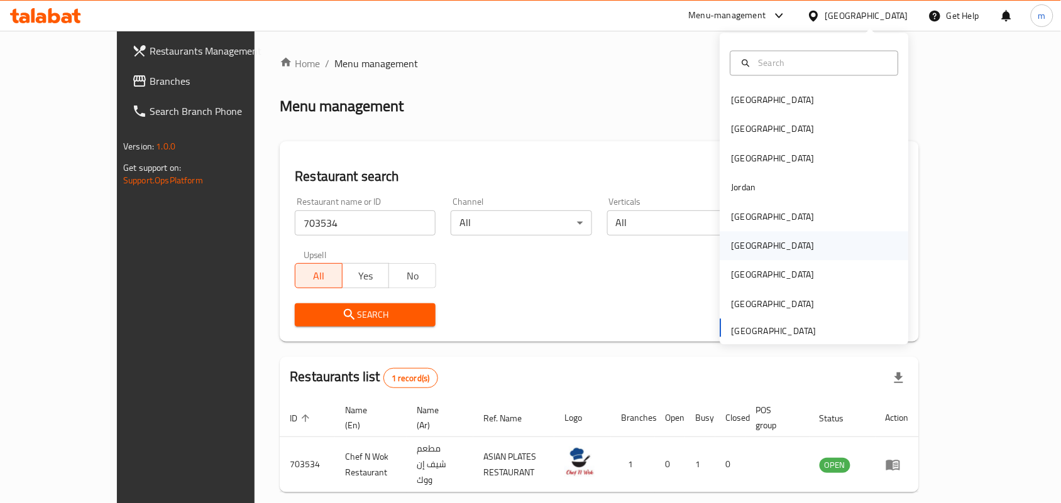
click at [754, 258] on div "[GEOGRAPHIC_DATA]" at bounding box center [814, 246] width 189 height 29
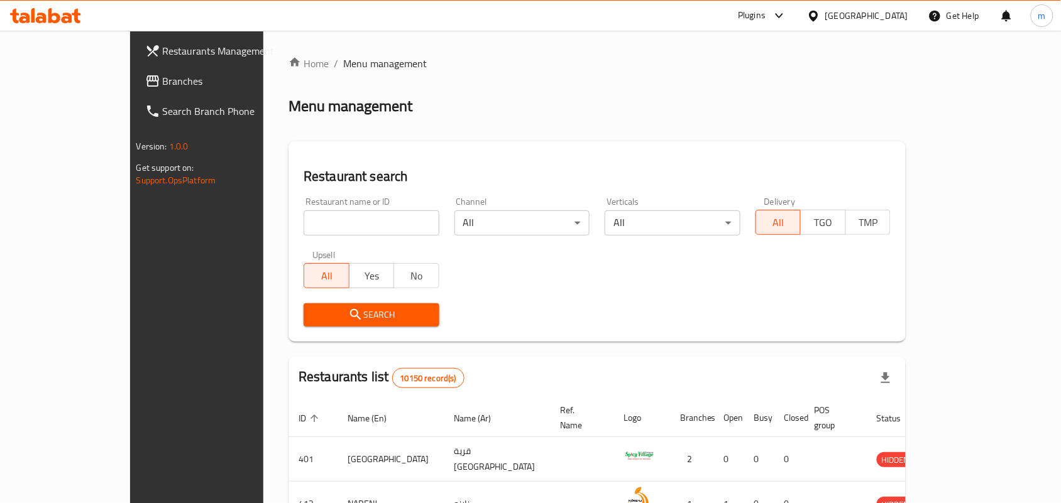
click at [163, 82] on span "Branches" at bounding box center [230, 81] width 134 height 15
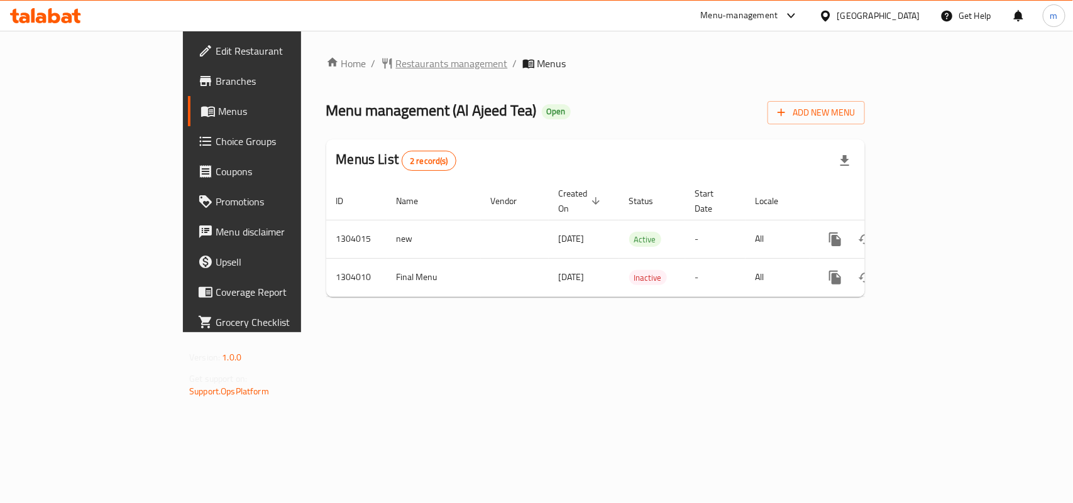
click at [396, 69] on span "Restaurants management" at bounding box center [452, 63] width 112 height 15
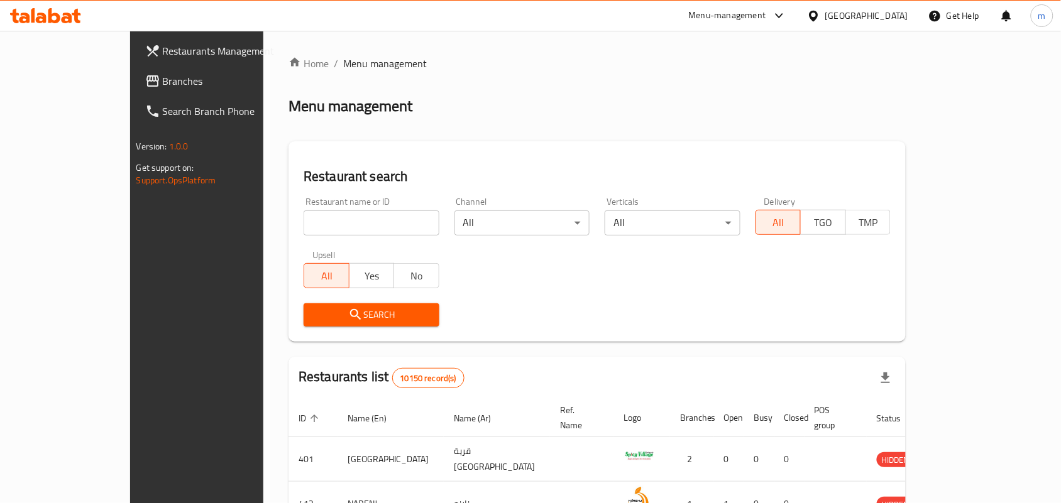
click at [319, 214] on input "search" at bounding box center [371, 222] width 136 height 25
paste input "772814"
type input "772814"
click at [353, 303] on button "Search" at bounding box center [371, 314] width 136 height 23
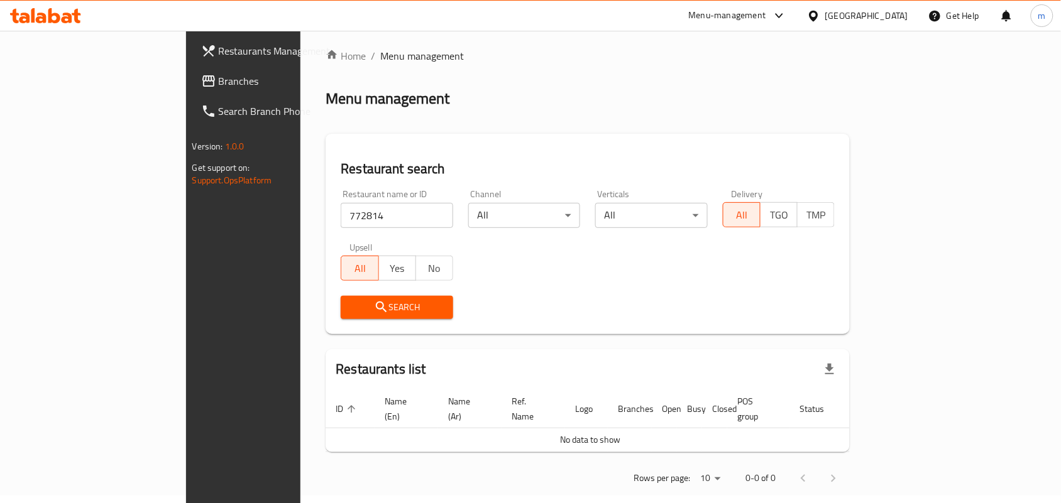
scroll to position [10, 0]
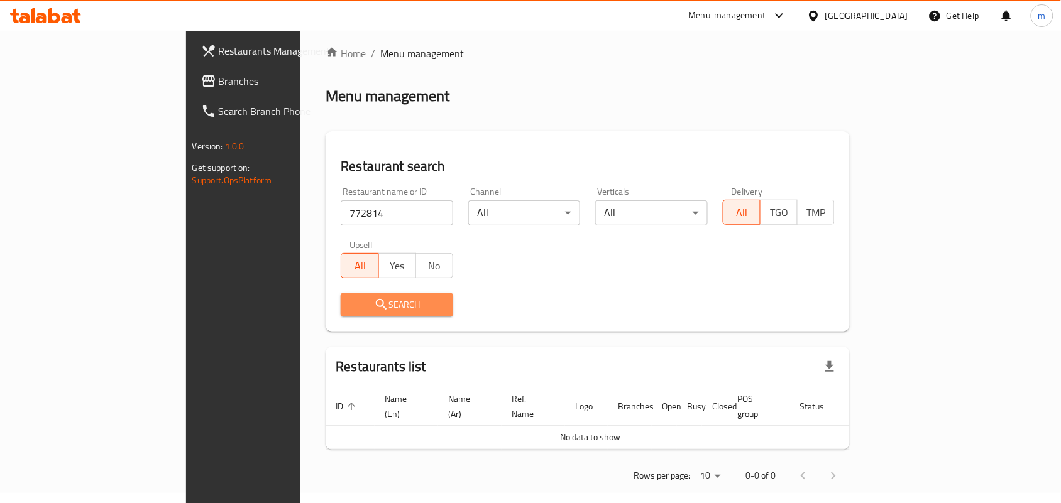
click at [379, 296] on button "Search" at bounding box center [397, 304] width 112 height 23
click at [341, 200] on input "772814" at bounding box center [397, 212] width 112 height 25
click at [351, 298] on span "Search" at bounding box center [397, 305] width 92 height 16
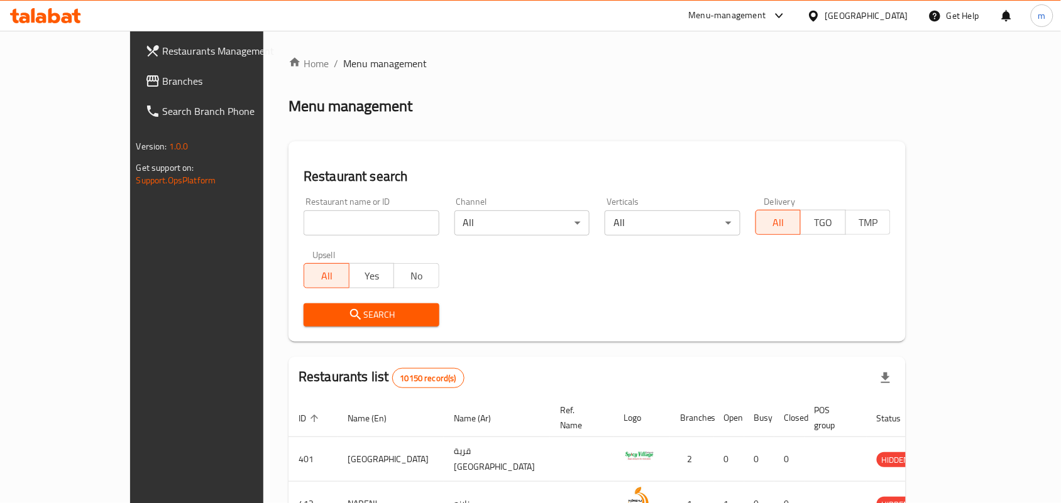
click at [335, 218] on input "search" at bounding box center [371, 222] width 136 height 25
click at [335, 220] on input "search" at bounding box center [371, 222] width 136 height 25
paste input "772814"
type input "772814"
drag, startPoint x: 330, startPoint y: 302, endPoint x: 334, endPoint y: 308, distance: 6.8
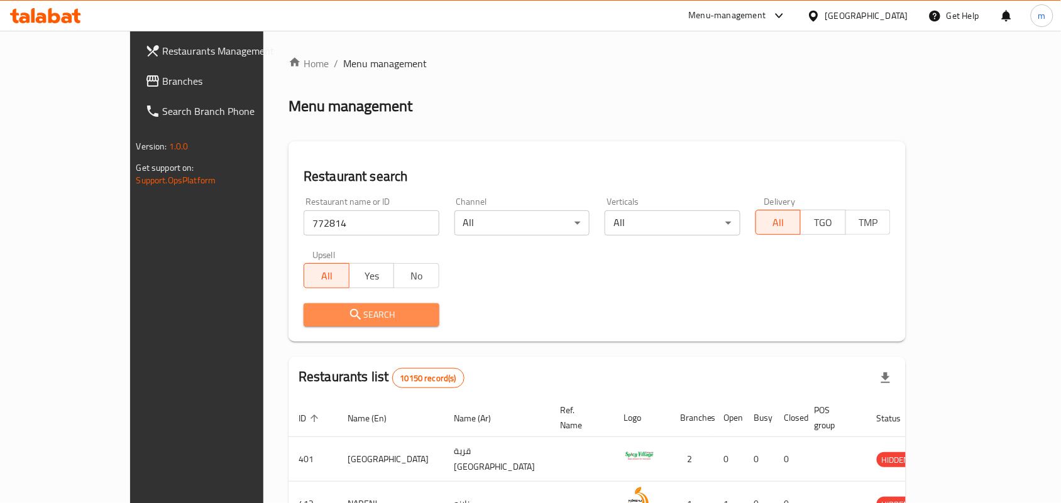
click at [343, 317] on span "Search" at bounding box center [372, 315] width 116 height 16
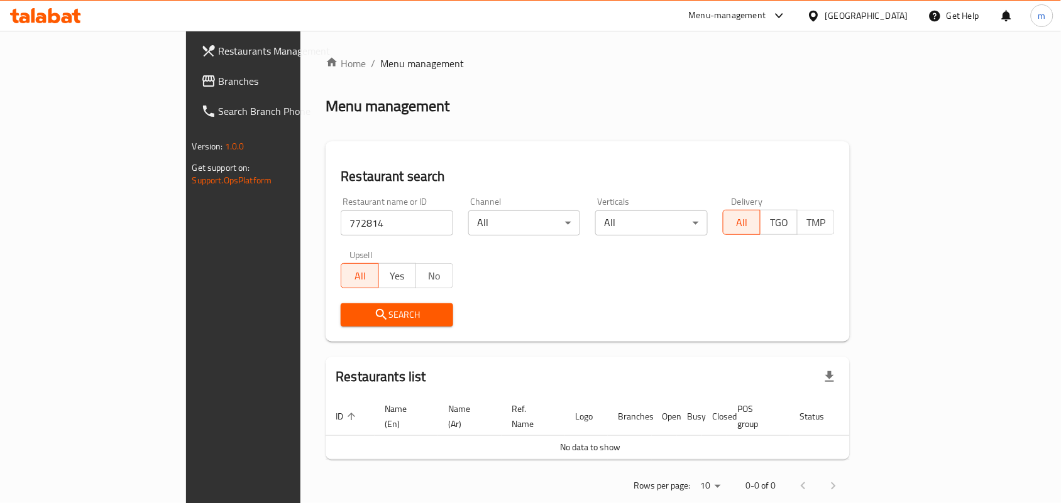
click at [219, 74] on span "Branches" at bounding box center [286, 81] width 134 height 15
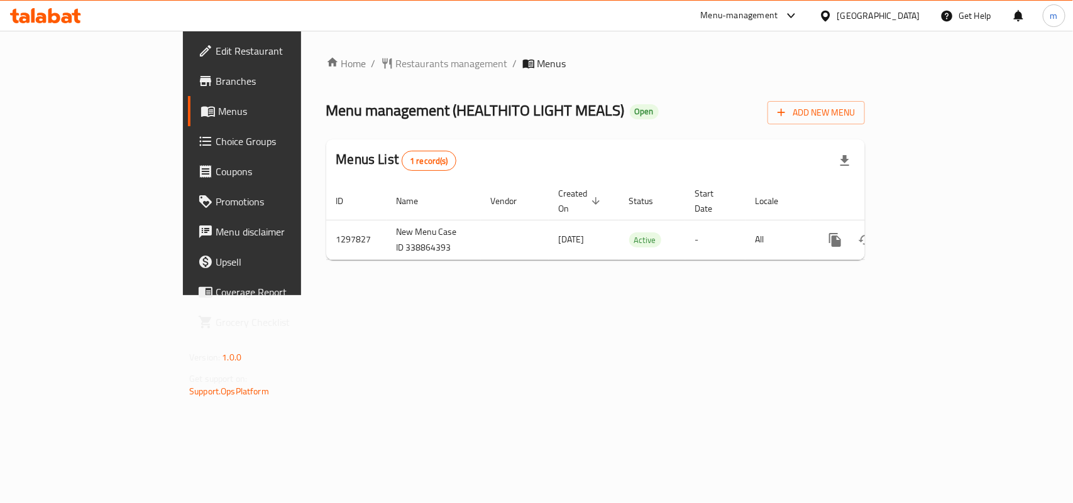
click at [355, 52] on div "Home / Restaurants management / Menus Menu management ( HEALTHITO LIGHT MEALS )…" at bounding box center [595, 163] width 589 height 265
click at [396, 60] on span "Restaurants management" at bounding box center [452, 63] width 112 height 15
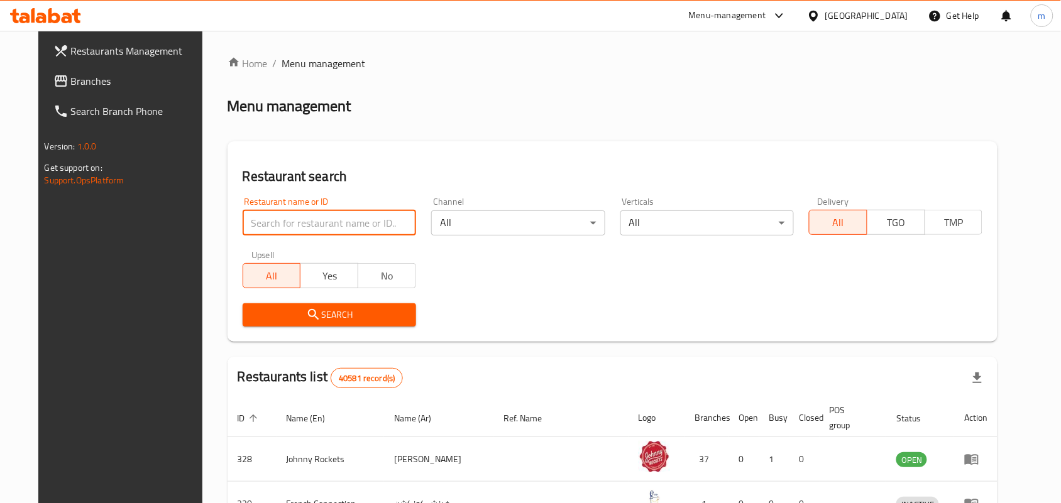
click at [295, 223] on input "search" at bounding box center [329, 222] width 173 height 25
paste input "700671"
type input "700671"
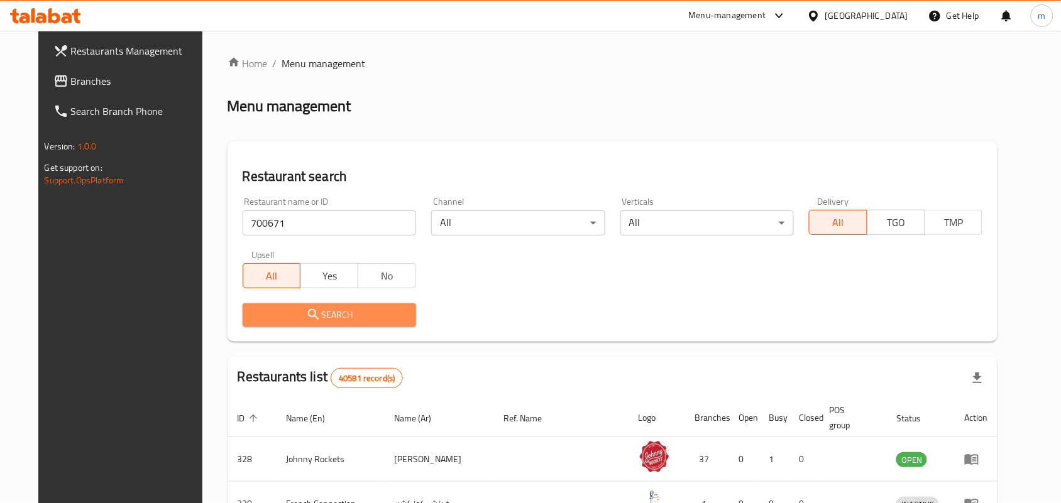
click at [314, 324] on button "Search" at bounding box center [329, 314] width 173 height 23
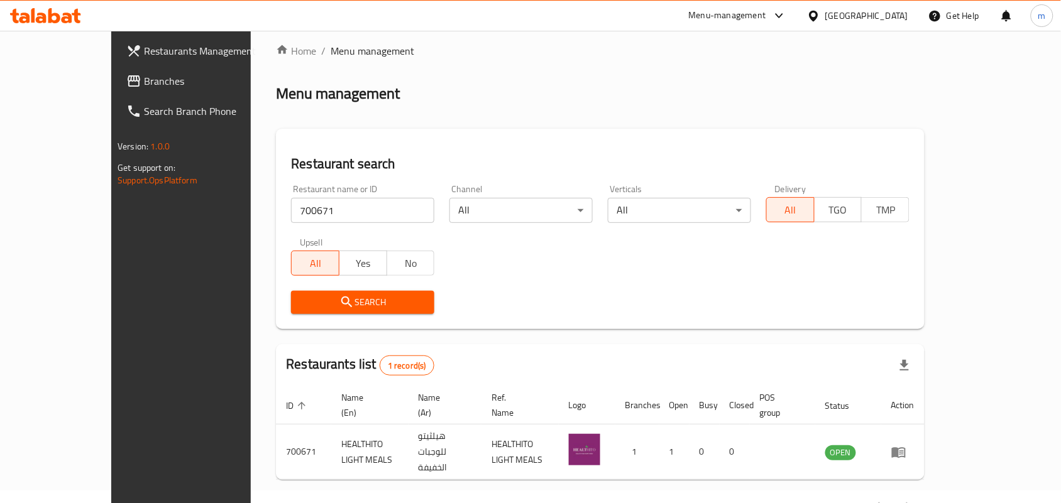
scroll to position [33, 0]
